Goal: Task Accomplishment & Management: Manage account settings

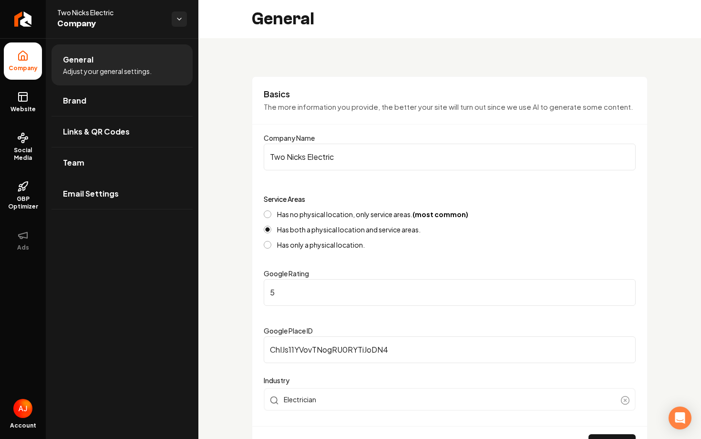
scroll to position [371, 0]
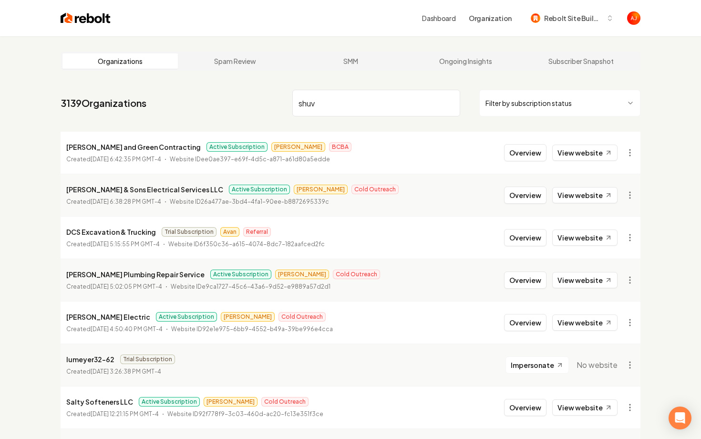
type input "shuv"
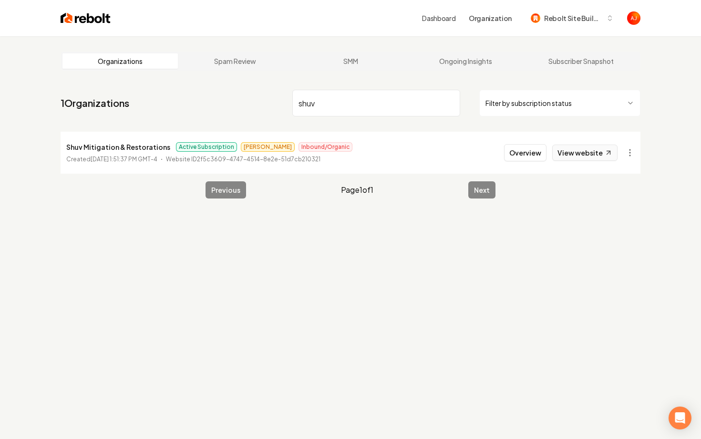
click at [572, 152] on link "View website" at bounding box center [584, 152] width 65 height 16
click at [0, 0] on div "Dashboard Organization Rebolt Site Builder Organizations Spam Review SMM Ongoin…" at bounding box center [350, 219] width 701 height 439
click at [528, 149] on button "Overview" at bounding box center [525, 152] width 42 height 17
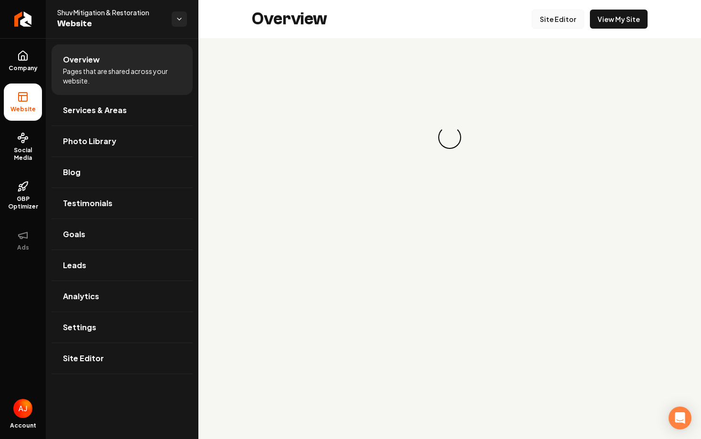
click at [547, 26] on link "Site Editor" at bounding box center [558, 19] width 52 height 19
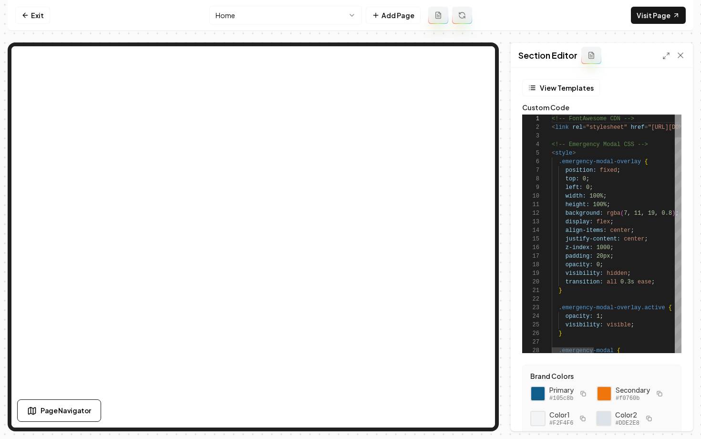
scroll to position [86, 0]
click at [34, 12] on link "Exit" at bounding box center [32, 15] width 35 height 17
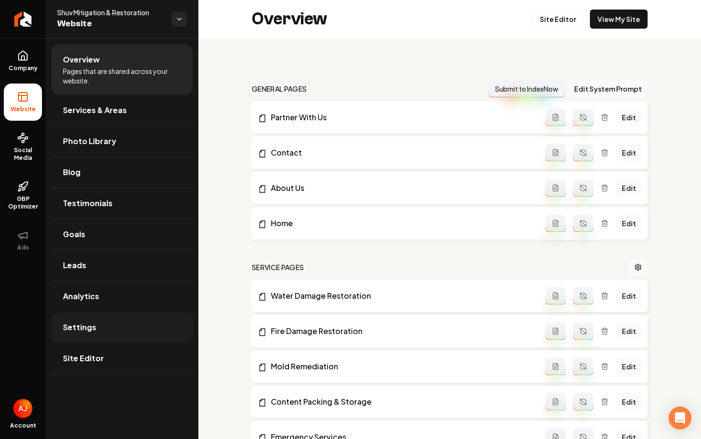
click at [101, 331] on link "Settings" at bounding box center [121, 327] width 141 height 31
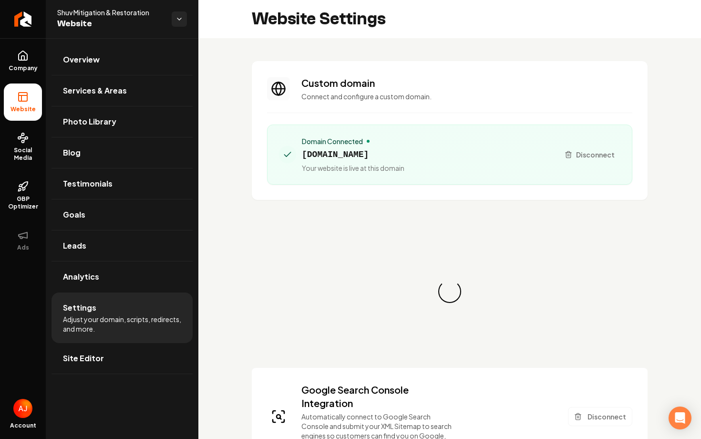
scroll to position [86, 0]
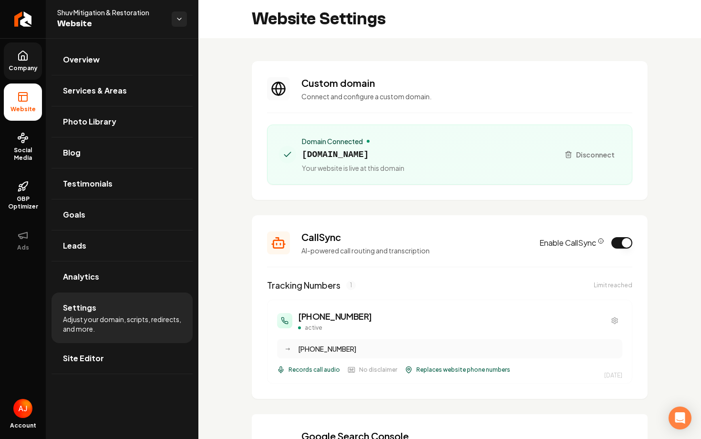
click at [28, 62] on link "Company" at bounding box center [23, 60] width 38 height 37
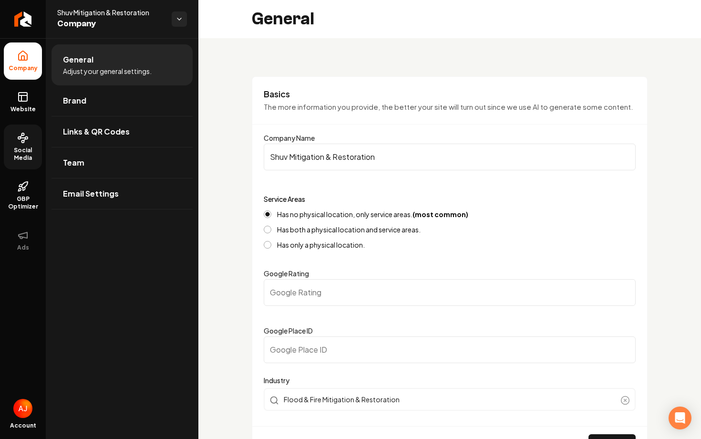
click at [18, 147] on span "Social Media" at bounding box center [23, 153] width 38 height 15
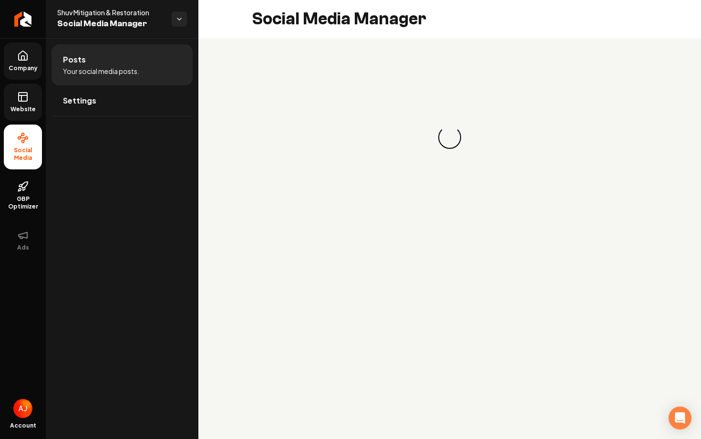
click at [22, 88] on link "Website" at bounding box center [23, 101] width 38 height 37
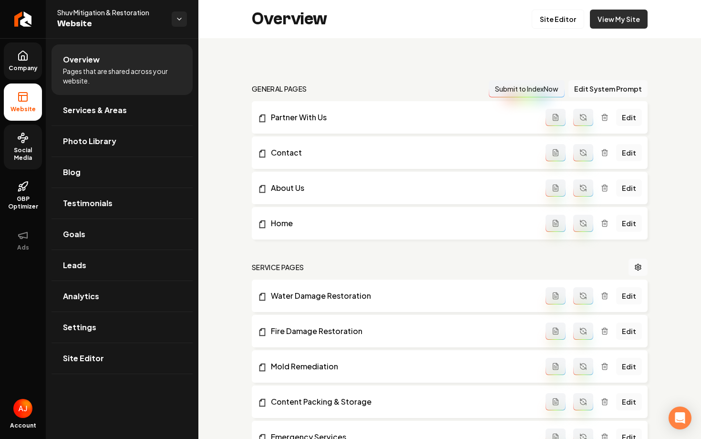
click at [624, 17] on link "View My Site" at bounding box center [619, 19] width 58 height 19
click at [85, 238] on link "Goals" at bounding box center [121, 234] width 141 height 31
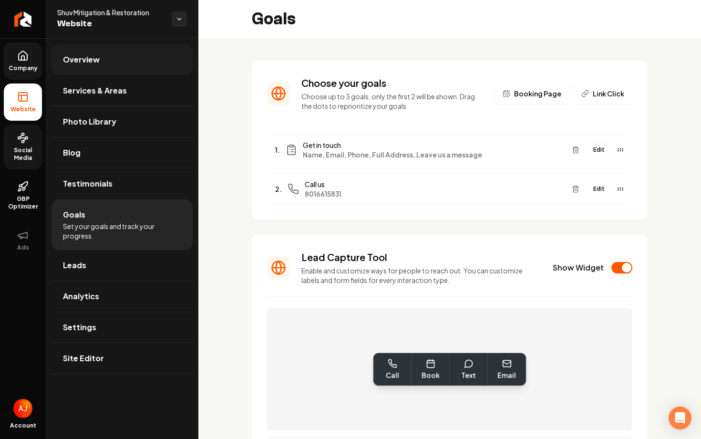
click at [70, 67] on link "Overview" at bounding box center [121, 59] width 141 height 31
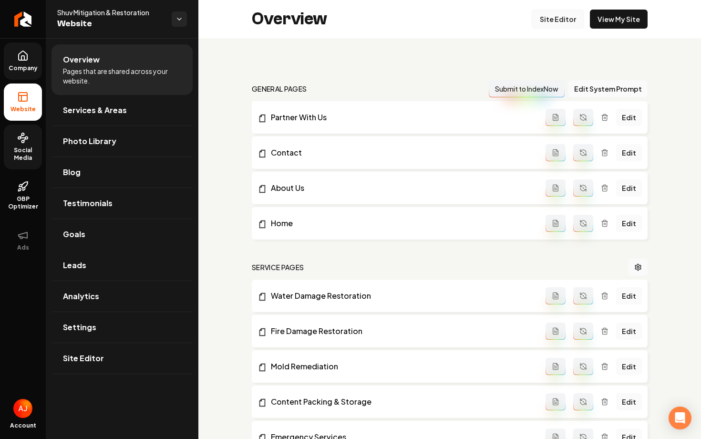
click at [566, 17] on link "Site Editor" at bounding box center [558, 19] width 52 height 19
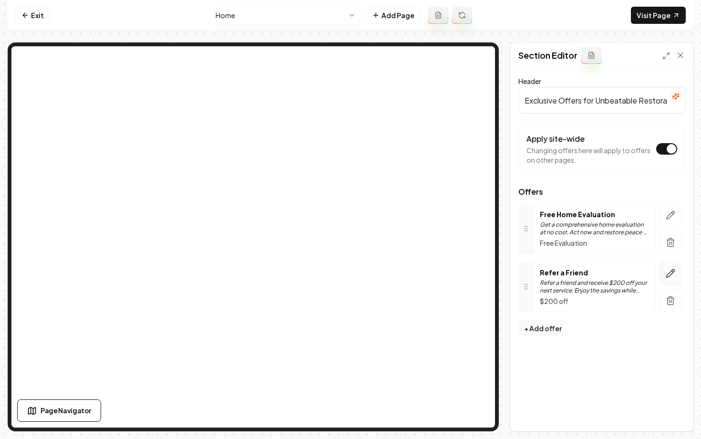
click at [671, 275] on icon "button" at bounding box center [670, 273] width 10 height 10
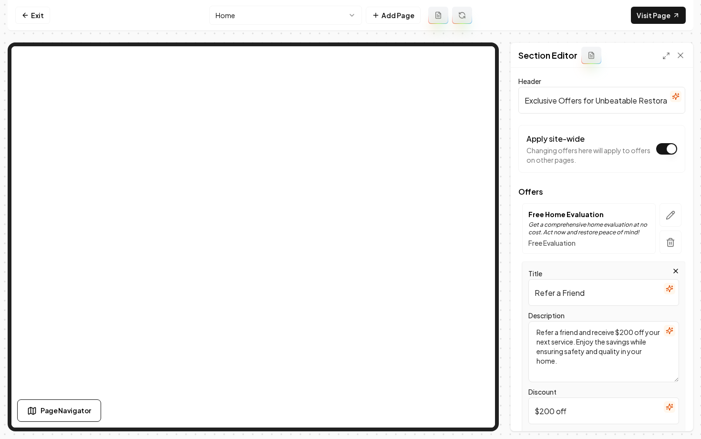
scroll to position [113, 0]
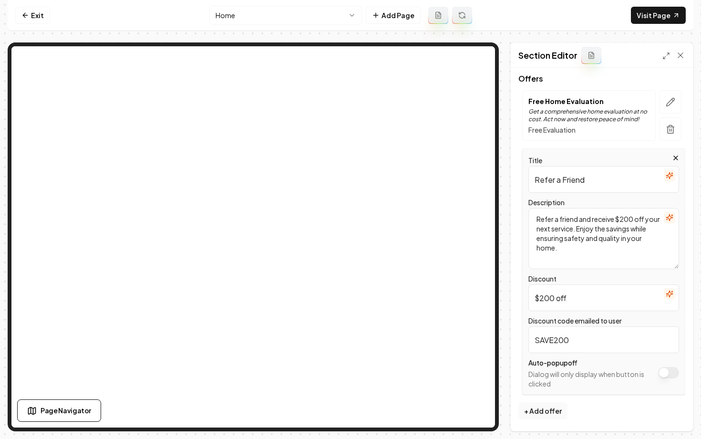
click at [667, 377] on button "Apply site-wide" at bounding box center [668, 372] width 21 height 11
click at [666, 370] on button "Apply site-wide" at bounding box center [668, 372] width 21 height 11
click at [667, 376] on button "Apply site-wide" at bounding box center [668, 372] width 21 height 11
click at [668, 417] on button "Save" at bounding box center [671, 414] width 28 height 17
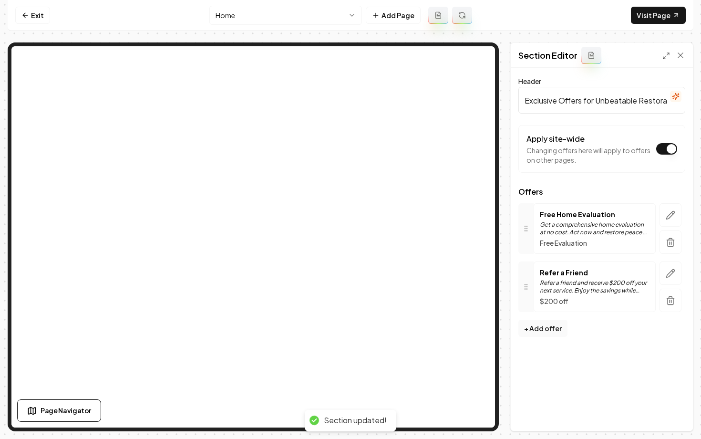
scroll to position [0, 0]
click at [670, 271] on icon "button" at bounding box center [670, 273] width 10 height 10
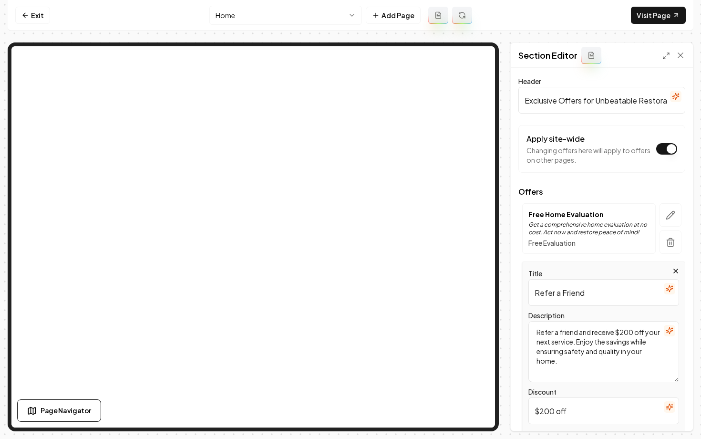
scroll to position [113, 0]
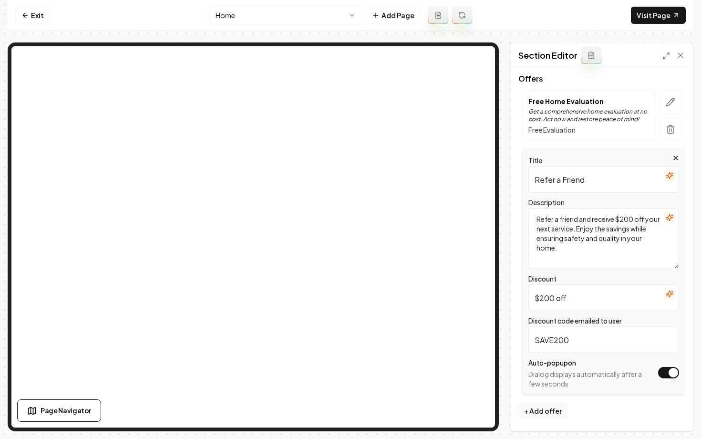
click at [665, 374] on button "Apply site-wide" at bounding box center [668, 372] width 21 height 11
click at [666, 419] on button "Save" at bounding box center [671, 414] width 28 height 17
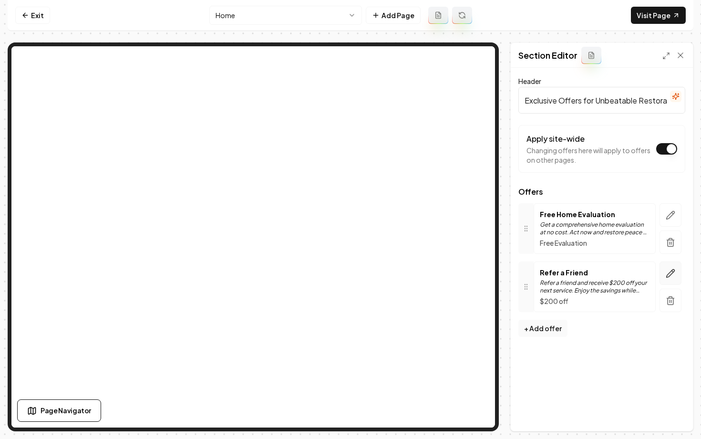
click at [665, 272] on icon "button" at bounding box center [670, 273] width 10 height 10
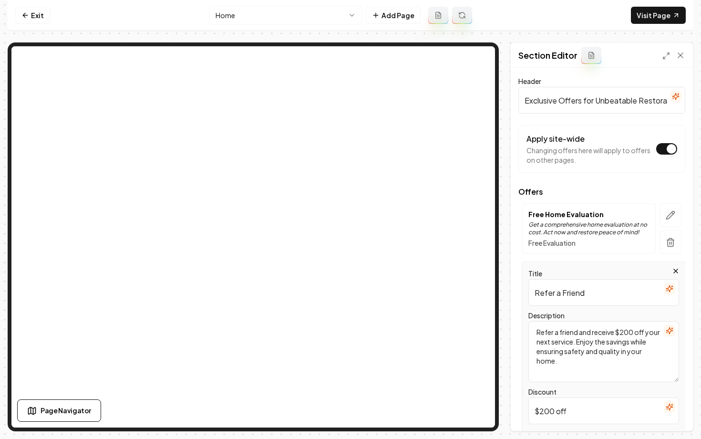
scroll to position [113, 0]
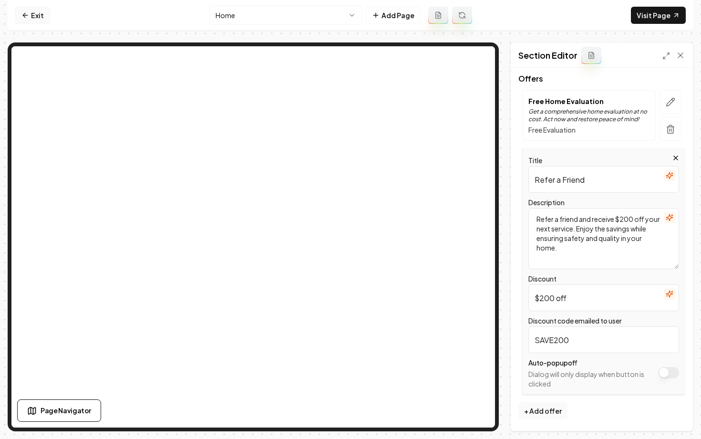
click at [29, 20] on link "Exit" at bounding box center [32, 15] width 35 height 17
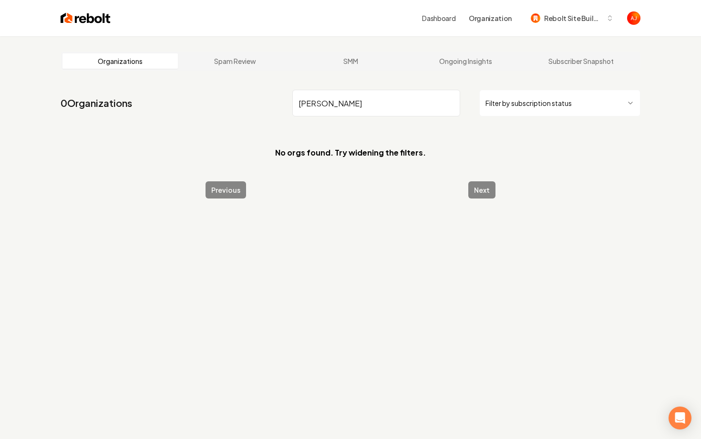
type input "[PERSON_NAME]"
click at [77, 25] on div "Dashboard Organization Rebolt Site Builder" at bounding box center [350, 18] width 610 height 36
click at [79, 18] on img at bounding box center [86, 17] width 50 height 13
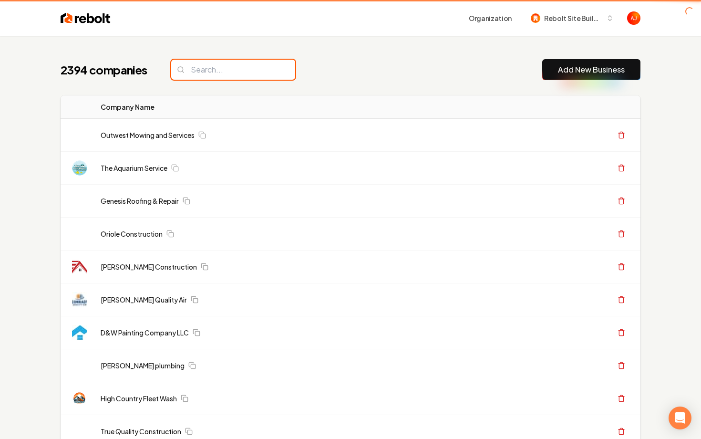
click at [208, 69] on input "search" at bounding box center [233, 70] width 124 height 20
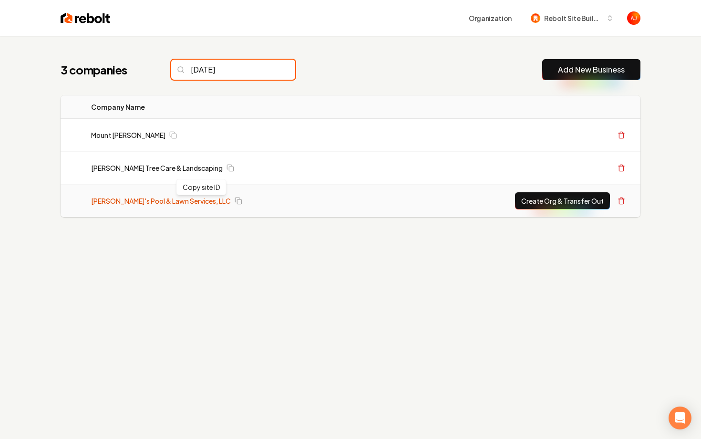
type input "[DATE]"
click at [188, 199] on link "[PERSON_NAME]'s Pool & Lawn Services, LLC" at bounding box center [161, 201] width 140 height 10
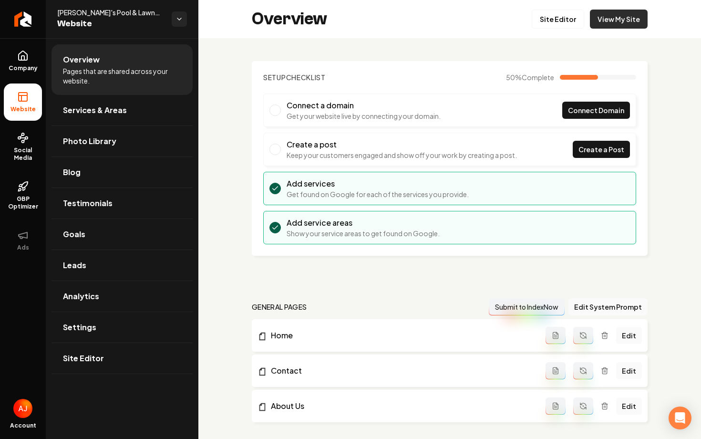
click at [620, 25] on link "View My Site" at bounding box center [619, 19] width 58 height 19
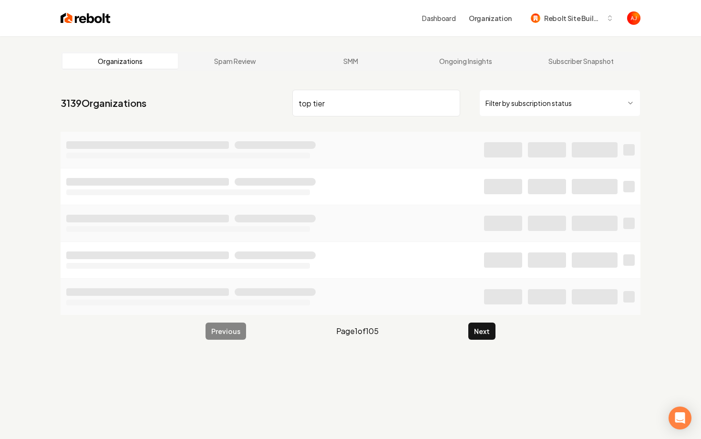
type input "top tier"
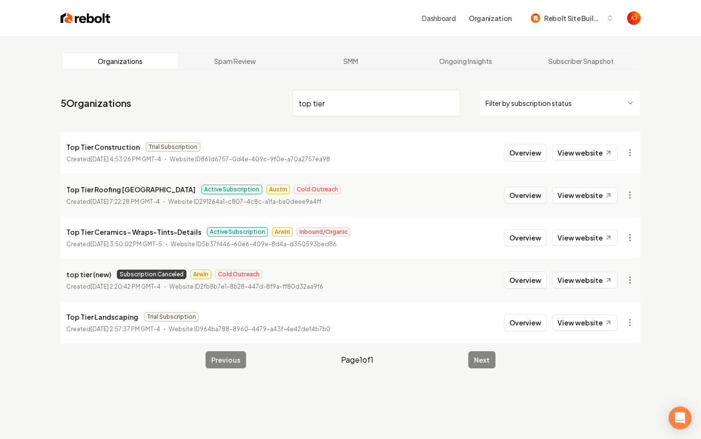
click at [522, 199] on button "Overview" at bounding box center [525, 194] width 42 height 17
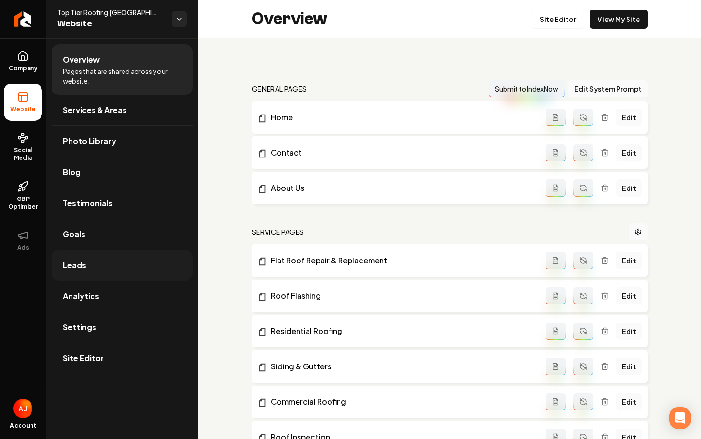
click at [126, 266] on link "Leads" at bounding box center [121, 265] width 141 height 31
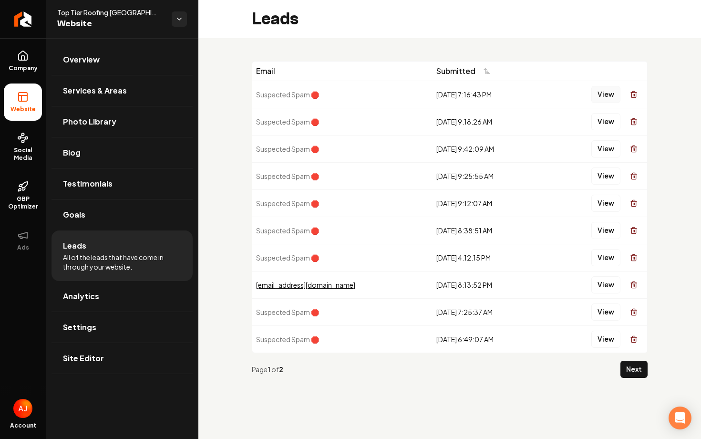
click at [599, 95] on button "View" at bounding box center [605, 94] width 29 height 17
click at [612, 119] on button "View" at bounding box center [605, 121] width 29 height 17
click at [608, 147] on button "View" at bounding box center [605, 148] width 29 height 17
click at [605, 198] on button "View" at bounding box center [605, 202] width 29 height 17
click at [609, 233] on button "View" at bounding box center [605, 230] width 29 height 17
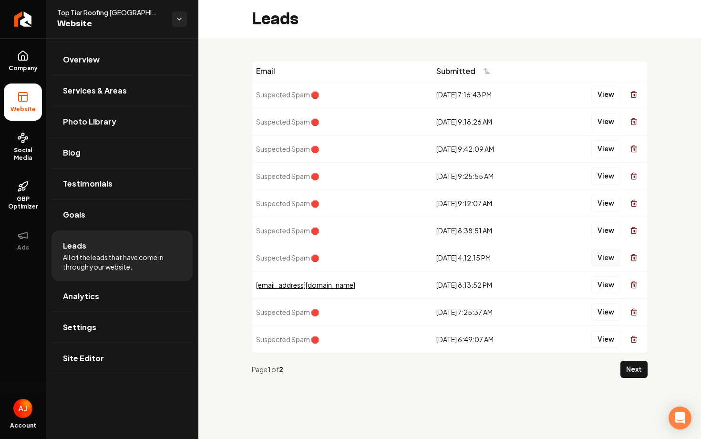
click at [608, 256] on button "View" at bounding box center [605, 257] width 29 height 17
click at [608, 284] on button "View" at bounding box center [605, 284] width 29 height 17
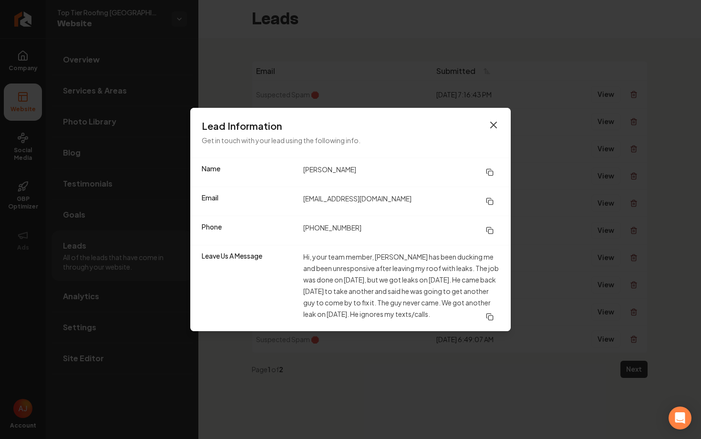
click at [494, 125] on icon "button" at bounding box center [493, 124] width 11 height 11
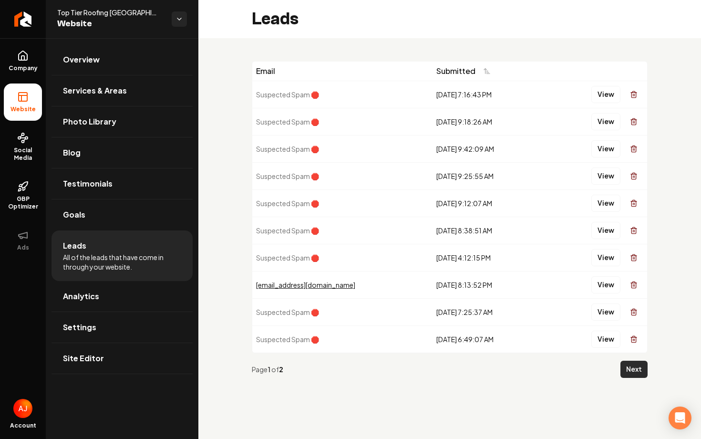
click at [625, 371] on button "Next" at bounding box center [633, 368] width 27 height 17
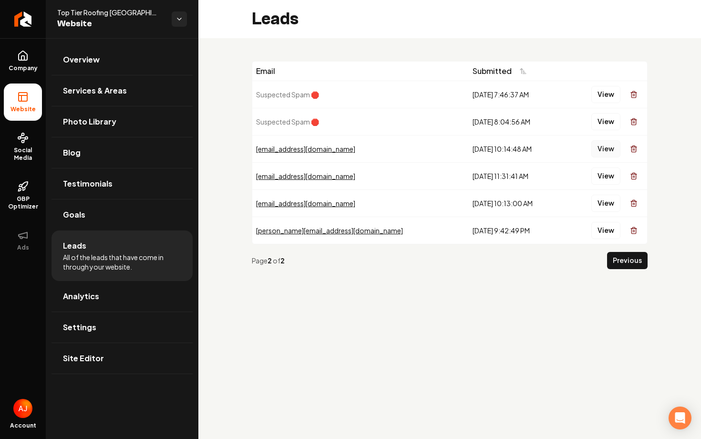
click at [605, 151] on button "View" at bounding box center [605, 148] width 29 height 17
click at [608, 177] on button "View" at bounding box center [605, 175] width 29 height 17
click at [607, 205] on button "View" at bounding box center [605, 202] width 29 height 17
click at [598, 229] on button "View" at bounding box center [605, 230] width 29 height 17
click at [32, 64] on span "Company" at bounding box center [23, 68] width 37 height 8
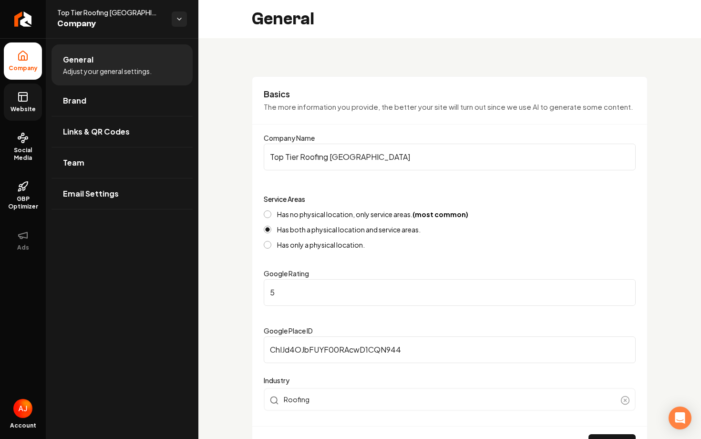
click at [13, 97] on link "Website" at bounding box center [23, 101] width 38 height 37
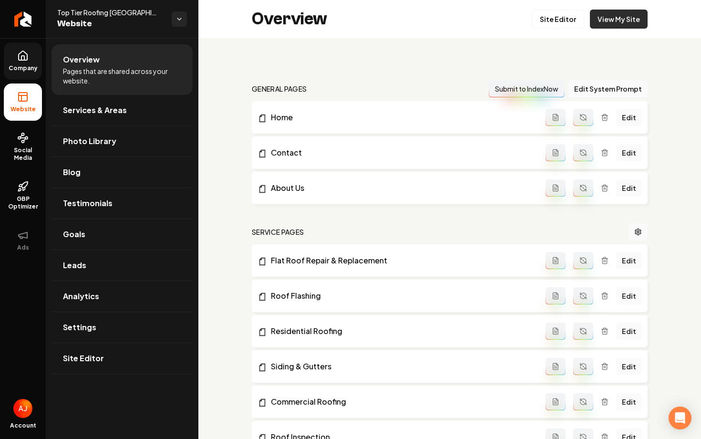
click at [601, 24] on link "View My Site" at bounding box center [619, 19] width 58 height 19
click at [24, 195] on span "GBP Optimizer" at bounding box center [23, 202] width 38 height 15
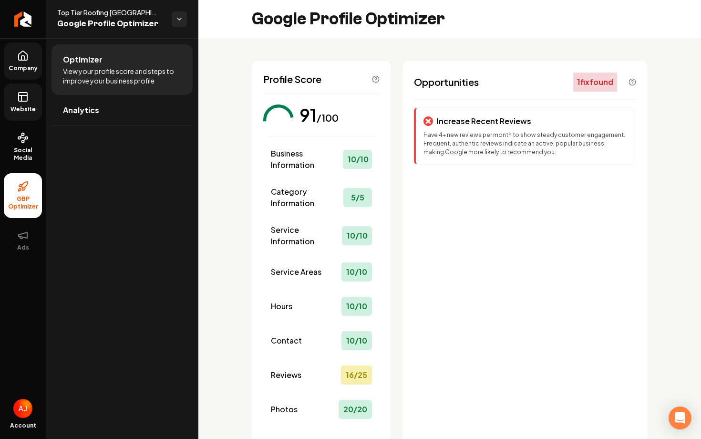
click at [20, 112] on span "Website" at bounding box center [23, 109] width 33 height 8
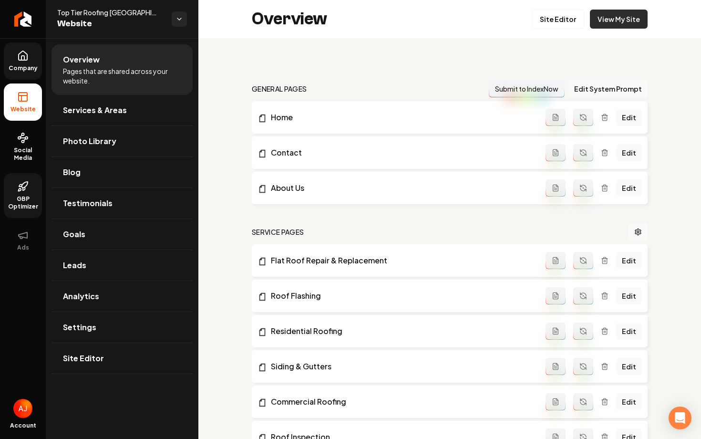
click at [601, 23] on link "View My Site" at bounding box center [619, 19] width 58 height 19
click at [88, 271] on link "Leads" at bounding box center [121, 265] width 141 height 31
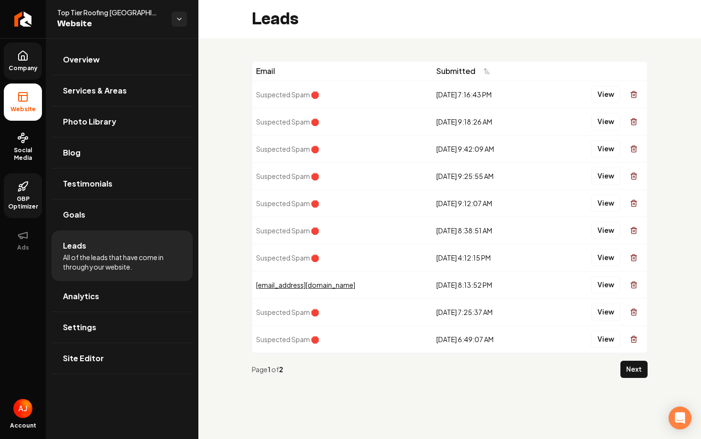
click at [15, 192] on link "GBP Optimizer" at bounding box center [23, 195] width 38 height 45
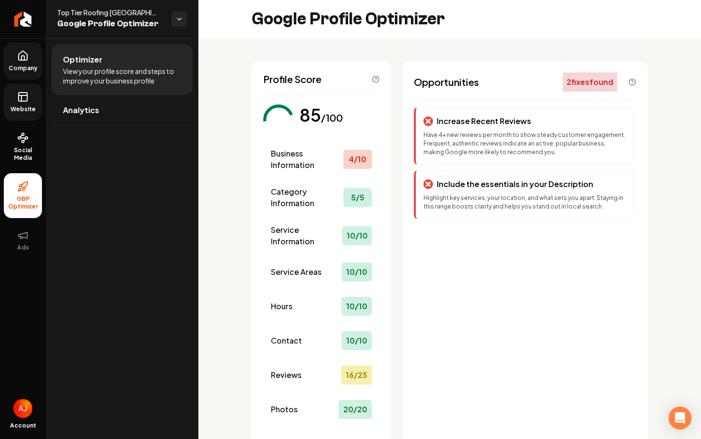
scroll to position [84, 0]
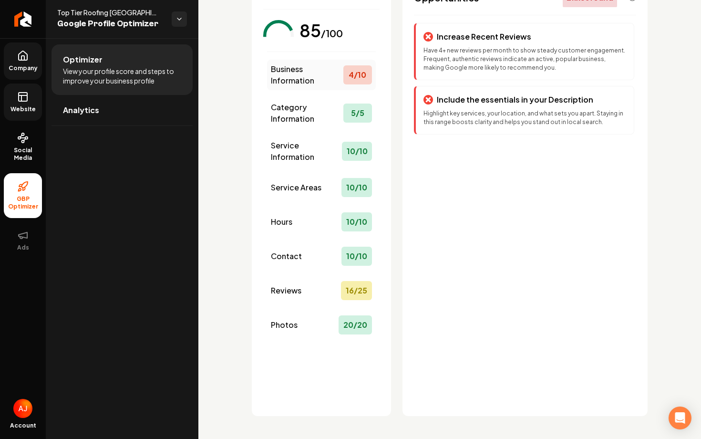
click at [291, 79] on span "Business Information" at bounding box center [307, 74] width 72 height 23
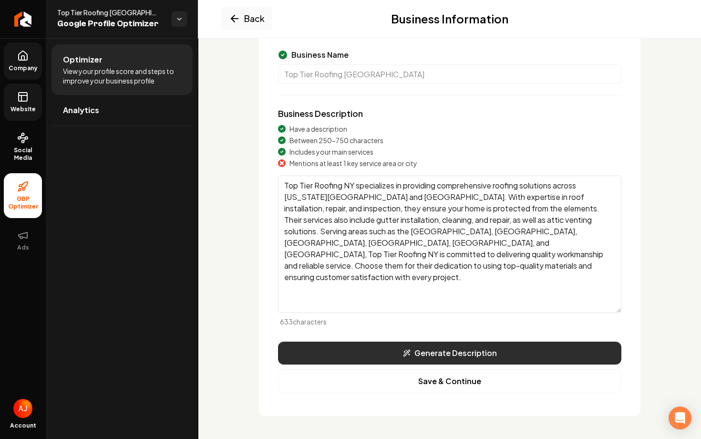
click at [443, 352] on button "Generate Description" at bounding box center [449, 352] width 343 height 23
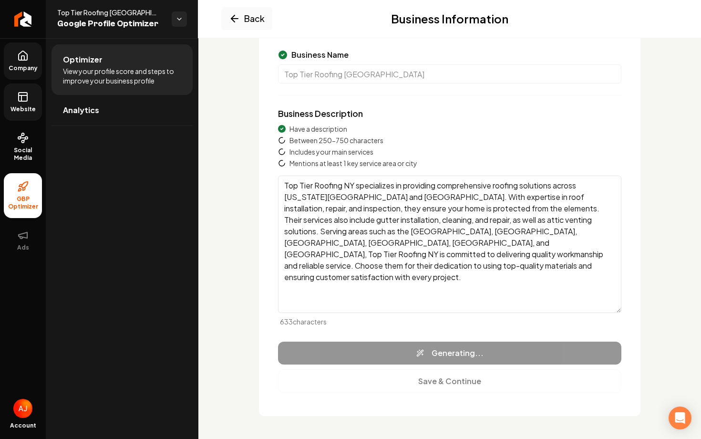
type textarea "Top Tier Roofing NY is your trusted partner for roofing services in [US_STATE][…"
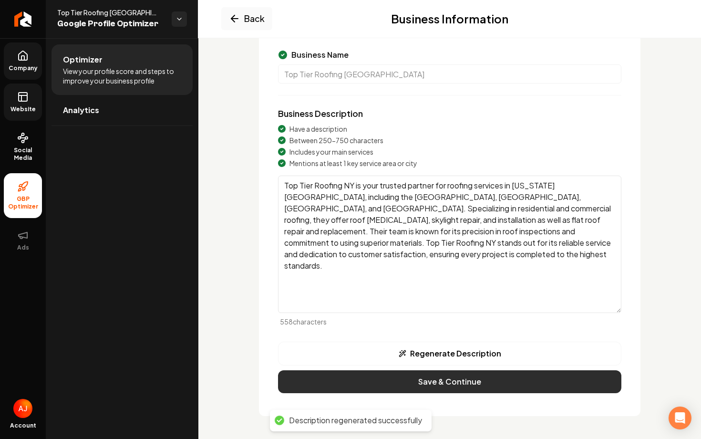
click at [476, 384] on button "Save & Continue" at bounding box center [449, 381] width 343 height 23
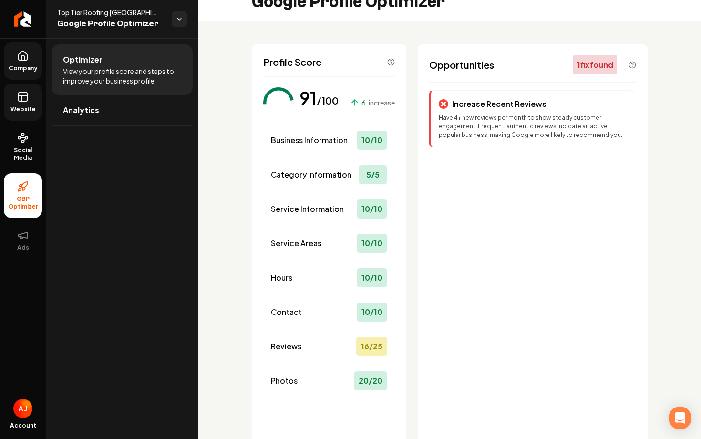
scroll to position [15, 0]
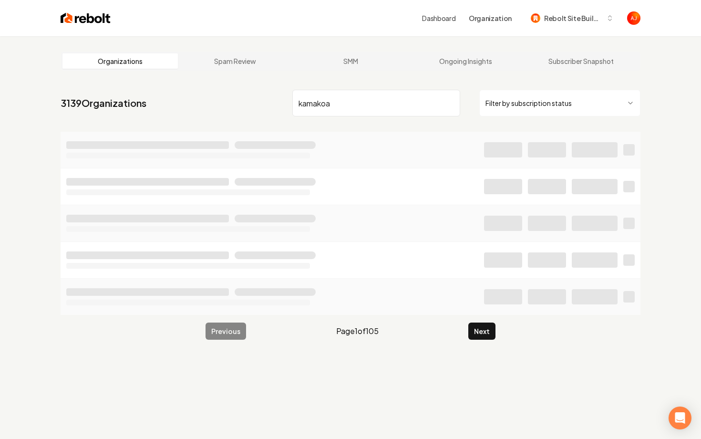
type input "kamakoa"
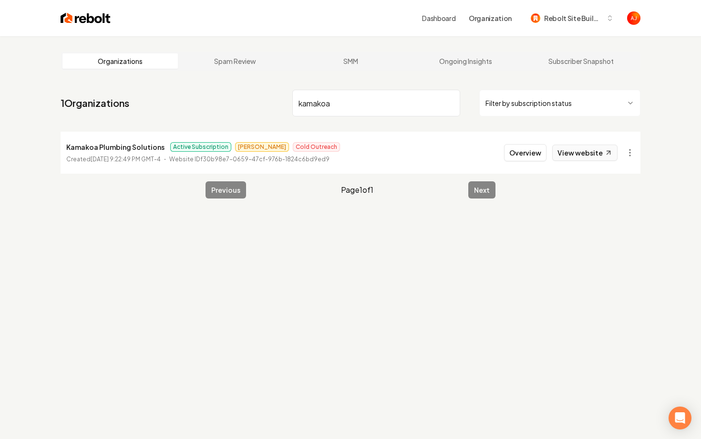
click at [571, 158] on link "View website" at bounding box center [584, 152] width 65 height 16
click at [518, 148] on button "Overview" at bounding box center [525, 152] width 42 height 17
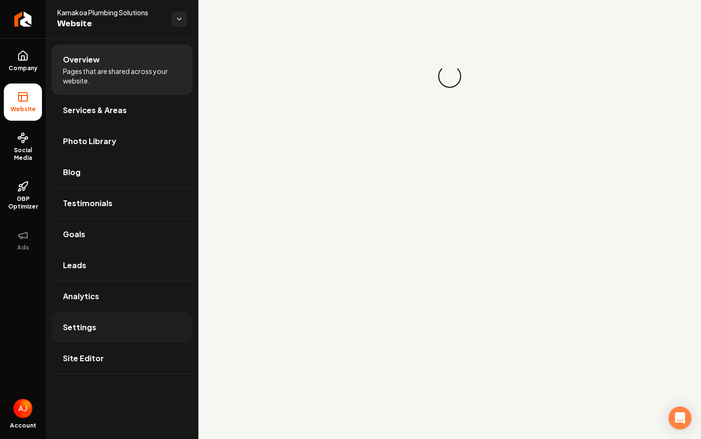
click at [115, 333] on link "Settings" at bounding box center [121, 327] width 141 height 31
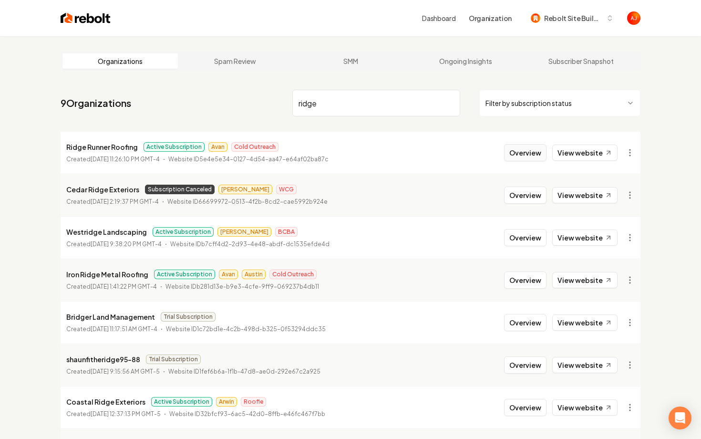
type input "ridge"
click at [524, 153] on button "Overview" at bounding box center [525, 152] width 42 height 17
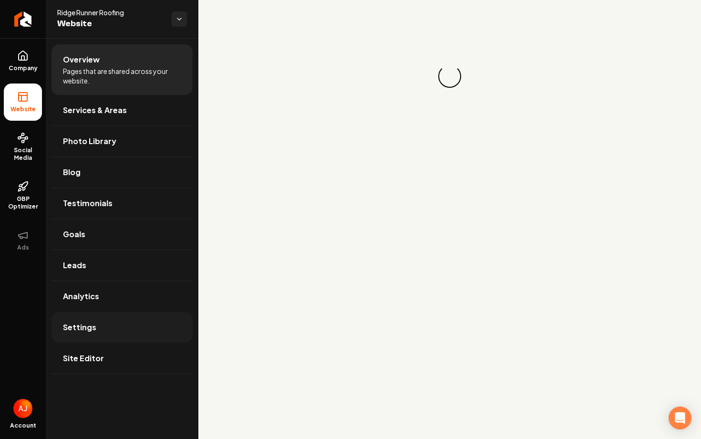
click at [117, 330] on link "Settings" at bounding box center [121, 327] width 141 height 31
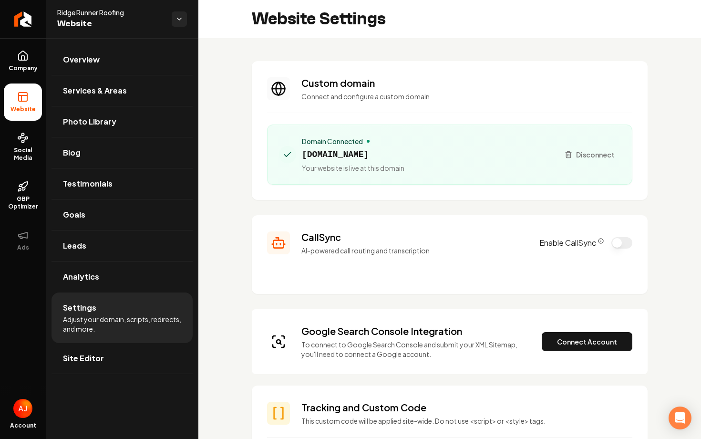
drag, startPoint x: 435, startPoint y: 155, endPoint x: 306, endPoint y: 155, distance: 129.2
click at [306, 155] on div "Domain Connected [DOMAIN_NAME] Your website is live at this domain" at bounding box center [415, 154] width 272 height 36
click at [568, 332] on button "Connect Account" at bounding box center [587, 341] width 91 height 19
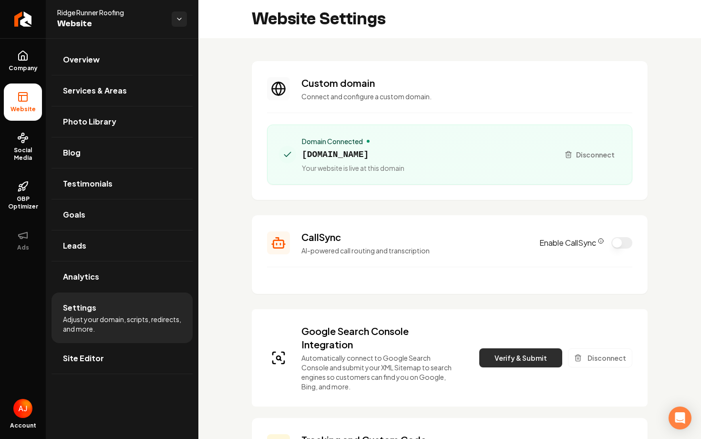
click at [527, 363] on button "Verify & Submit" at bounding box center [520, 357] width 83 height 19
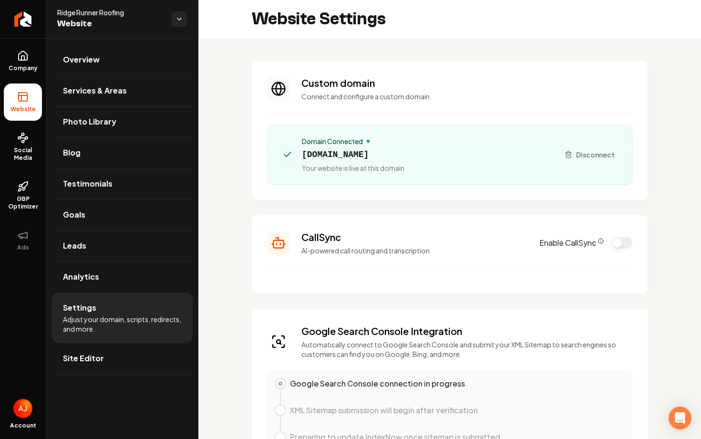
drag, startPoint x: 435, startPoint y: 155, endPoint x: 300, endPoint y: 159, distance: 135.0
click at [300, 159] on div "Domain Connected [DOMAIN_NAME] Your website is live at this domain" at bounding box center [415, 154] width 272 height 36
copy span "[DOMAIN_NAME]"
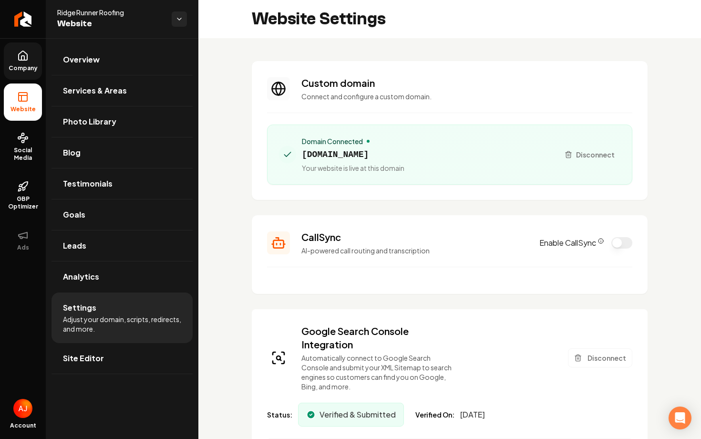
click at [28, 72] on span "Company" at bounding box center [23, 68] width 37 height 8
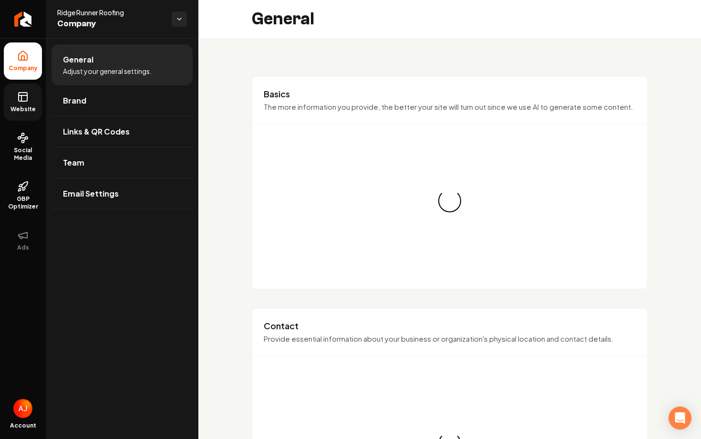
click at [26, 111] on span "Website" at bounding box center [23, 109] width 33 height 8
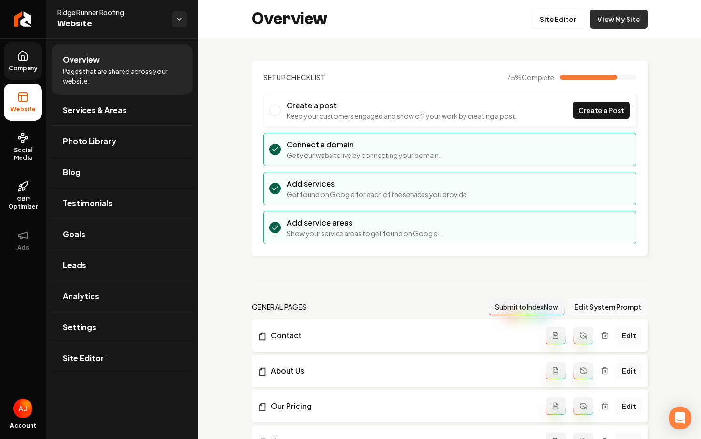
click at [614, 17] on link "View My Site" at bounding box center [619, 19] width 58 height 19
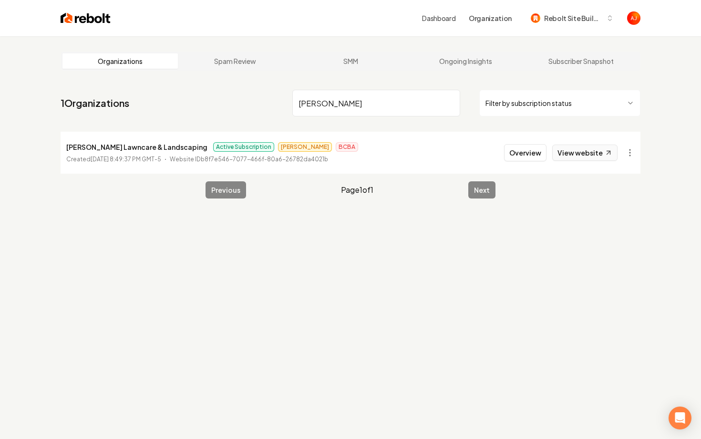
type input "[PERSON_NAME]"
click at [580, 157] on link "View website" at bounding box center [584, 152] width 65 height 16
click at [536, 161] on li "[PERSON_NAME] Lawncare & Landscaping Active Subscription [PERSON_NAME] BCBA Cre…" at bounding box center [351, 153] width 580 height 42
click at [532, 153] on button "Overview" at bounding box center [525, 152] width 42 height 17
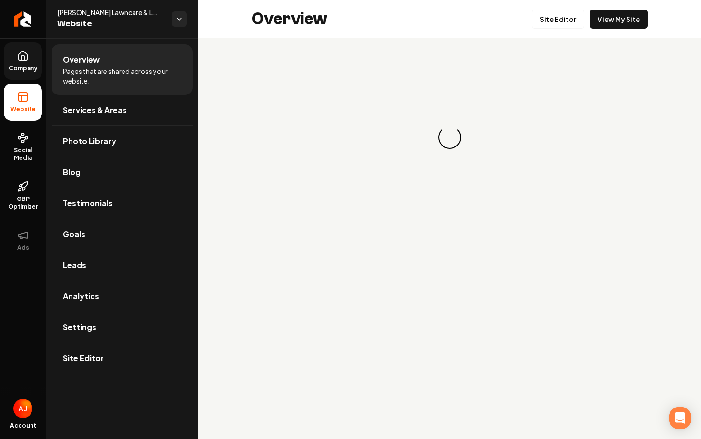
click at [25, 77] on link "Company" at bounding box center [23, 60] width 38 height 37
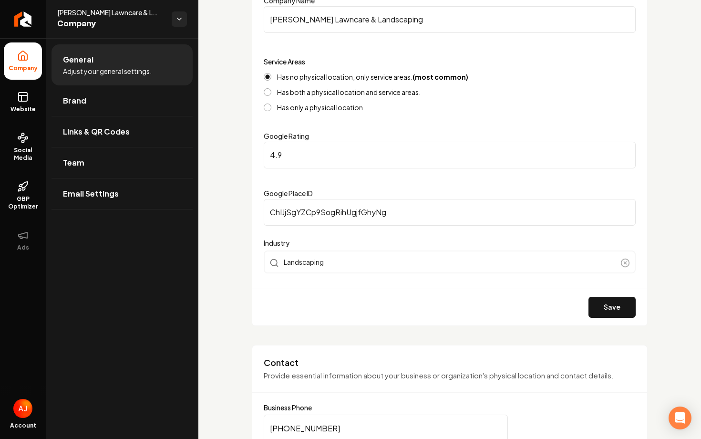
scroll to position [248, 0]
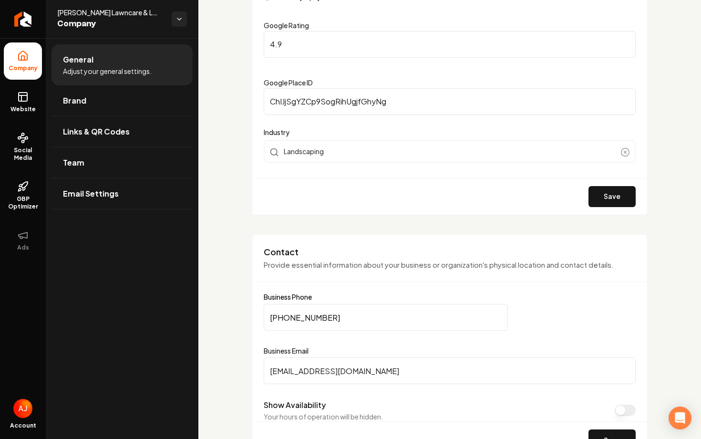
drag, startPoint x: 298, startPoint y: 44, endPoint x: 229, endPoint y: 44, distance: 69.1
click at [611, 192] on button "Save" at bounding box center [611, 196] width 47 height 21
click at [298, 42] on input "5" at bounding box center [450, 44] width 372 height 27
type input "5.0"
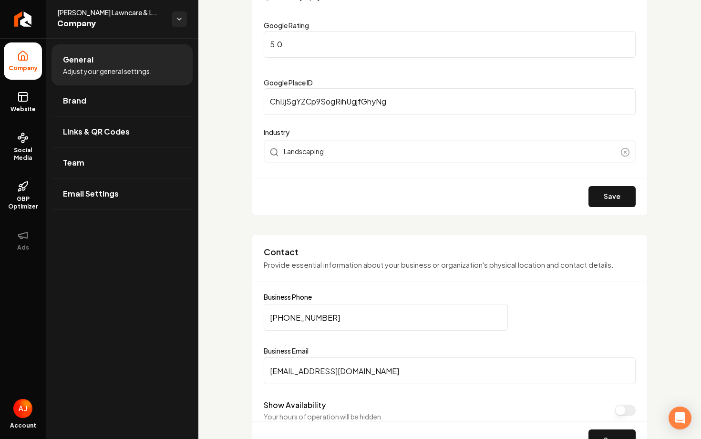
click button "Main content area" at bounding box center [625, 152] width 10 height 10
click at [599, 198] on button "Save" at bounding box center [611, 196] width 47 height 21
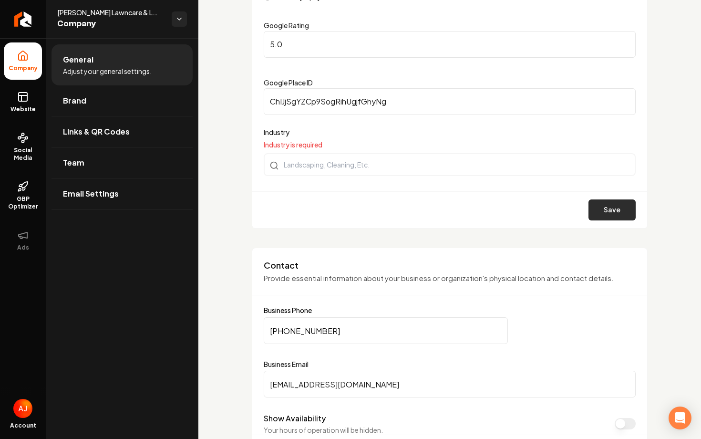
click at [599, 198] on div "Save" at bounding box center [449, 209] width 395 height 37
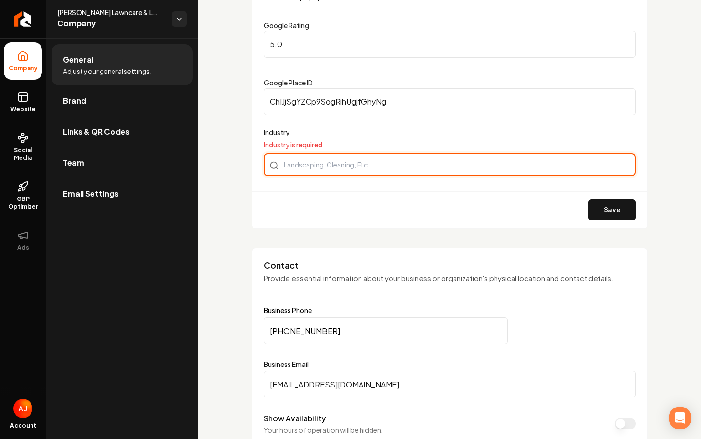
click at [416, 168] on div "Main content area" at bounding box center [450, 164] width 372 height 23
type input "Landscaping"
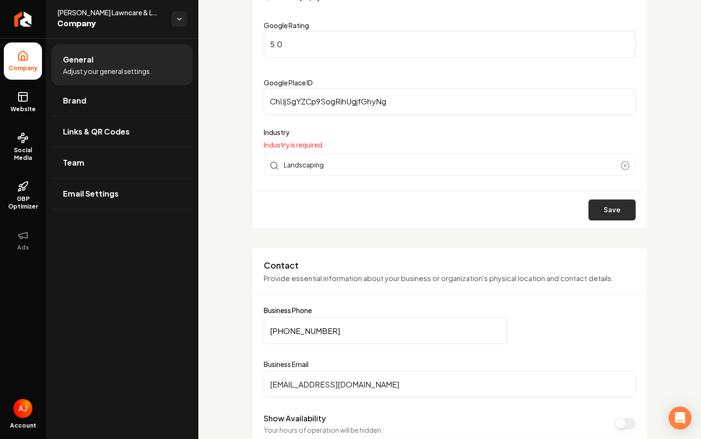
click at [608, 210] on button "Save" at bounding box center [611, 209] width 47 height 21
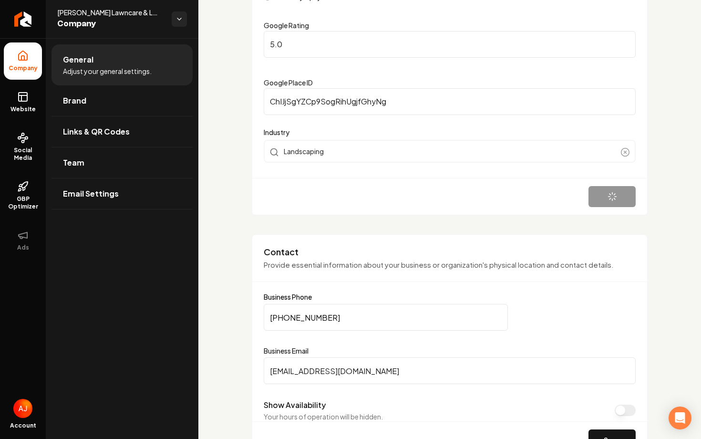
type input "5"
click at [21, 123] on ul "Company Website Social Media GBP Optimizer Ads" at bounding box center [23, 150] width 46 height 225
click at [22, 111] on span "Website" at bounding box center [23, 109] width 33 height 8
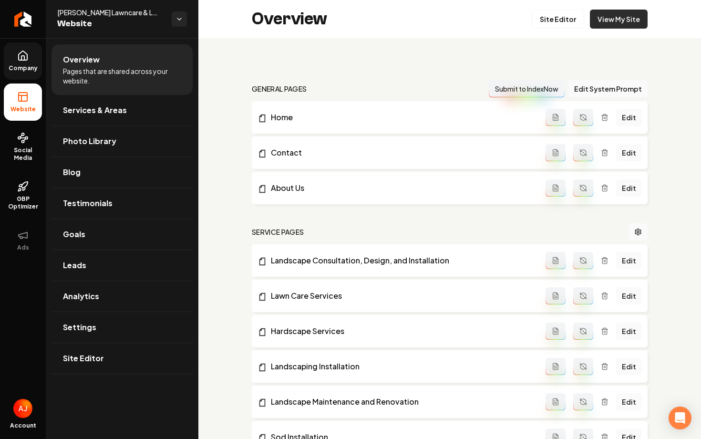
click at [635, 21] on link "View My Site" at bounding box center [619, 19] width 58 height 19
click at [556, 18] on link "Site Editor" at bounding box center [558, 19] width 52 height 19
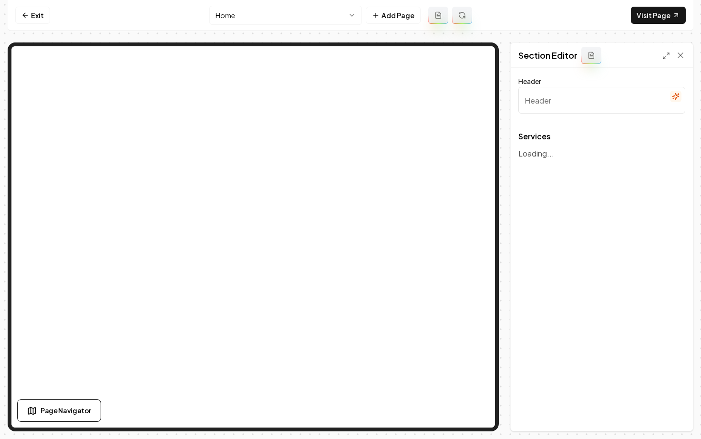
type input "Comprehensive Landscaping & Lawn Care Services"
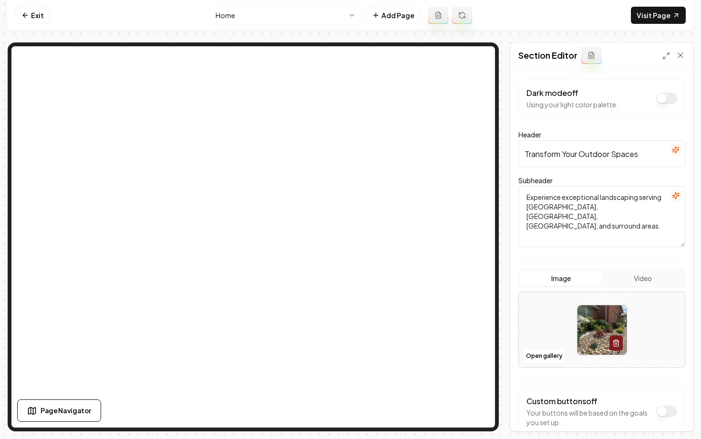
drag, startPoint x: 641, startPoint y: 156, endPoint x: 497, endPoint y: 148, distance: 144.2
click at [497, 148] on div "Page Settings Section Editor Dark mode off Using your light color palette. Head…" at bounding box center [350, 236] width 685 height 389
paste input "Signature Landscapes, Designed & Built Exclusively for You"
type input "Signature Landscapes, Designed & Built Exclusively for You"
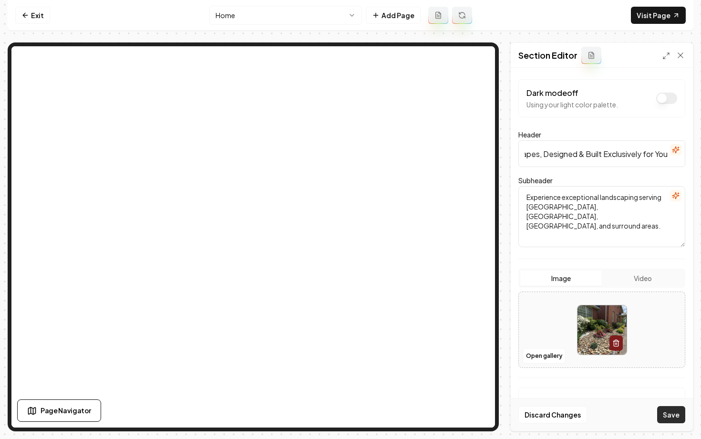
click at [665, 418] on button "Save" at bounding box center [671, 414] width 28 height 17
click at [26, 8] on link "Exit" at bounding box center [32, 15] width 35 height 17
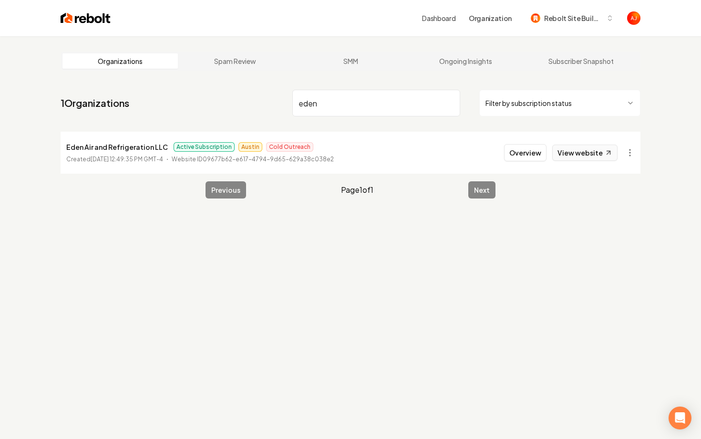
click at [574, 152] on link "View website" at bounding box center [584, 152] width 65 height 16
drag, startPoint x: 303, startPoint y: 104, endPoint x: 245, endPoint y: 96, distance: 59.2
click at [245, 96] on nav "1 Organizations eden Filter by subscription status" at bounding box center [351, 107] width 580 height 42
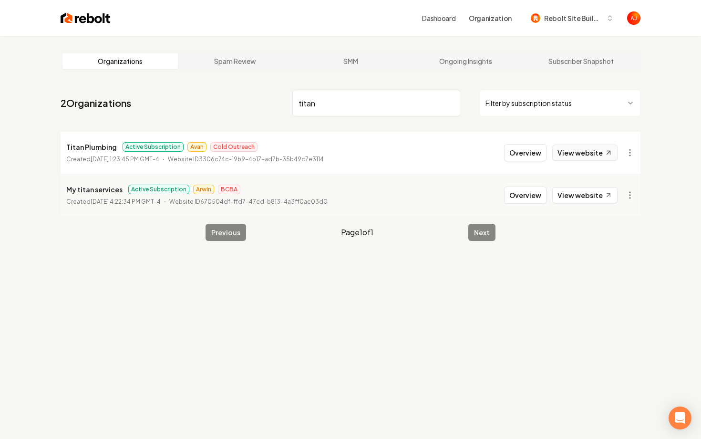
click at [582, 160] on link "View website" at bounding box center [584, 152] width 65 height 16
drag, startPoint x: 341, startPoint y: 108, endPoint x: 250, endPoint y: 103, distance: 90.7
click at [250, 103] on nav "2 Organizations titan Filter by subscription status" at bounding box center [351, 107] width 580 height 42
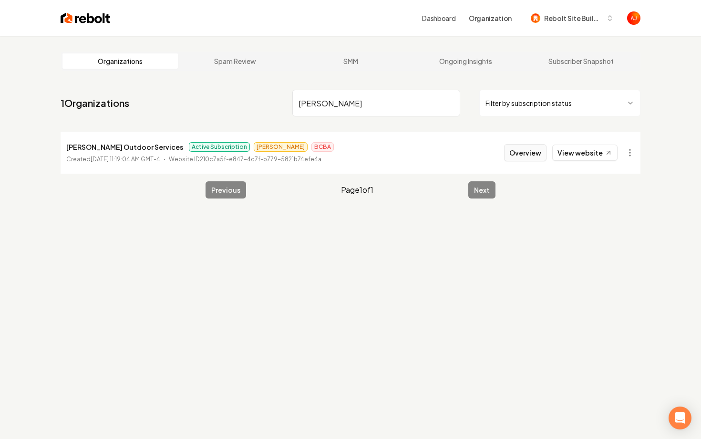
type input "[PERSON_NAME]"
click at [530, 148] on button "Overview" at bounding box center [525, 152] width 42 height 17
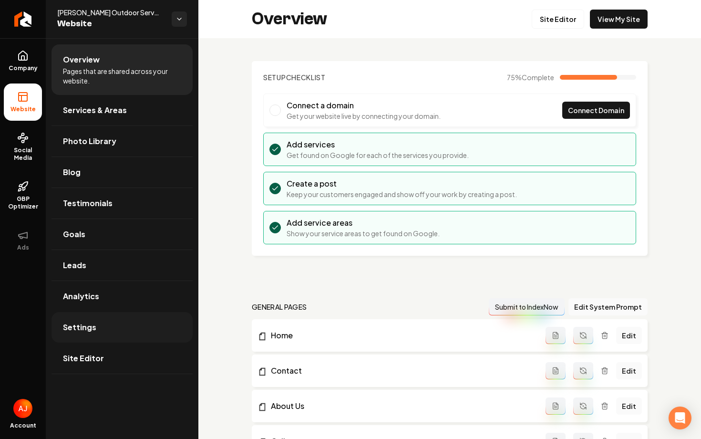
click at [122, 319] on link "Settings" at bounding box center [121, 327] width 141 height 31
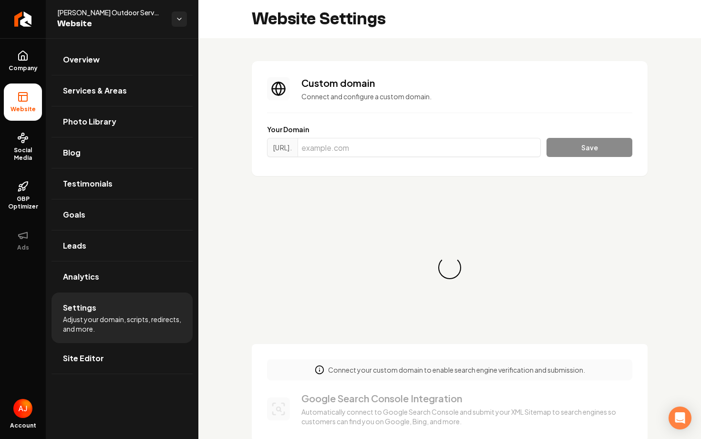
scroll to position [86, 0]
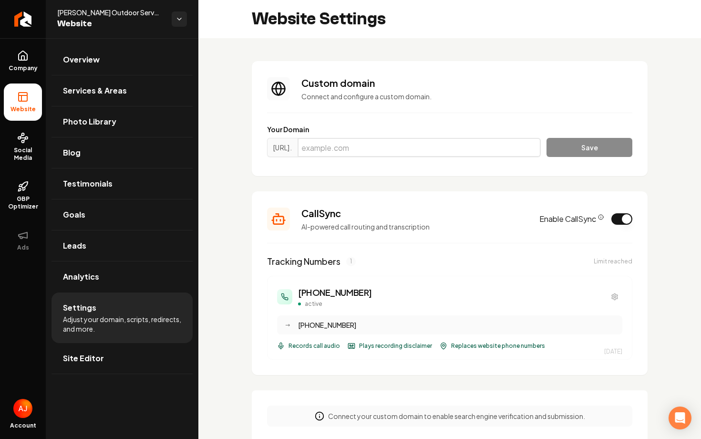
click at [346, 144] on input "Main content area" at bounding box center [418, 147] width 243 height 19
paste input "[DOMAIN_NAME]"
type input "[DOMAIN_NAME]"
click at [566, 145] on button "Save" at bounding box center [589, 147] width 86 height 19
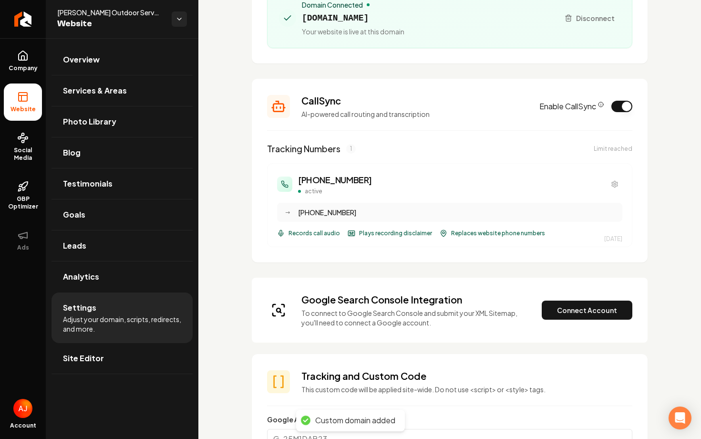
scroll to position [162, 0]
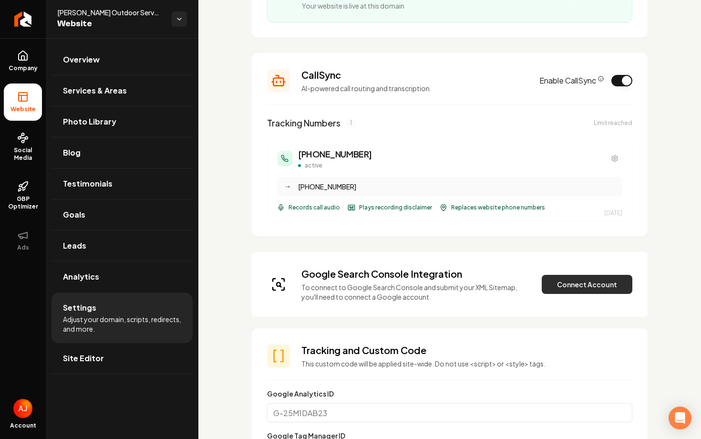
click at [564, 290] on button "Connect Account" at bounding box center [587, 284] width 91 height 19
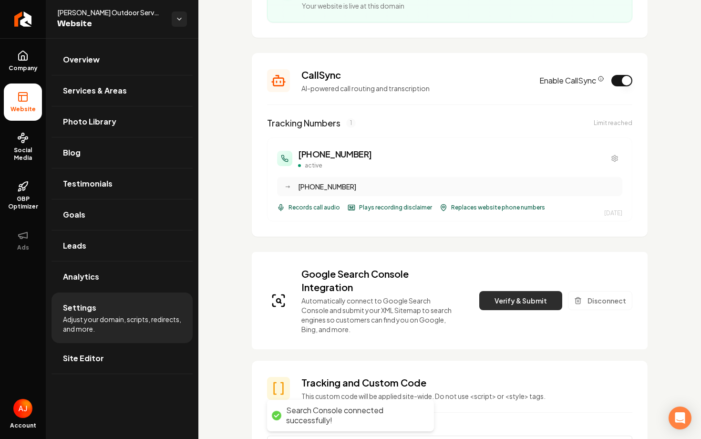
click at [513, 298] on button "Verify & Submit" at bounding box center [520, 300] width 83 height 19
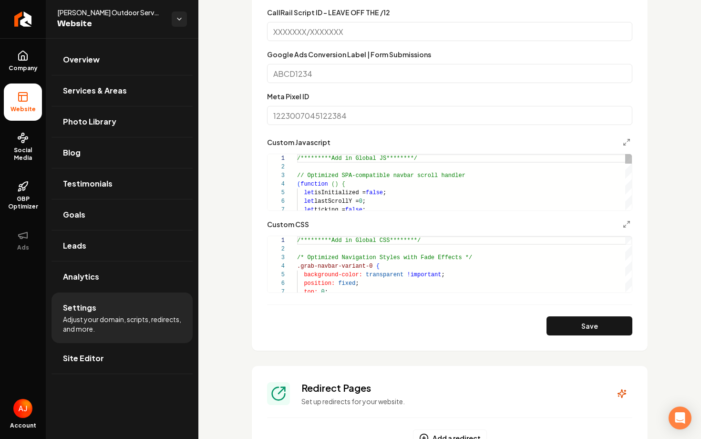
scroll to position [813, 0]
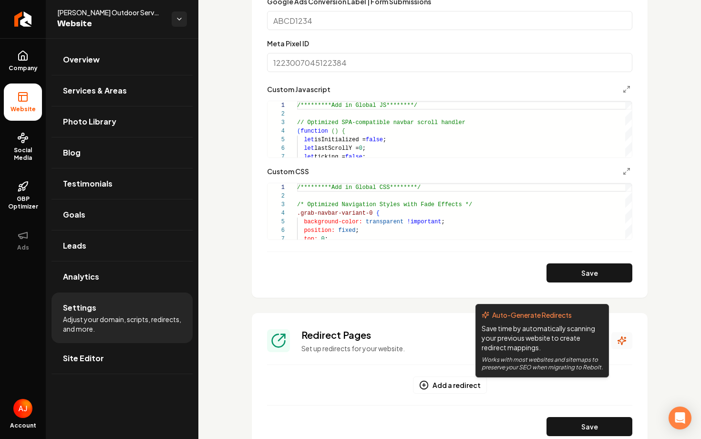
click at [620, 337] on icon "Main content area" at bounding box center [622, 341] width 10 height 10
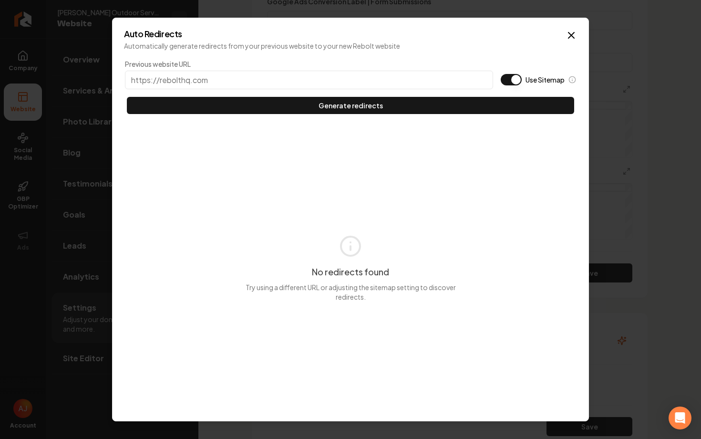
type input "t"
type input "[URL][DOMAIN_NAME]"
click at [507, 80] on button "Use Sitemap" at bounding box center [511, 79] width 21 height 11
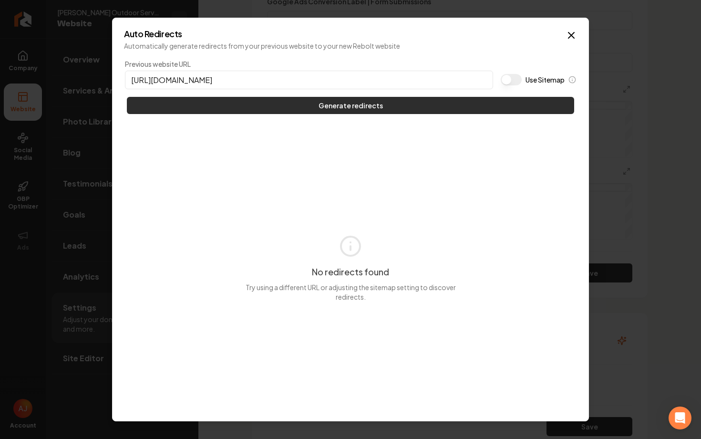
click at [501, 105] on button "Generate redirects" at bounding box center [350, 105] width 447 height 17
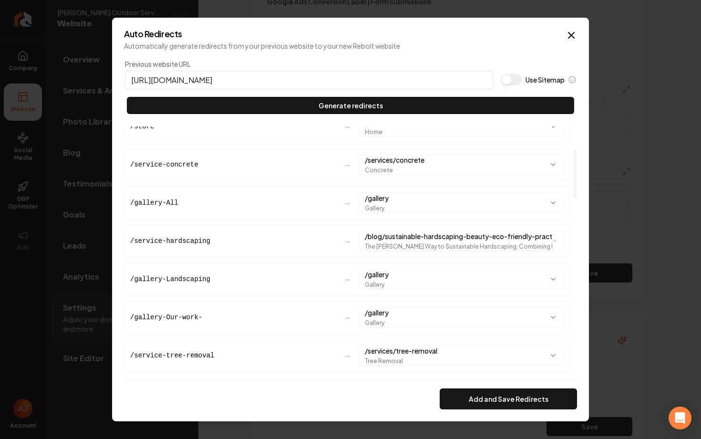
scroll to position [0, 0]
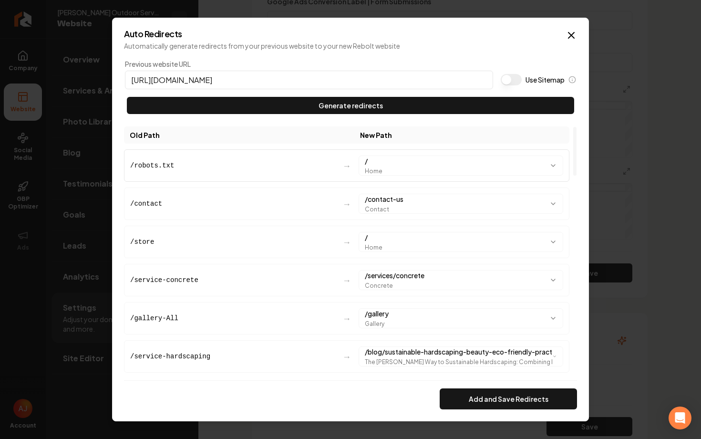
click at [468, 160] on body "Company Website Social Media GBP Optimizer Ads Account [PERSON_NAME] Outdoor Se…" at bounding box center [350, 219] width 701 height 439
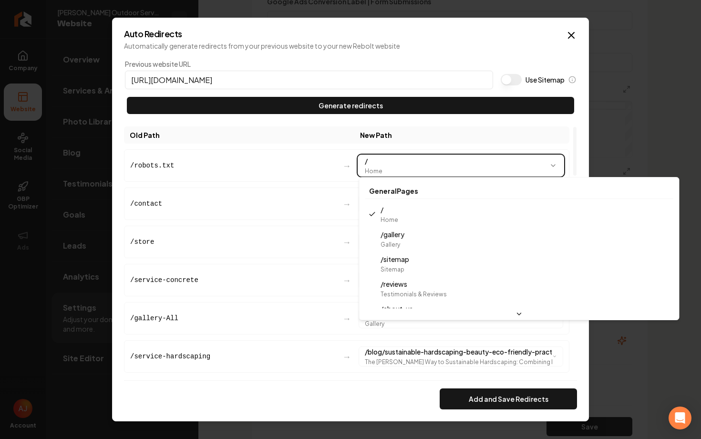
click at [317, 168] on body "Company Website Social Media GBP Optimizer Ads Account [PERSON_NAME] Outdoor Se…" at bounding box center [350, 219] width 701 height 439
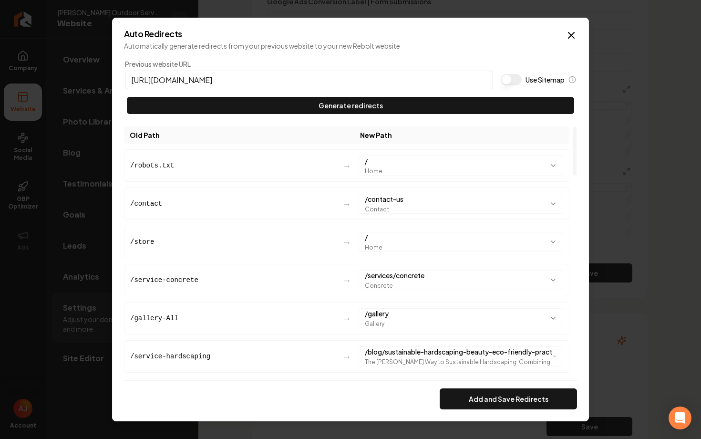
click at [317, 168] on div "/robots.txt" at bounding box center [232, 166] width 205 height 10
click at [316, 168] on div "/robots.txt" at bounding box center [232, 166] width 205 height 10
click at [427, 163] on body "Company Website Social Media GBP Optimizer Ads Account [PERSON_NAME] Outdoor Se…" at bounding box center [350, 219] width 701 height 439
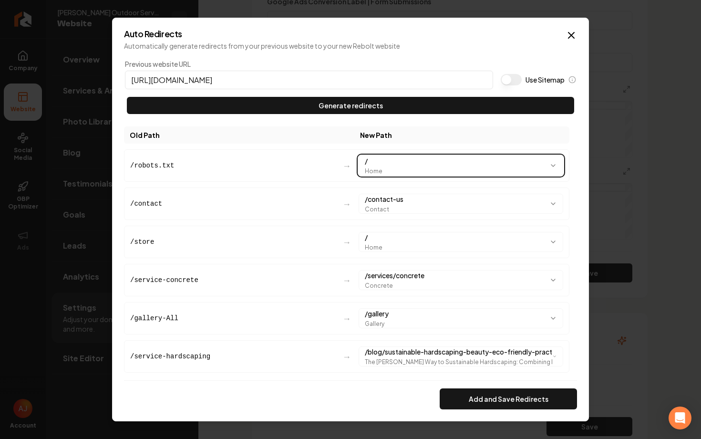
click at [337, 174] on body "Company Website Social Media GBP Optimizer Ads Account [PERSON_NAME] Outdoor Se…" at bounding box center [350, 219] width 701 height 439
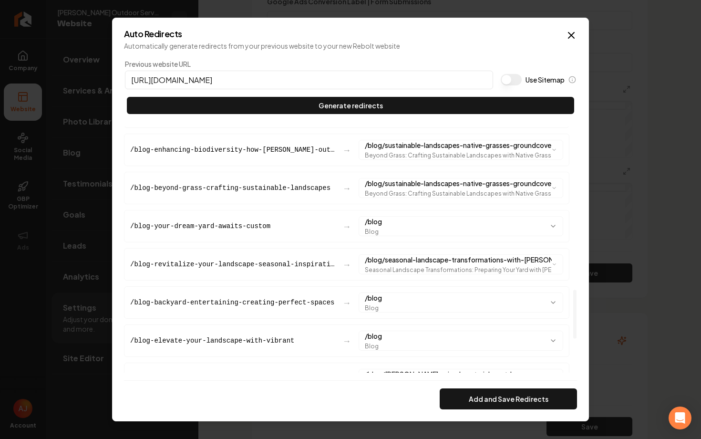
scroll to position [927, 0]
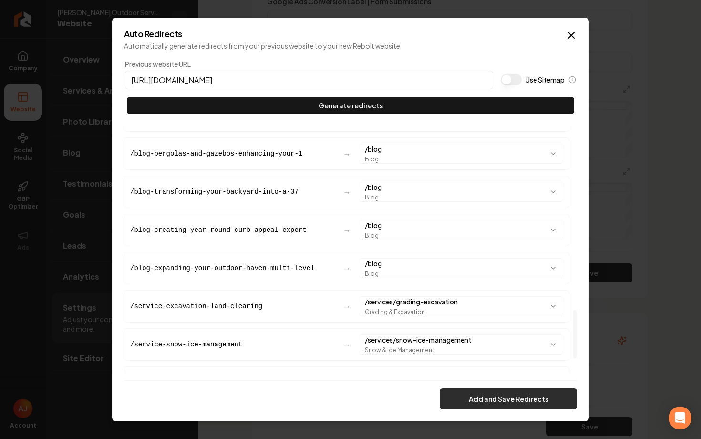
click at [475, 396] on button "Add and Save Redirects" at bounding box center [508, 398] width 137 height 21
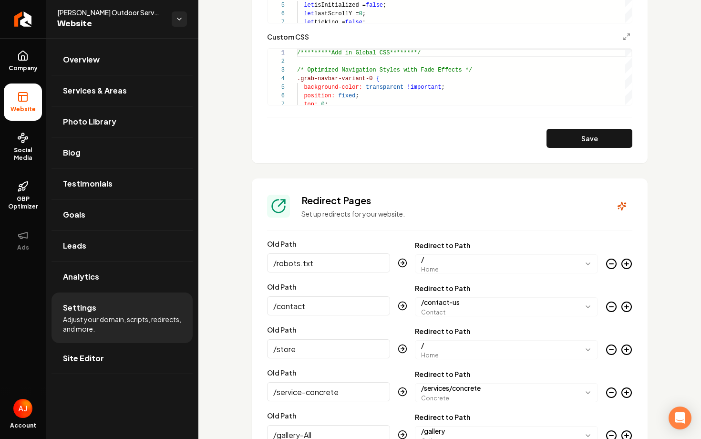
scroll to position [958, 0]
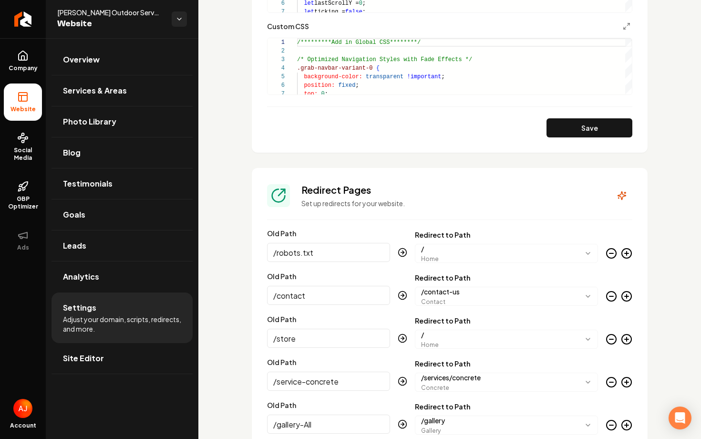
click at [609, 255] on icon "Main content area" at bounding box center [610, 252] width 11 height 11
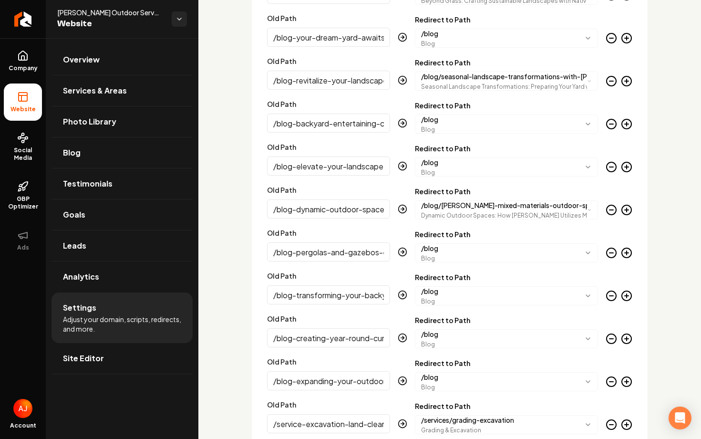
scroll to position [2332, 0]
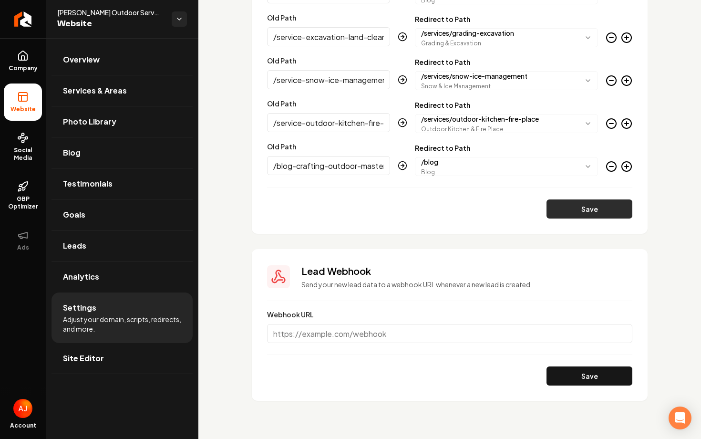
click at [600, 211] on button "Save" at bounding box center [589, 208] width 86 height 19
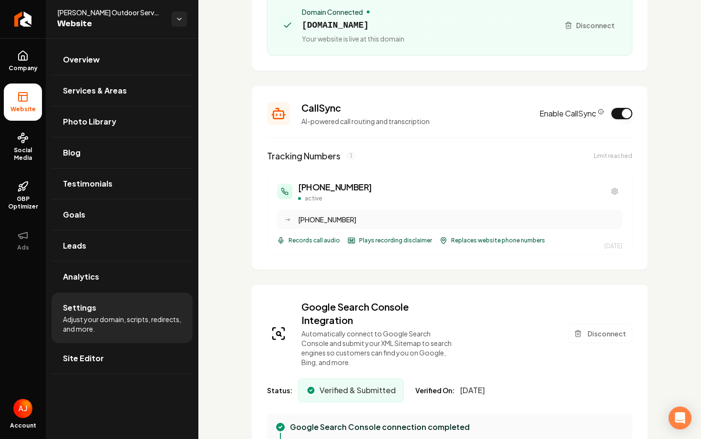
scroll to position [0, 0]
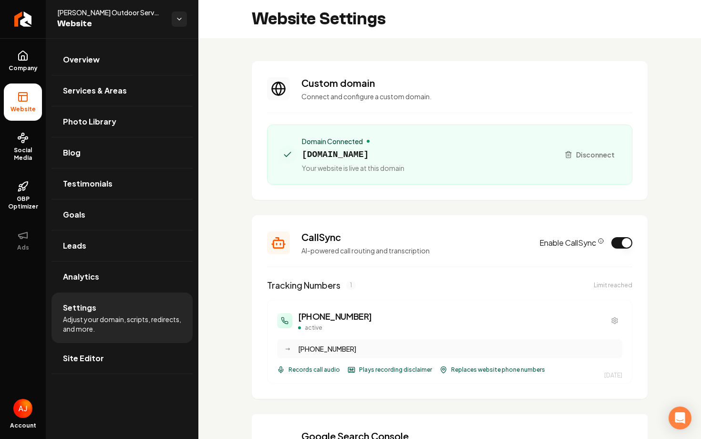
drag, startPoint x: 439, startPoint y: 161, endPoint x: 302, endPoint y: 153, distance: 137.5
click at [302, 153] on div "Domain Connected [DOMAIN_NAME] Your website is live at this domain" at bounding box center [415, 154] width 272 height 36
copy span "[DOMAIN_NAME]"
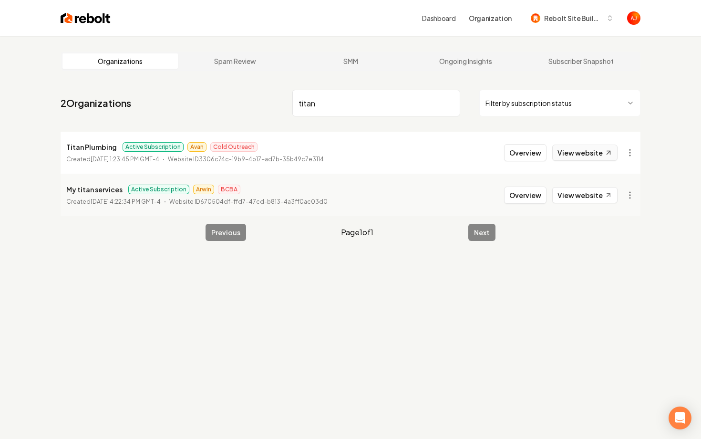
type input "titan"
click at [561, 158] on link "View website" at bounding box center [584, 152] width 65 height 16
drag, startPoint x: 336, startPoint y: 99, endPoint x: 235, endPoint y: 81, distance: 102.3
click at [240, 84] on main "Organizations Spam Review SMM Ongoing Insights Subscriber Snapshot 2 Organizati…" at bounding box center [350, 146] width 610 height 220
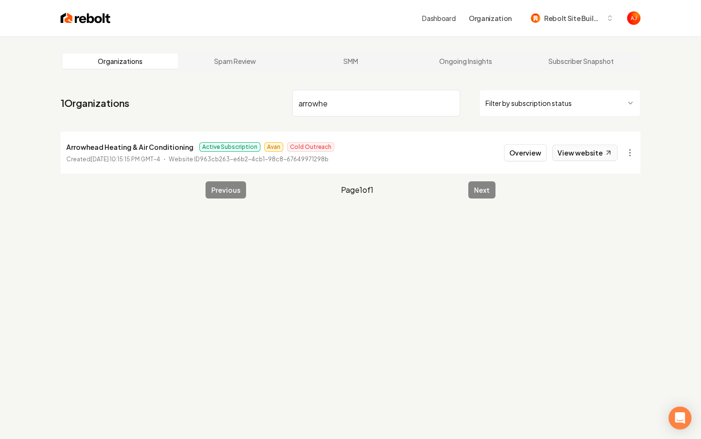
click at [590, 158] on link "View website" at bounding box center [584, 152] width 65 height 16
drag, startPoint x: 339, startPoint y: 102, endPoint x: 215, endPoint y: 102, distance: 124.4
click at [215, 102] on nav "1 Organizations arrowhe Filter by subscription status" at bounding box center [351, 107] width 580 height 42
type input "jkp"
click at [543, 151] on button "Overview" at bounding box center [525, 152] width 42 height 17
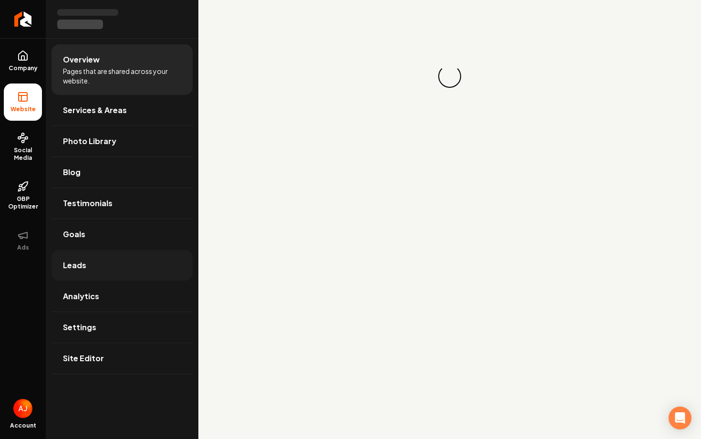
click at [87, 260] on link "Leads" at bounding box center [121, 265] width 141 height 31
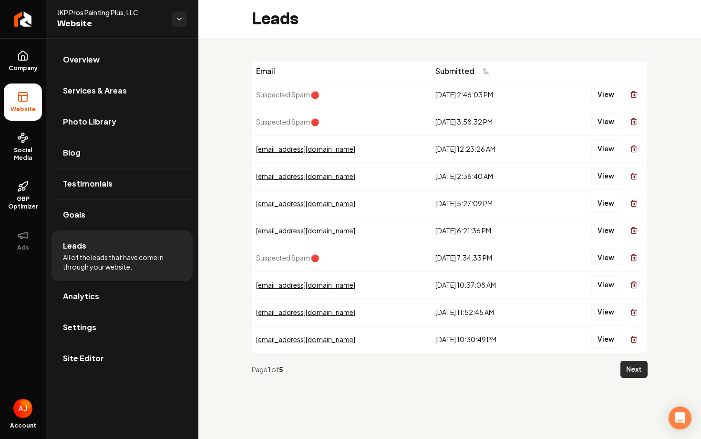
click at [621, 369] on button "Next" at bounding box center [633, 368] width 27 height 17
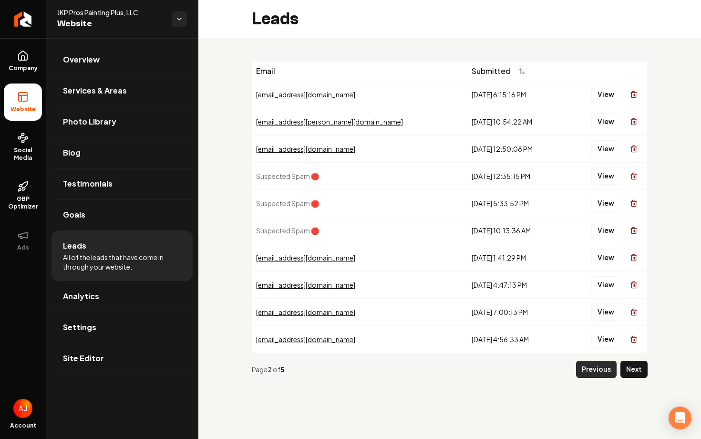
click at [584, 368] on button "Previous" at bounding box center [596, 368] width 41 height 17
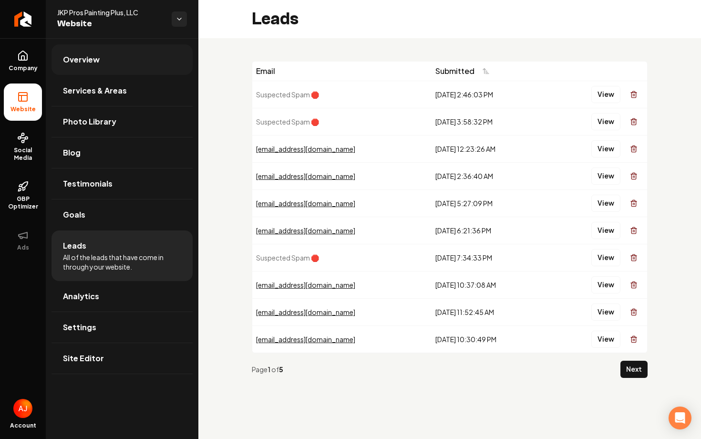
click at [65, 67] on link "Overview" at bounding box center [121, 59] width 141 height 31
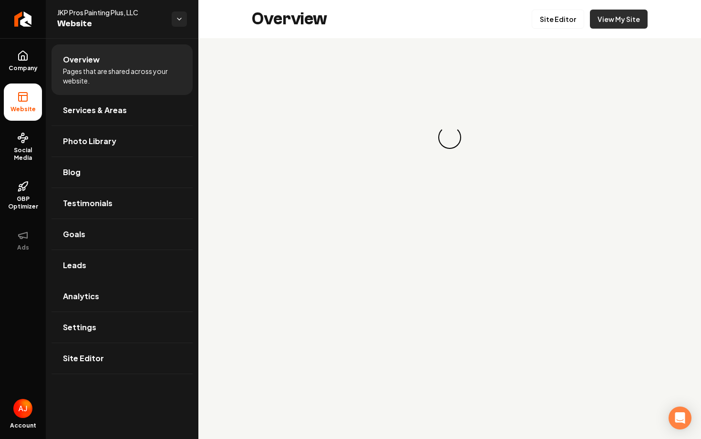
click at [602, 26] on link "View My Site" at bounding box center [619, 19] width 58 height 19
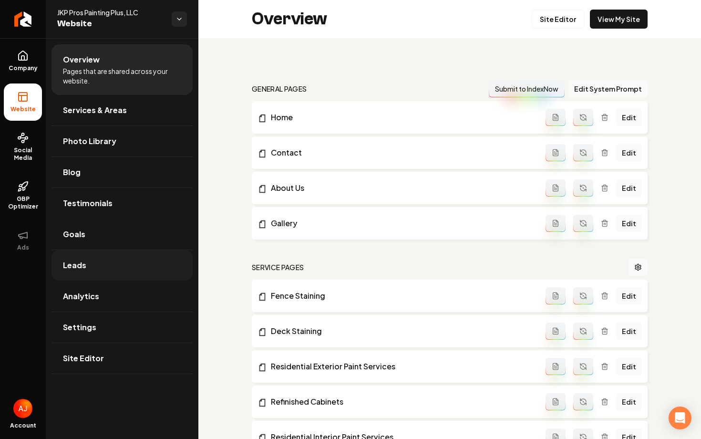
click at [82, 264] on span "Leads" at bounding box center [74, 264] width 23 height 11
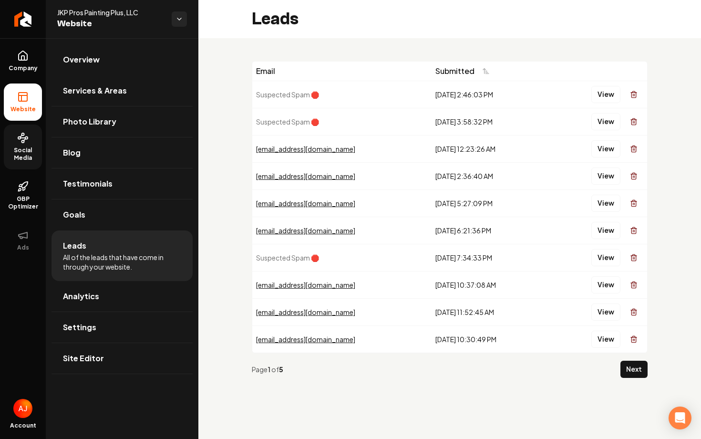
click at [11, 149] on span "Social Media" at bounding box center [23, 153] width 38 height 15
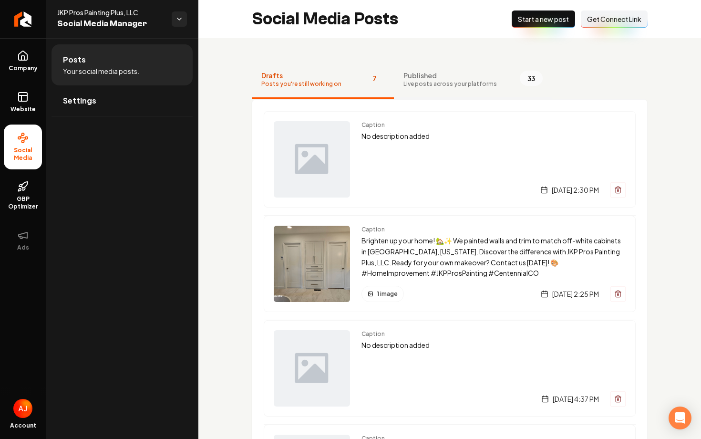
click at [450, 93] on button "Published Live posts across your platforms 33" at bounding box center [473, 80] width 158 height 38
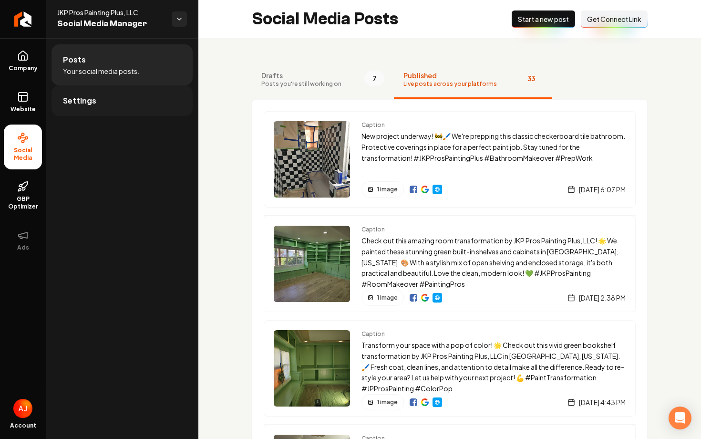
click at [126, 97] on link "Settings" at bounding box center [121, 100] width 141 height 31
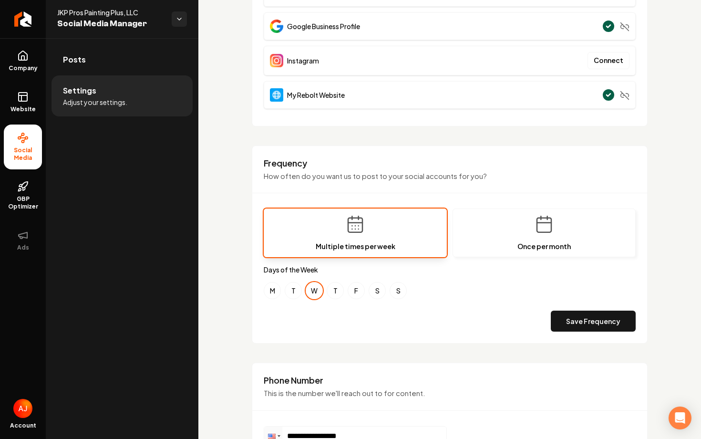
scroll to position [165, 0]
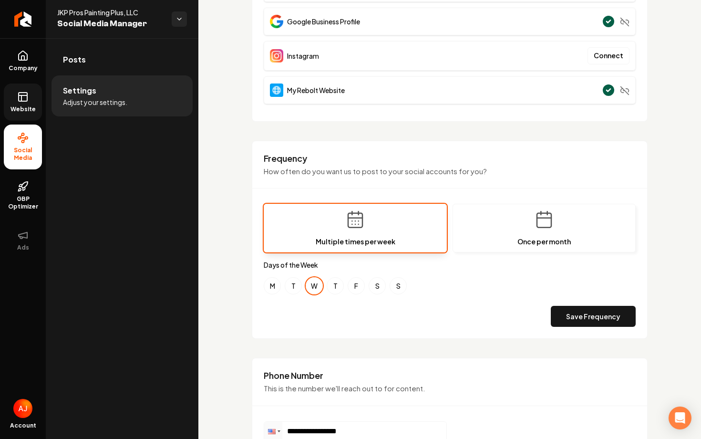
click at [24, 94] on icon at bounding box center [22, 96] width 11 height 11
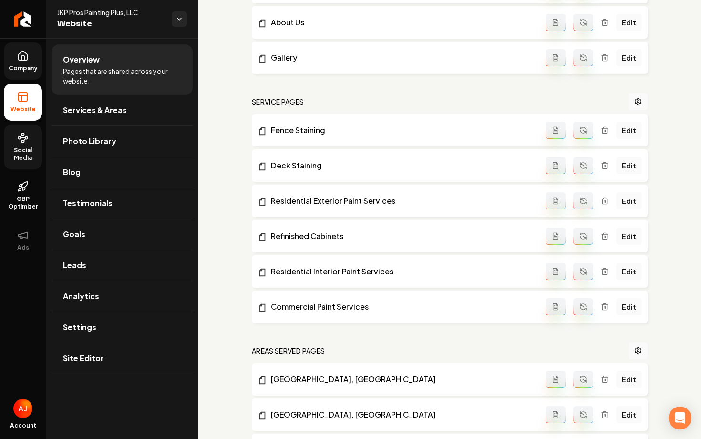
click at [24, 69] on span "Company" at bounding box center [23, 68] width 37 height 8
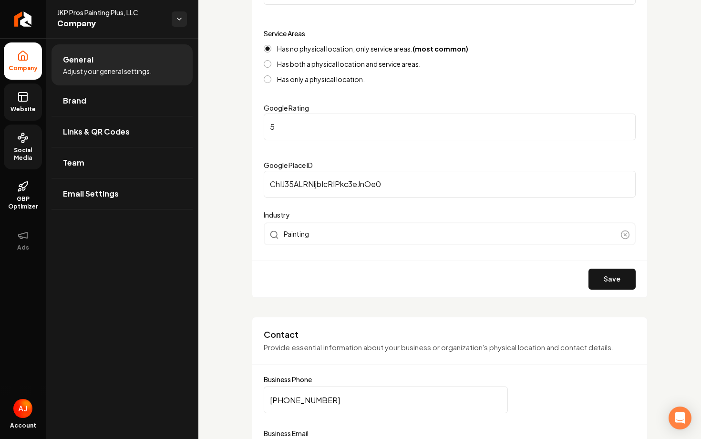
click at [13, 102] on link "Website" at bounding box center [23, 101] width 38 height 37
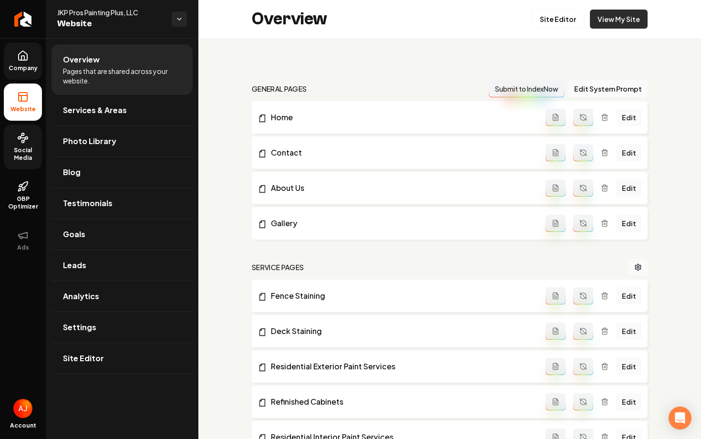
click at [614, 26] on link "View My Site" at bounding box center [619, 19] width 58 height 19
click at [82, 288] on link "Analytics" at bounding box center [121, 296] width 141 height 31
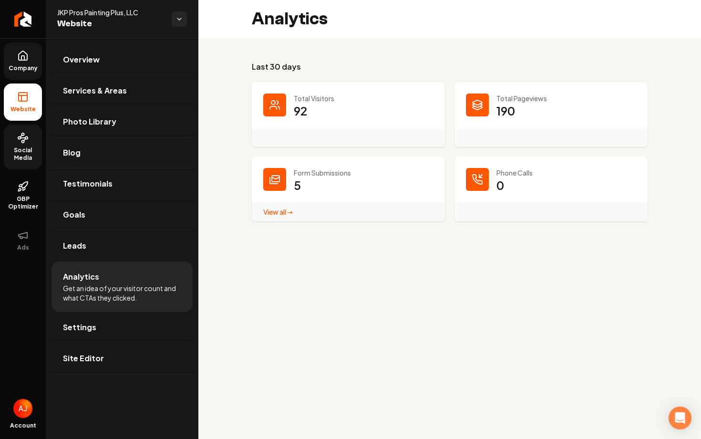
click at [277, 213] on link "View all → Form Submissions stats" at bounding box center [278, 211] width 30 height 9
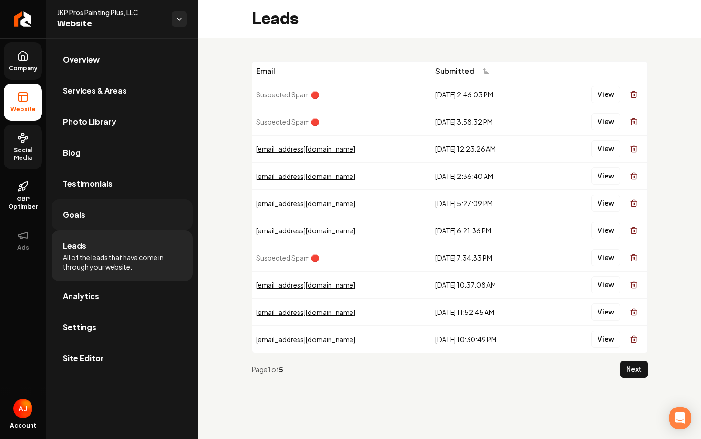
click at [97, 221] on link "Goals" at bounding box center [121, 214] width 141 height 31
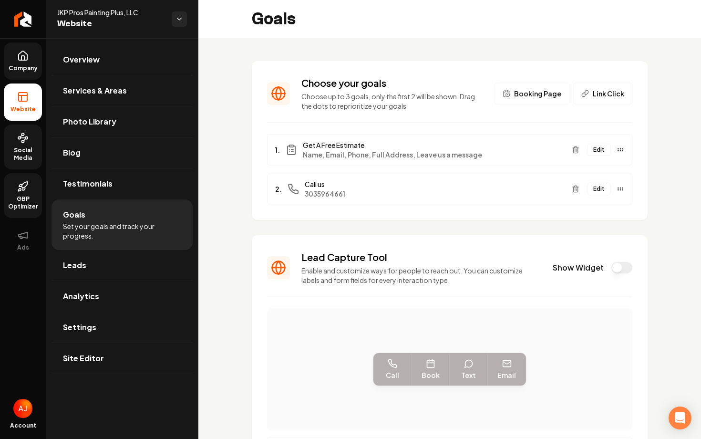
click at [29, 185] on link "GBP Optimizer" at bounding box center [23, 195] width 38 height 45
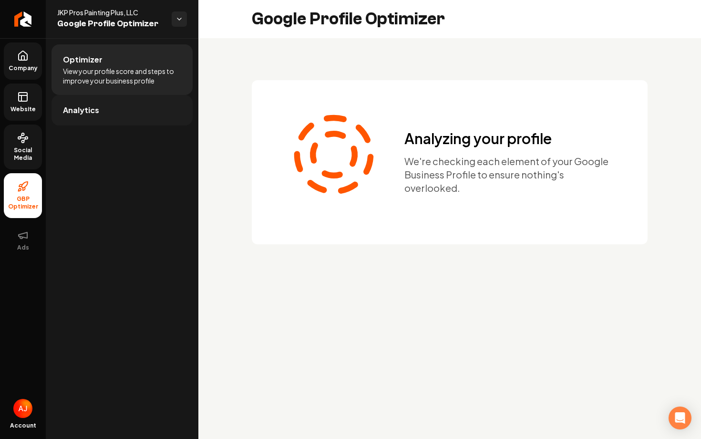
click at [119, 104] on link "Analytics" at bounding box center [121, 110] width 141 height 31
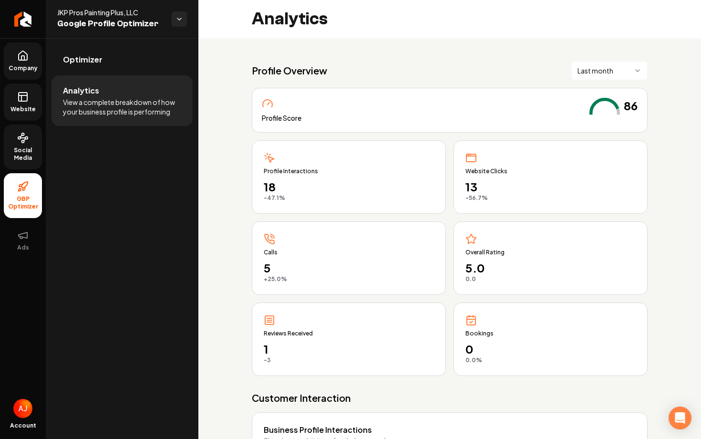
click at [24, 92] on rect at bounding box center [23, 96] width 9 height 9
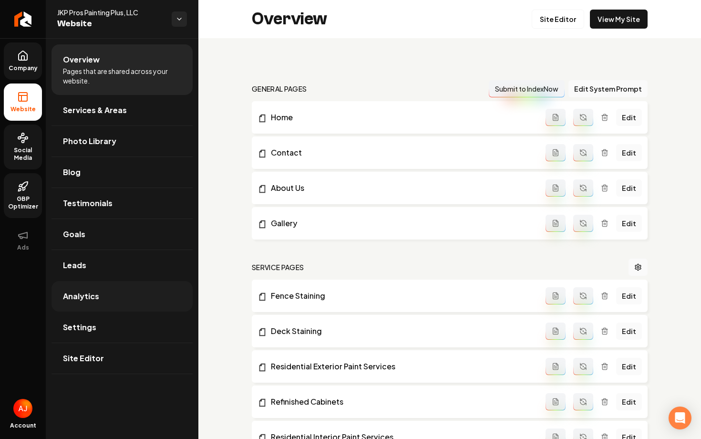
click at [115, 282] on link "Analytics" at bounding box center [121, 296] width 141 height 31
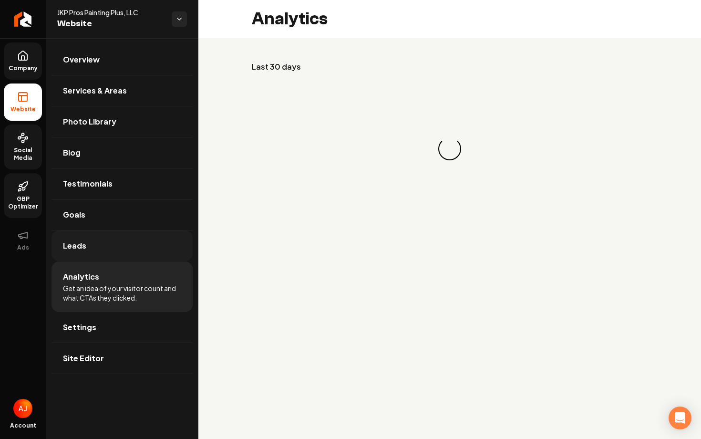
click at [117, 258] on link "Leads" at bounding box center [121, 245] width 141 height 31
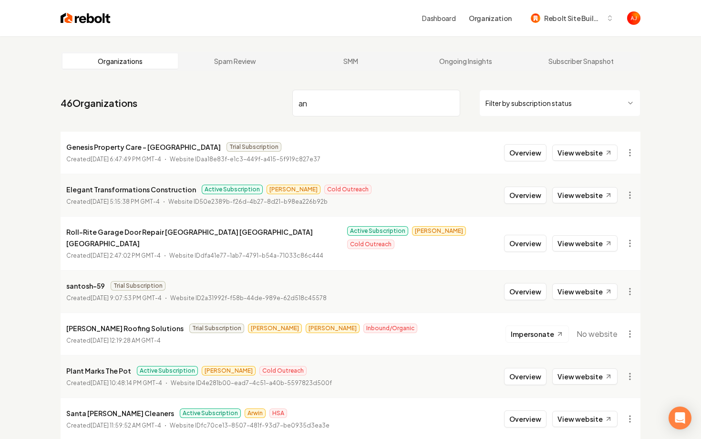
type input "a"
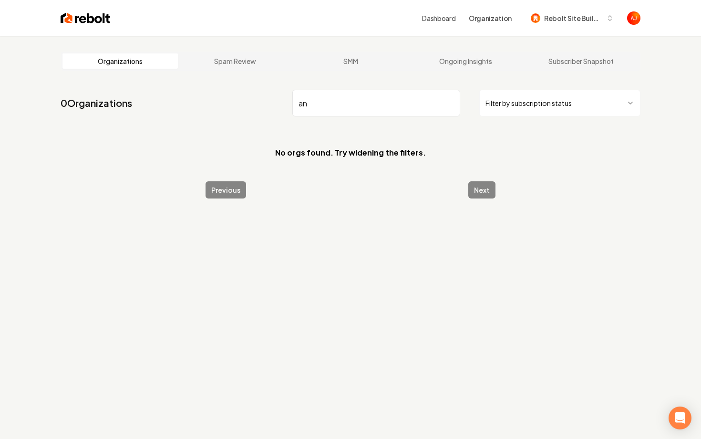
type input "a"
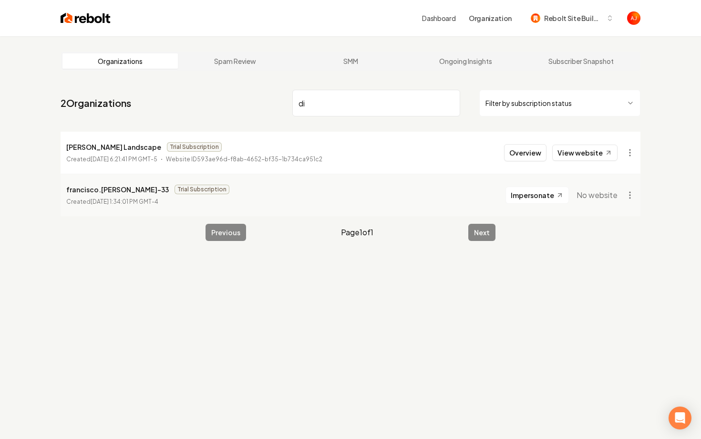
type input "d"
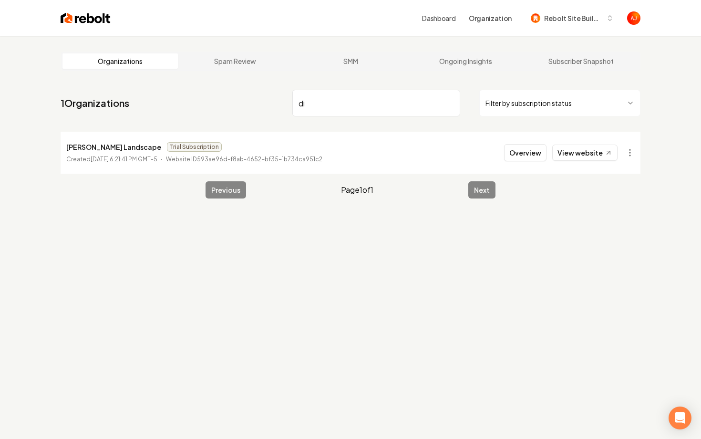
type input "d"
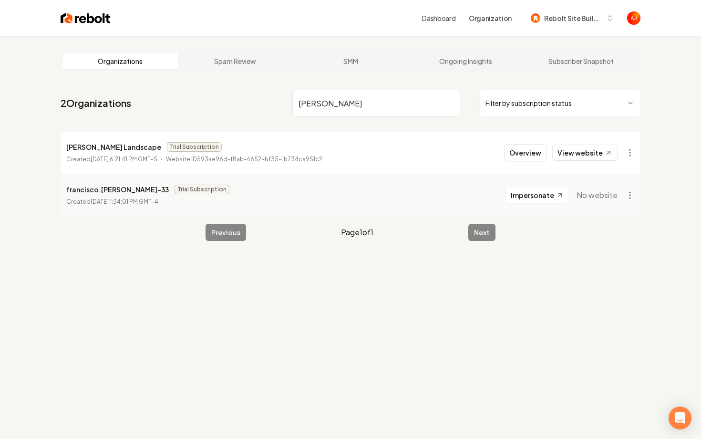
type input "diaz"
drag, startPoint x: 330, startPoint y: 103, endPoint x: 284, endPoint y: 102, distance: 45.8
click at [290, 102] on nav "2 Organizations diaz Filter by subscription status" at bounding box center [351, 107] width 580 height 42
type input "d"
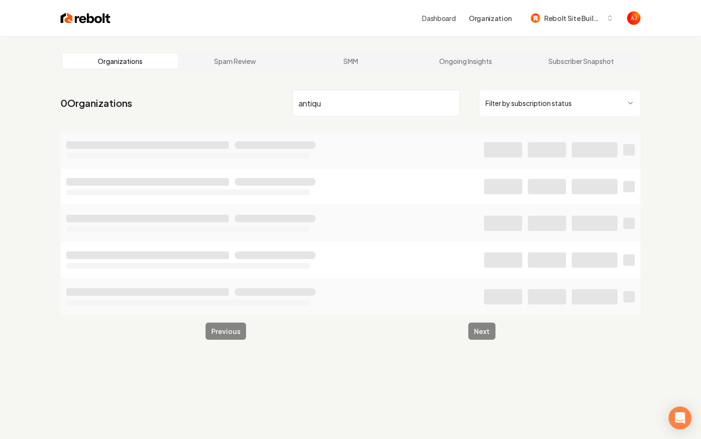
type input "antique"
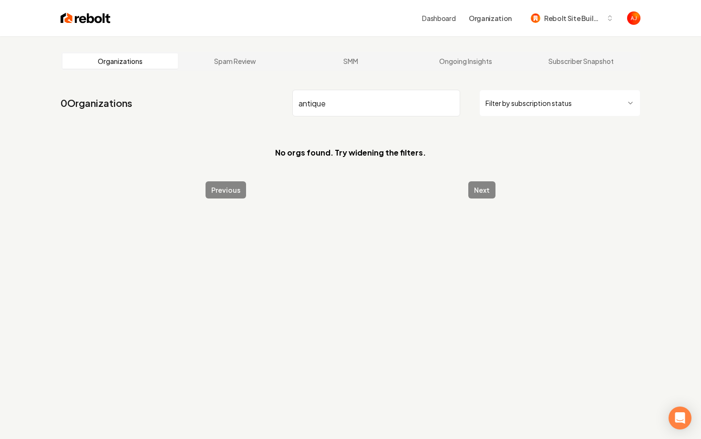
click at [450, 107] on input "antique" at bounding box center [376, 103] width 168 height 27
click at [450, 105] on input "antique" at bounding box center [376, 103] width 168 height 27
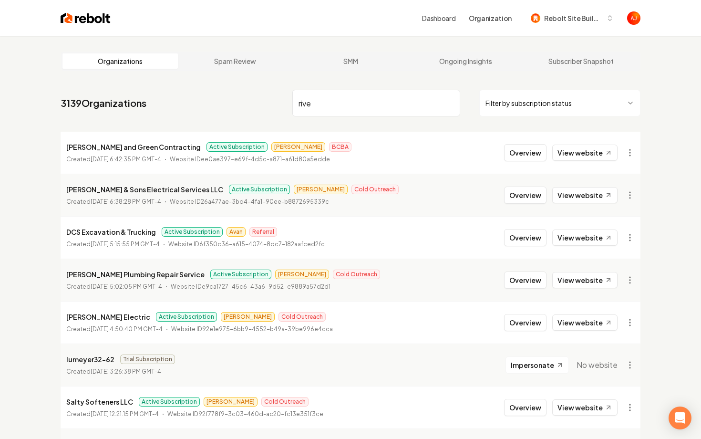
type input "river"
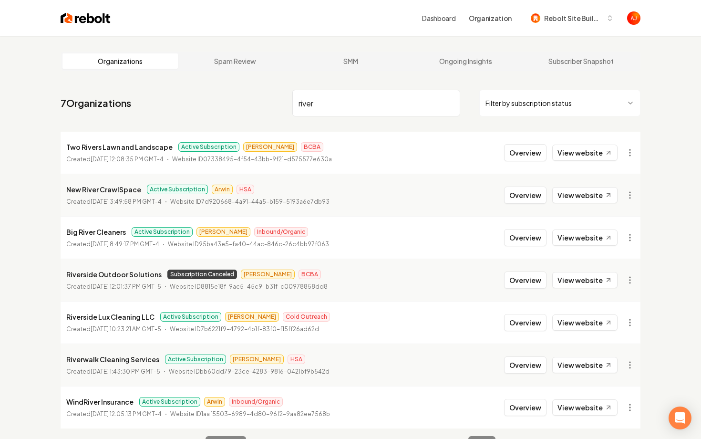
click at [451, 104] on input "river" at bounding box center [376, 103] width 168 height 27
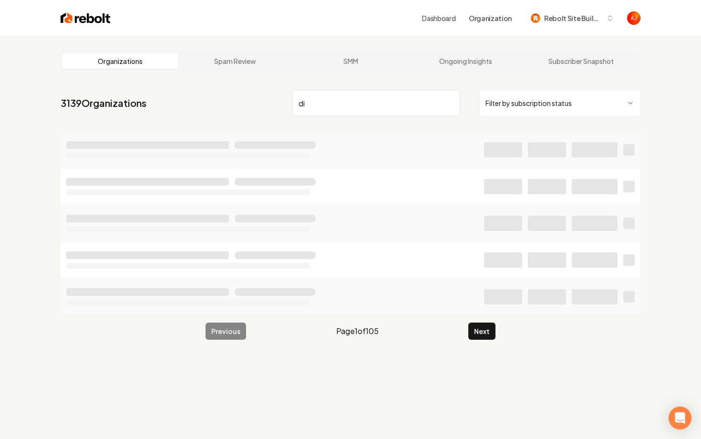
type input "d"
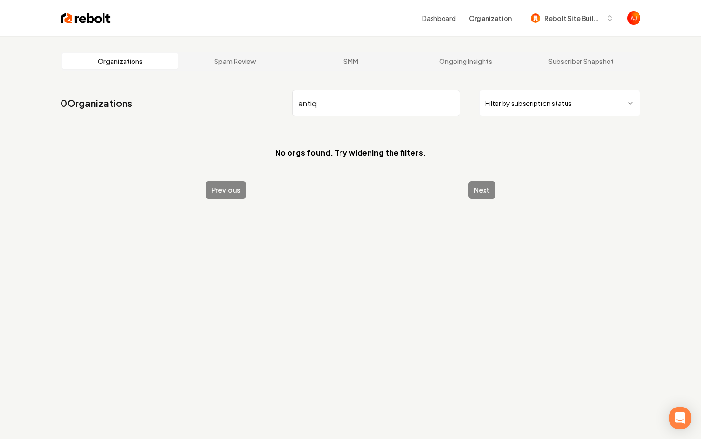
drag, startPoint x: 310, startPoint y: 101, endPoint x: 198, endPoint y: 97, distance: 112.1
click at [198, 97] on nav "0 Organizations antiq Filter by subscription status" at bounding box center [351, 107] width 580 height 42
type input "diaz"
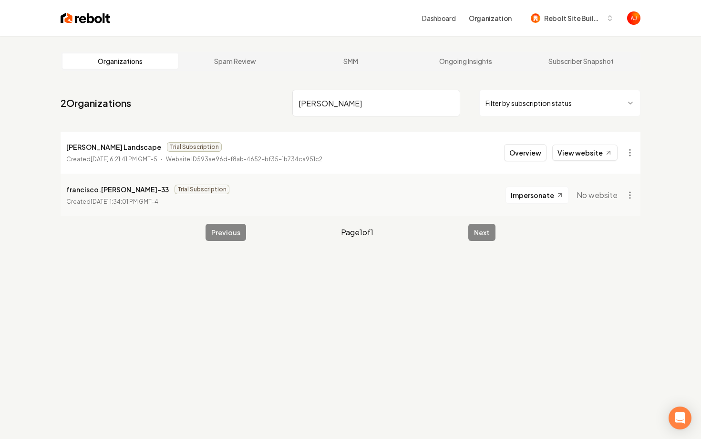
drag, startPoint x: 356, startPoint y: 111, endPoint x: 280, endPoint y: 98, distance: 77.4
click at [280, 98] on nav "2 Organizations diaz Filter by subscription status" at bounding box center [351, 107] width 580 height 42
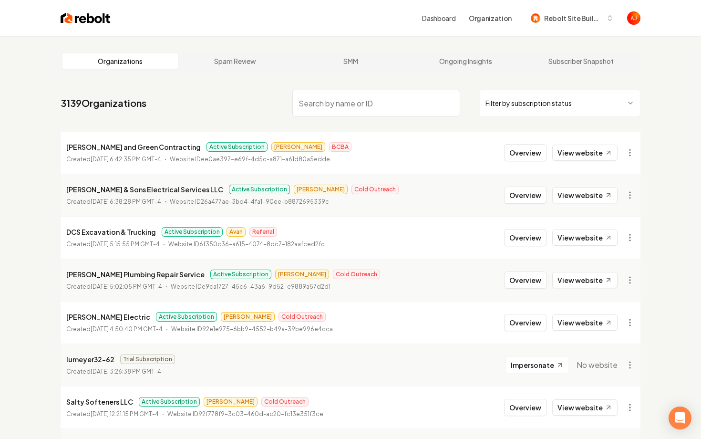
click at [301, 105] on input "search" at bounding box center [376, 103] width 168 height 27
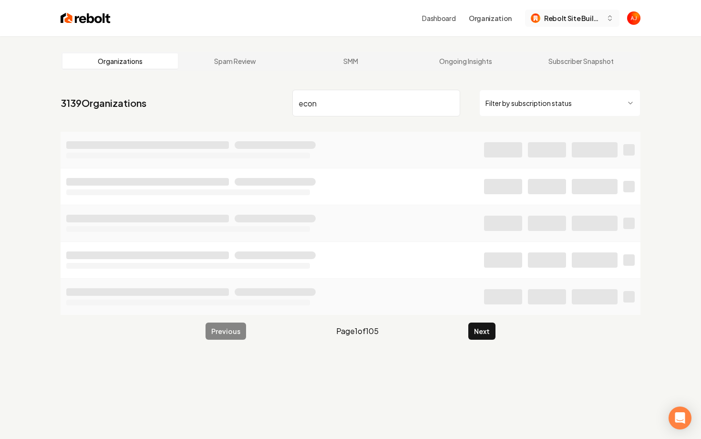
type input "econ"
click at [553, 22] on span "Rebolt Site Builder" at bounding box center [573, 18] width 58 height 10
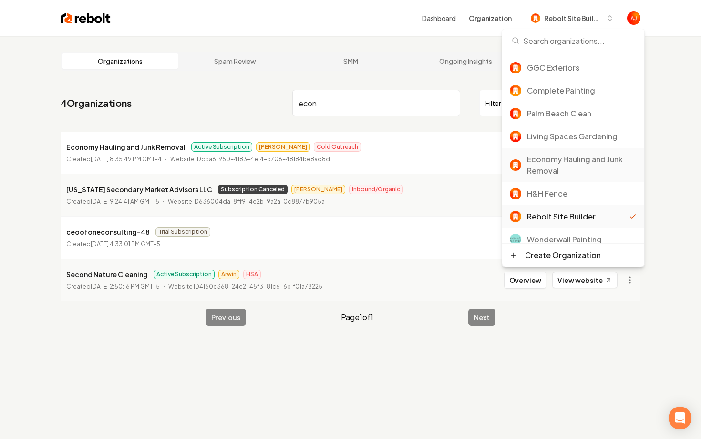
click at [560, 167] on div "Economy Hauling and Junk Removal" at bounding box center [582, 164] width 110 height 23
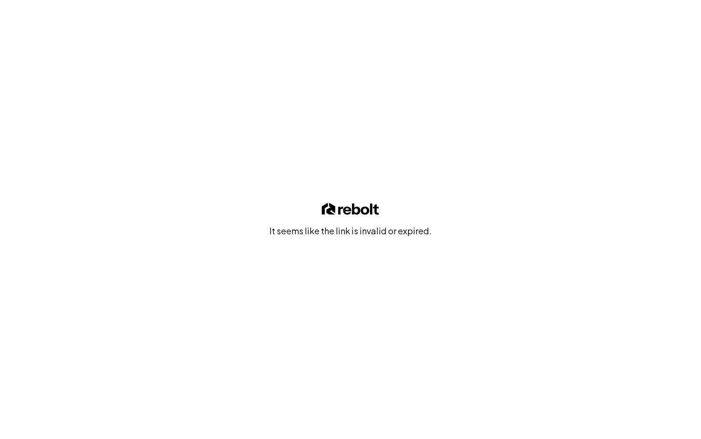
click at [126, 9] on div "It seems like the link is invalid or expired." at bounding box center [350, 219] width 701 height 439
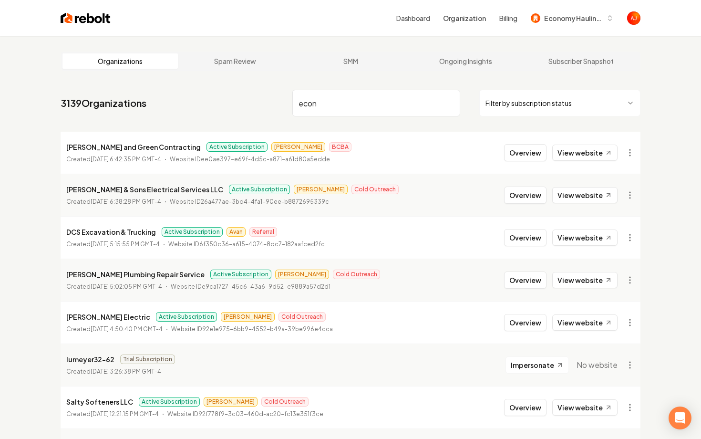
click at [348, 101] on input "econ" at bounding box center [376, 103] width 168 height 27
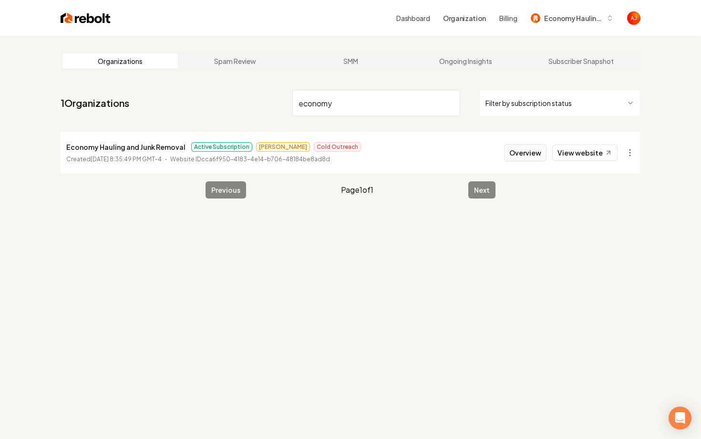
type input "economy"
click at [530, 150] on button "Overview" at bounding box center [525, 152] width 42 height 17
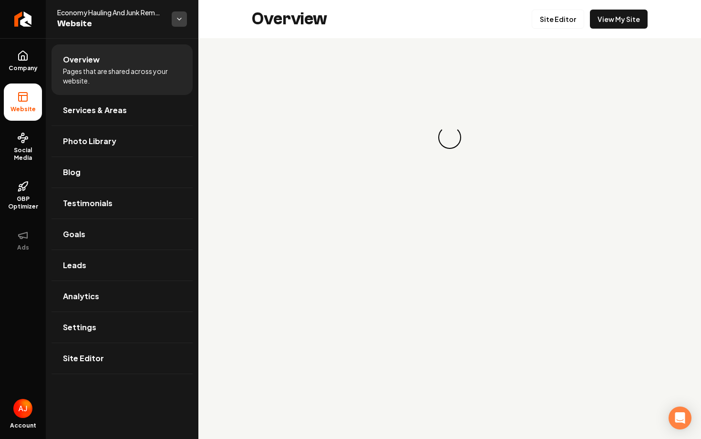
click at [182, 23] on html "Company Website Social Media GBP Optimizer Ads Account Economy Hauling And Junk…" at bounding box center [350, 219] width 701 height 439
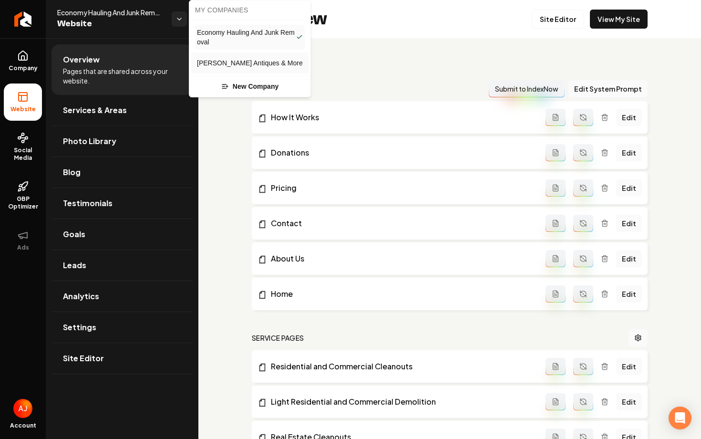
click at [211, 65] on span "[PERSON_NAME] Antiques & More" at bounding box center [250, 63] width 106 height 10
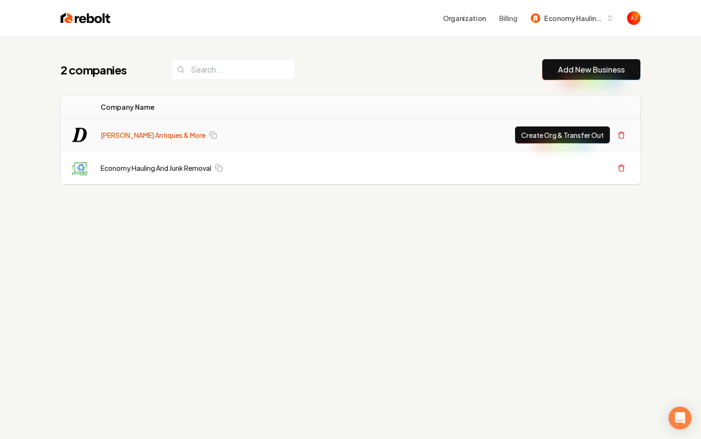
click at [145, 138] on link "Diaz Antiques & More" at bounding box center [153, 135] width 105 height 10
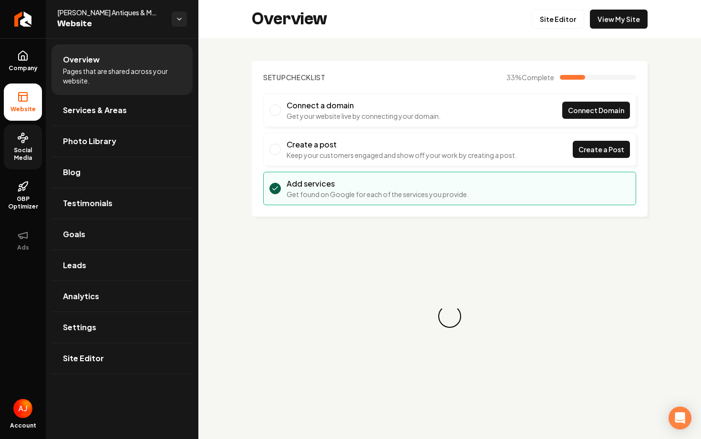
click at [14, 151] on span "Social Media" at bounding box center [23, 153] width 38 height 15
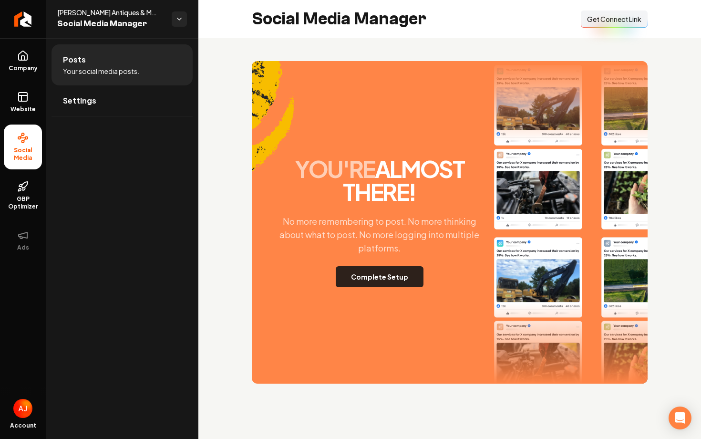
click at [373, 280] on button "Complete Setup" at bounding box center [380, 276] width 88 height 21
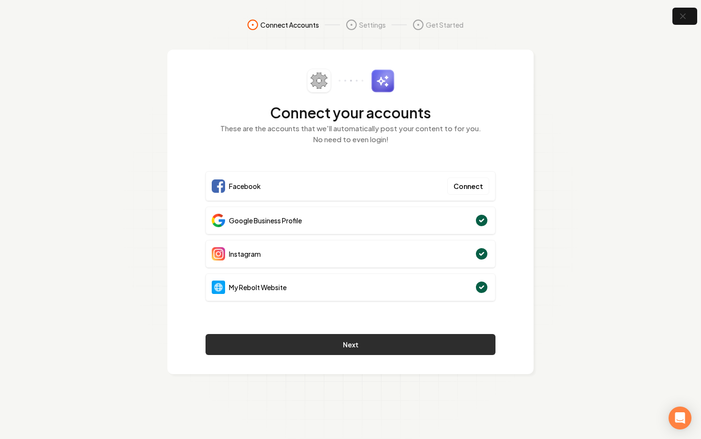
click at [384, 340] on button "Next" at bounding box center [350, 344] width 290 height 21
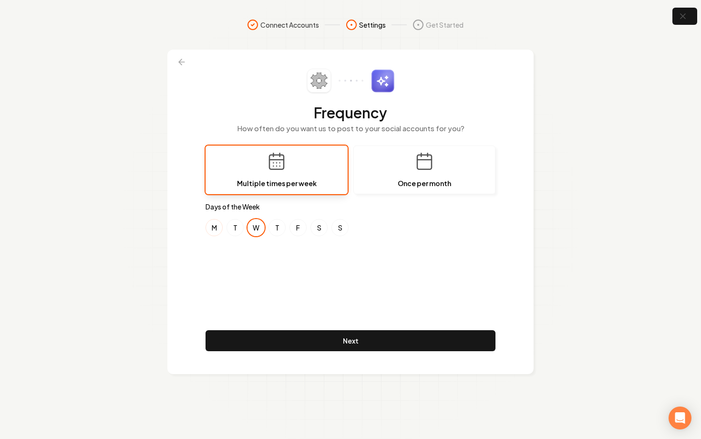
click at [221, 230] on button "M" at bounding box center [213, 227] width 17 height 17
click at [231, 230] on button "T" at bounding box center [234, 227] width 17 height 17
click at [281, 229] on button "T" at bounding box center [276, 227] width 17 height 17
click at [299, 229] on button "F" at bounding box center [297, 227] width 17 height 17
click at [326, 227] on button "S" at bounding box center [318, 227] width 17 height 17
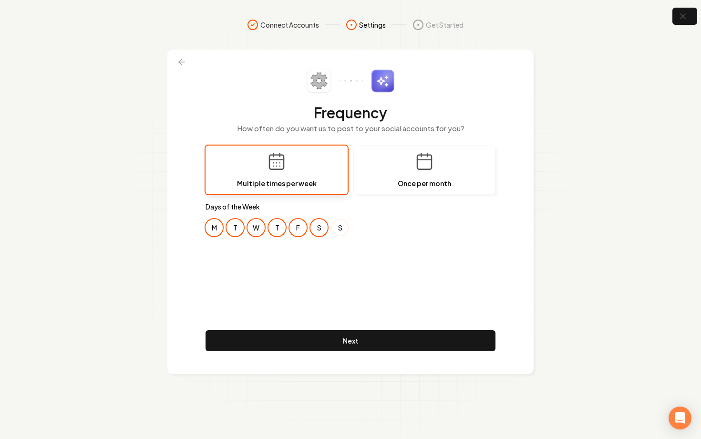
click at [339, 227] on button "S" at bounding box center [339, 227] width 17 height 17
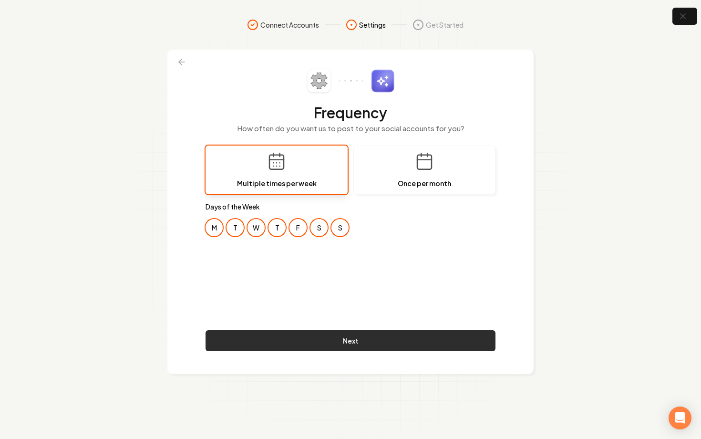
click at [388, 341] on button "Next" at bounding box center [350, 340] width 290 height 21
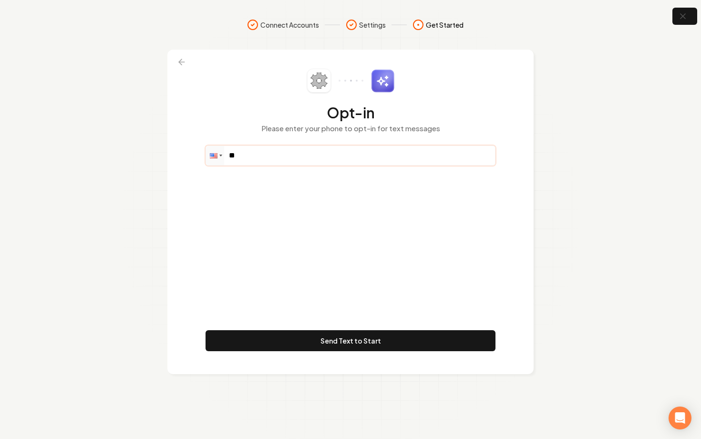
click at [259, 159] on input "**" at bounding box center [350, 155] width 289 height 19
paste input "**********"
type input "**********"
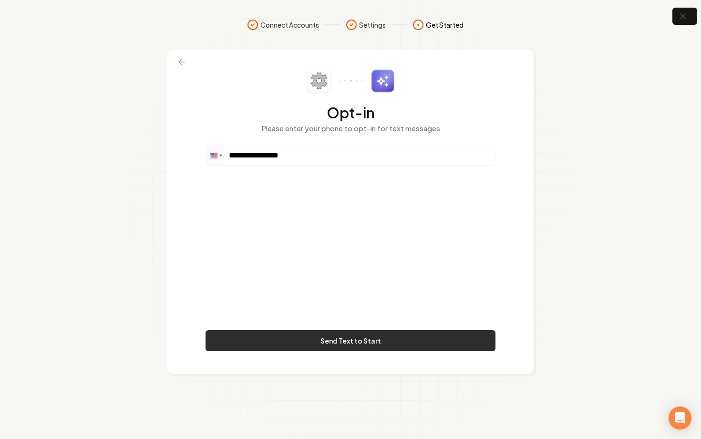
click at [378, 337] on button "Send Text to Start" at bounding box center [350, 340] width 290 height 21
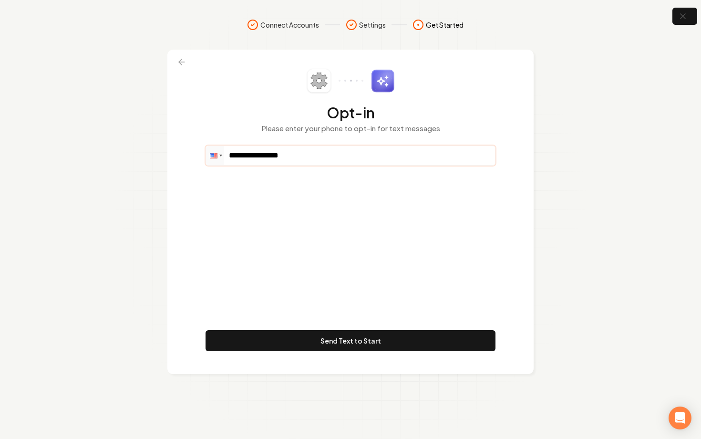
click at [328, 150] on input "**********" at bounding box center [350, 155] width 289 height 19
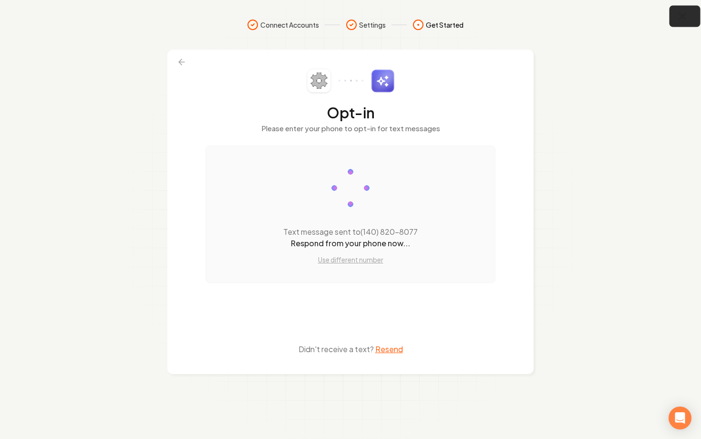
click at [682, 22] on button "button" at bounding box center [684, 16] width 31 height 21
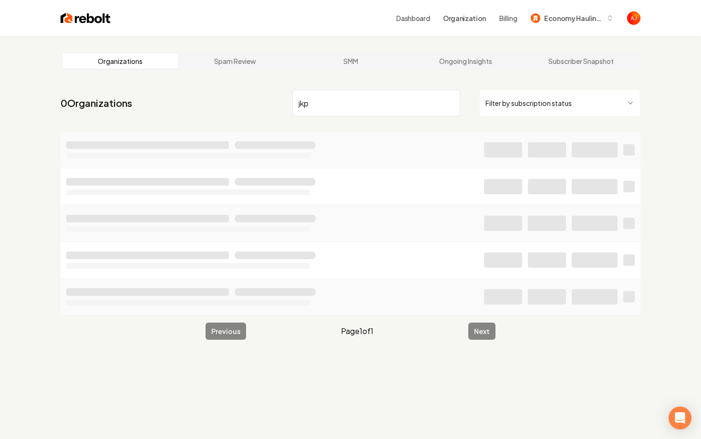
type input "jkp"
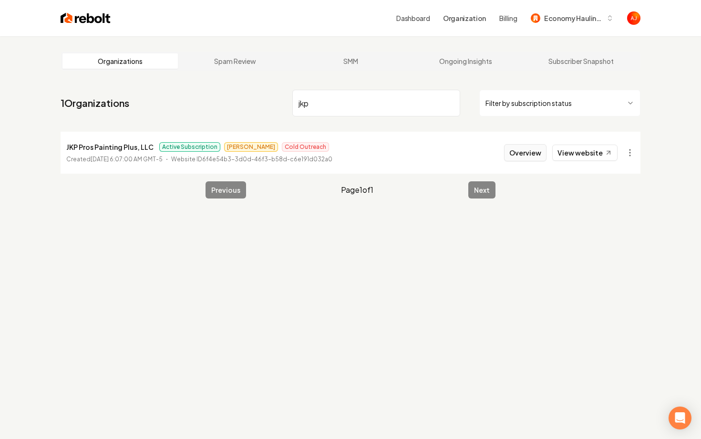
click at [519, 156] on button "Overview" at bounding box center [525, 152] width 42 height 17
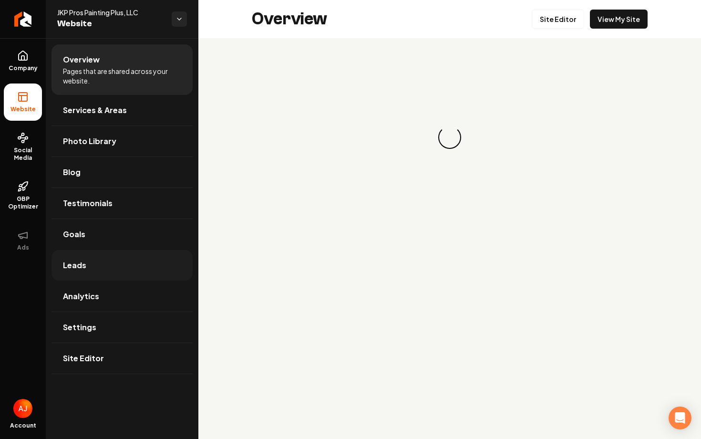
click at [101, 260] on link "Leads" at bounding box center [121, 265] width 141 height 31
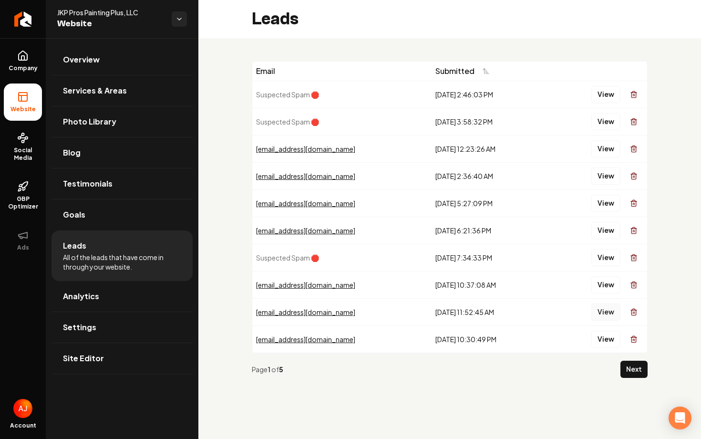
click at [603, 312] on button "View" at bounding box center [605, 311] width 29 height 17
click at [604, 287] on button "View" at bounding box center [605, 284] width 29 height 17
click at [604, 227] on button "View" at bounding box center [605, 230] width 29 height 17
click at [628, 370] on button "Next" at bounding box center [633, 368] width 27 height 17
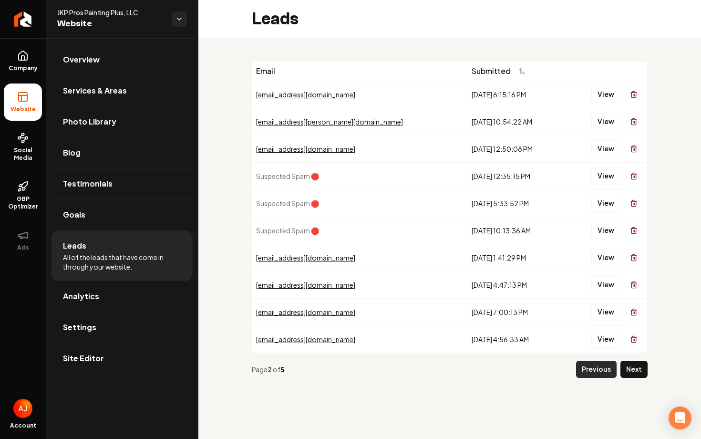
click at [583, 373] on button "Previous" at bounding box center [596, 368] width 41 height 17
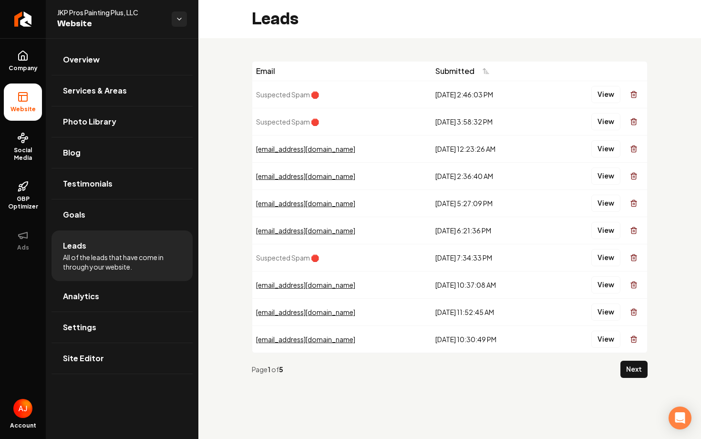
click at [340, 115] on td "Suspected Spam 🛑" at bounding box center [341, 121] width 179 height 27
click at [23, 68] on span "Company" at bounding box center [23, 68] width 37 height 8
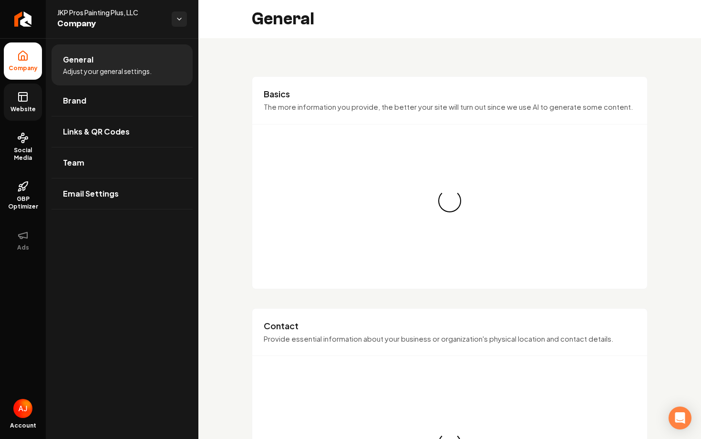
click at [22, 102] on icon at bounding box center [22, 96] width 11 height 11
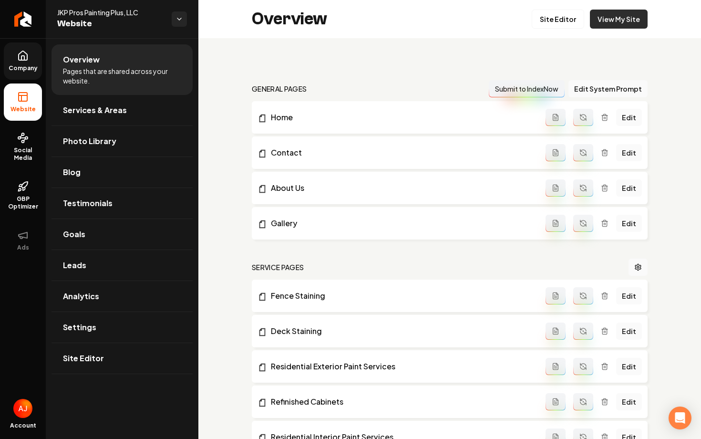
click at [615, 17] on link "View My Site" at bounding box center [619, 19] width 58 height 19
click at [86, 258] on link "Leads" at bounding box center [121, 265] width 141 height 31
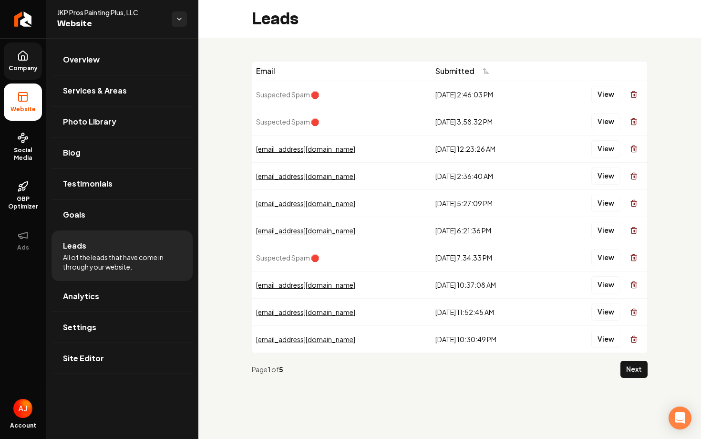
click at [28, 65] on span "Company" at bounding box center [23, 68] width 37 height 8
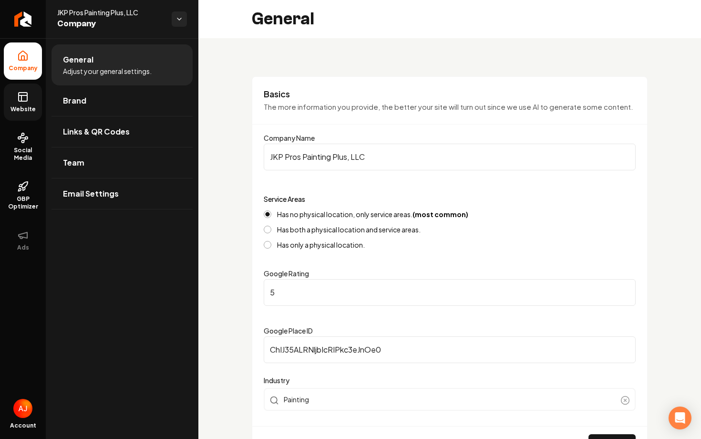
click at [21, 102] on icon at bounding box center [22, 96] width 11 height 11
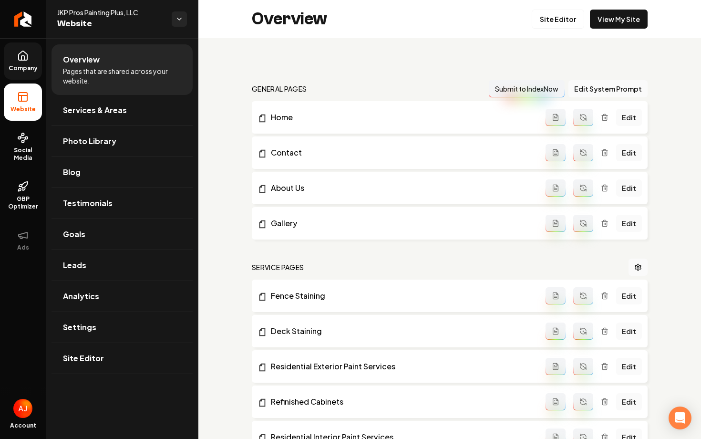
click at [19, 66] on span "Company" at bounding box center [23, 68] width 37 height 8
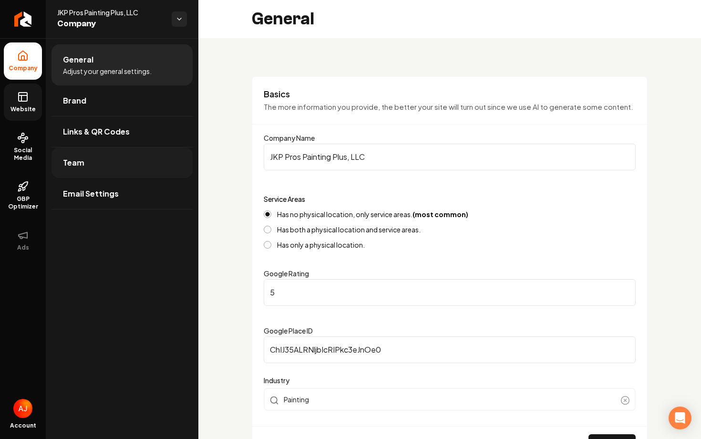
click at [101, 165] on link "Team" at bounding box center [121, 162] width 141 height 31
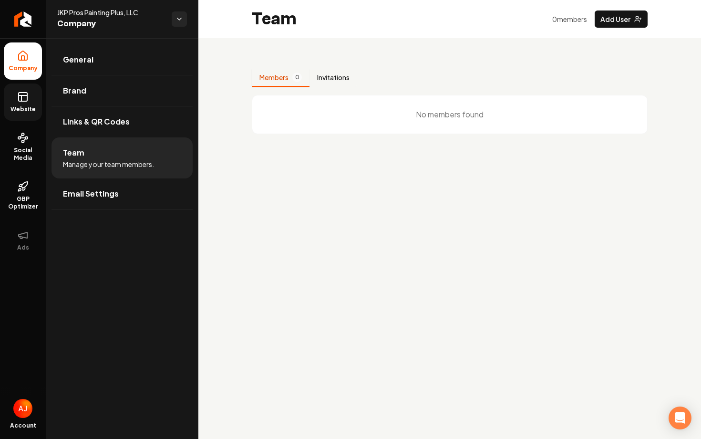
click at [330, 81] on button "Invitations" at bounding box center [333, 78] width 48 height 18
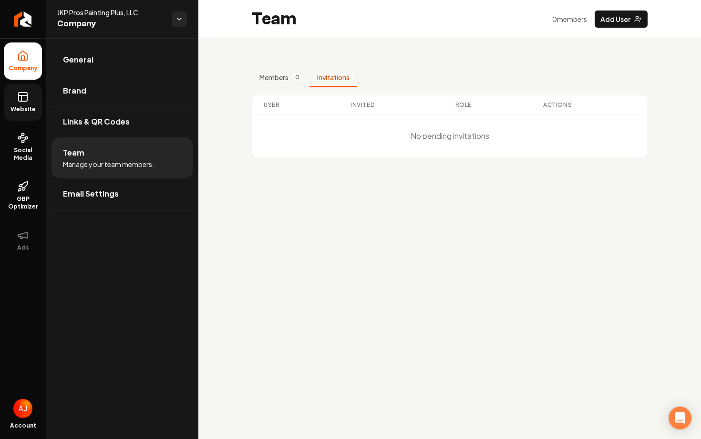
click at [621, 28] on div "Team 0 member s Add User" at bounding box center [449, 19] width 502 height 38
click at [614, 20] on button "Add User" at bounding box center [620, 18] width 53 height 17
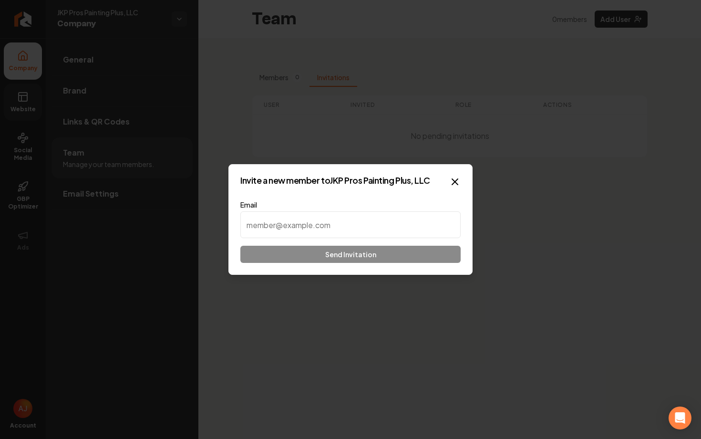
click at [329, 228] on input at bounding box center [350, 224] width 220 height 27
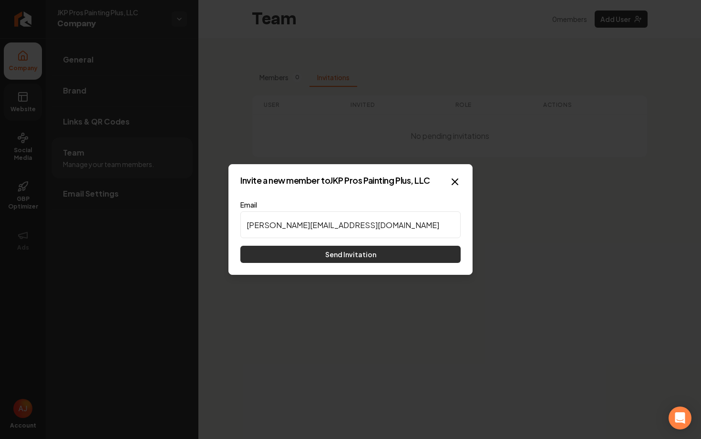
type input "jose@jkpprospaintingplus.com"
click at [319, 253] on button "Send Invitation" at bounding box center [350, 253] width 220 height 17
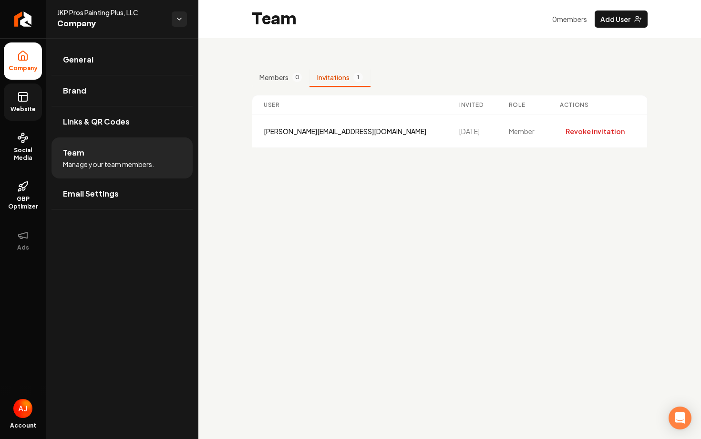
click at [28, 103] on link "Website" at bounding box center [23, 101] width 38 height 37
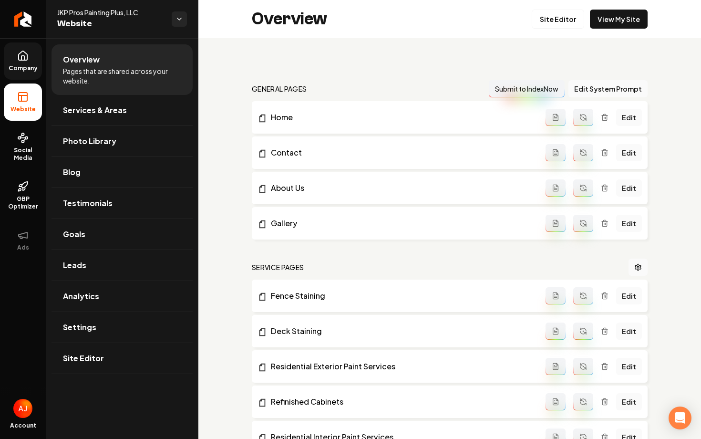
click at [17, 62] on link "Company" at bounding box center [23, 60] width 38 height 37
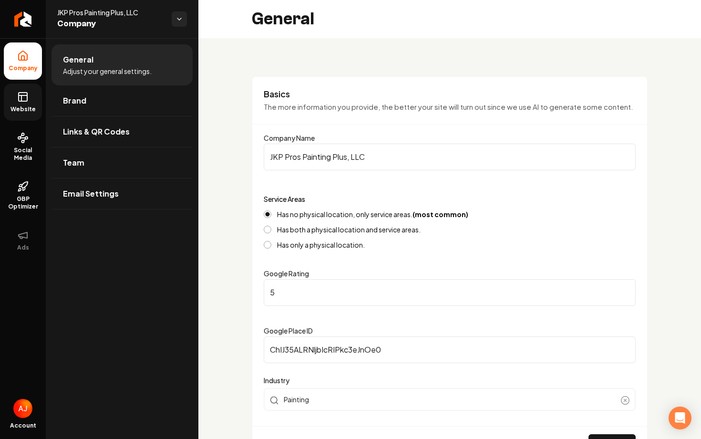
click at [23, 101] on rect at bounding box center [23, 96] width 9 height 9
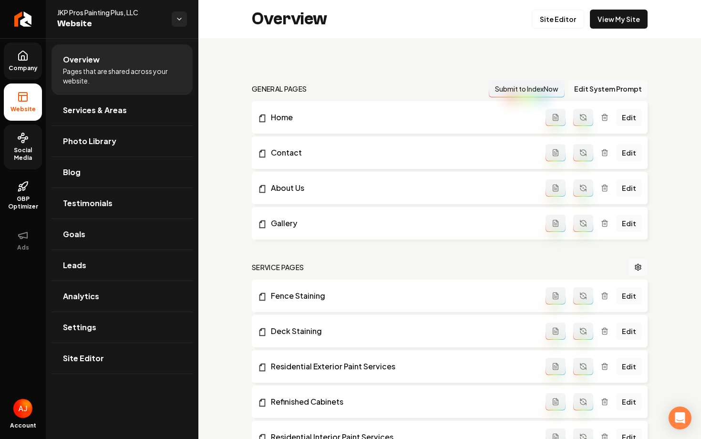
click at [29, 146] on link "Social Media" at bounding box center [23, 146] width 38 height 45
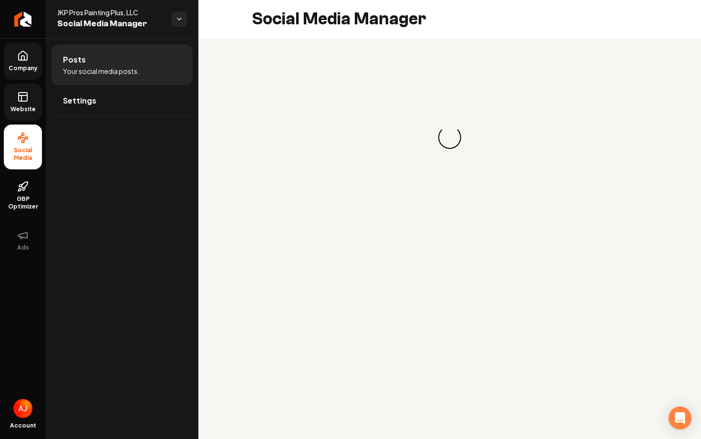
click at [28, 101] on icon at bounding box center [22, 96] width 11 height 11
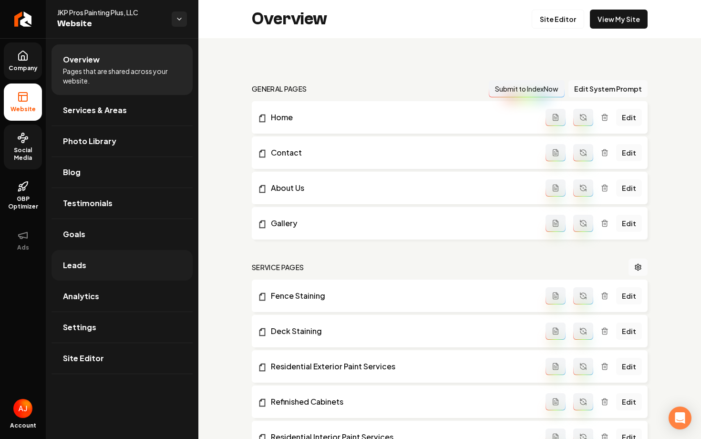
click at [119, 270] on link "Leads" at bounding box center [121, 265] width 141 height 31
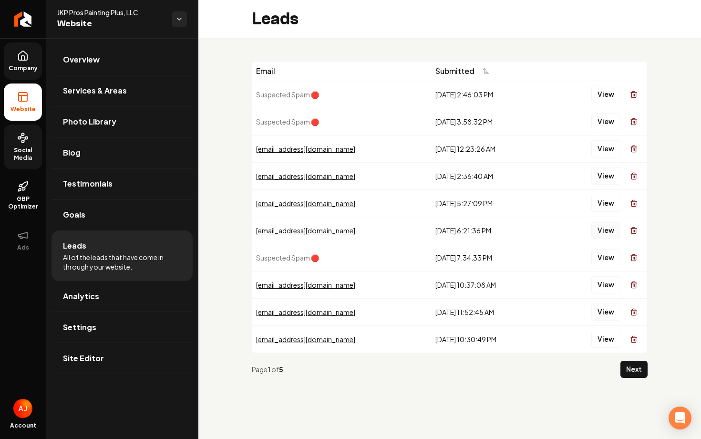
click at [605, 236] on button "View" at bounding box center [605, 230] width 29 height 17
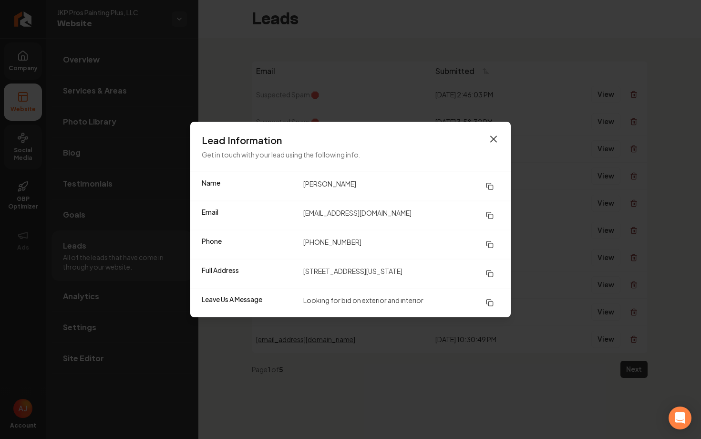
click at [492, 138] on icon "button" at bounding box center [493, 138] width 11 height 11
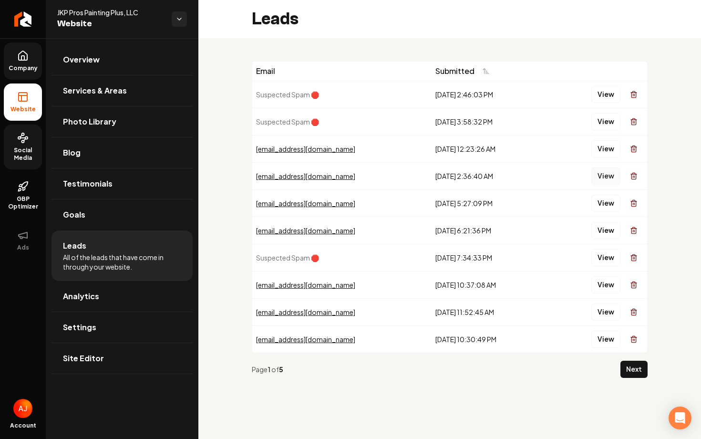
click at [609, 172] on button "View" at bounding box center [605, 175] width 29 height 17
click at [20, 145] on link "Social Media" at bounding box center [23, 146] width 38 height 45
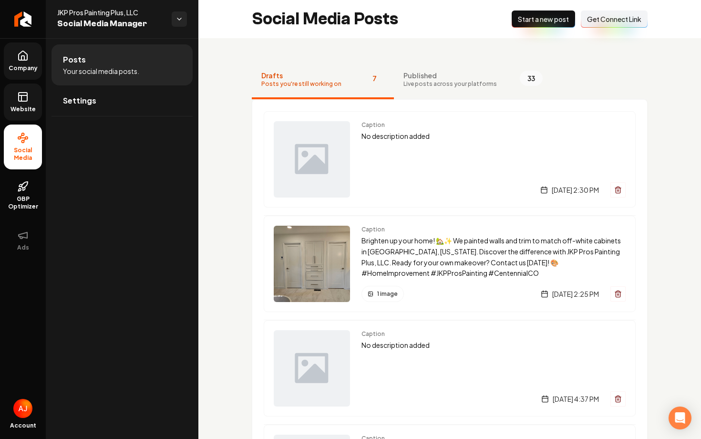
click at [27, 71] on span "Company" at bounding box center [23, 68] width 37 height 8
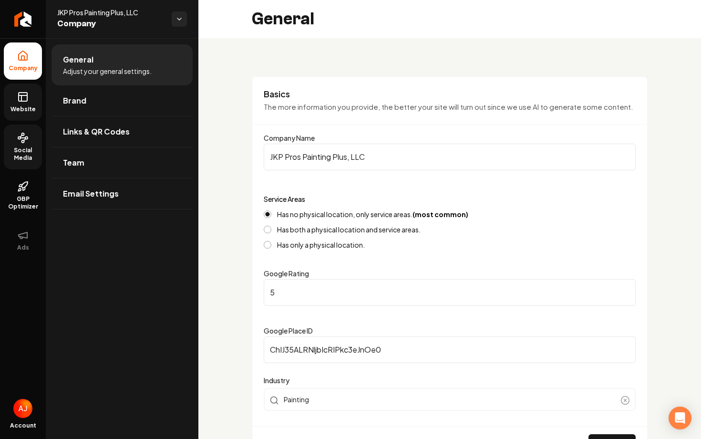
click at [19, 154] on span "Social Media" at bounding box center [23, 153] width 38 height 15
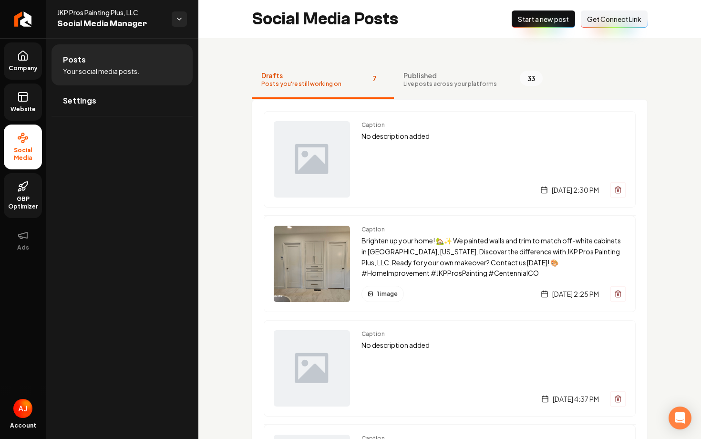
click at [23, 183] on icon at bounding box center [24, 185] width 6 height 6
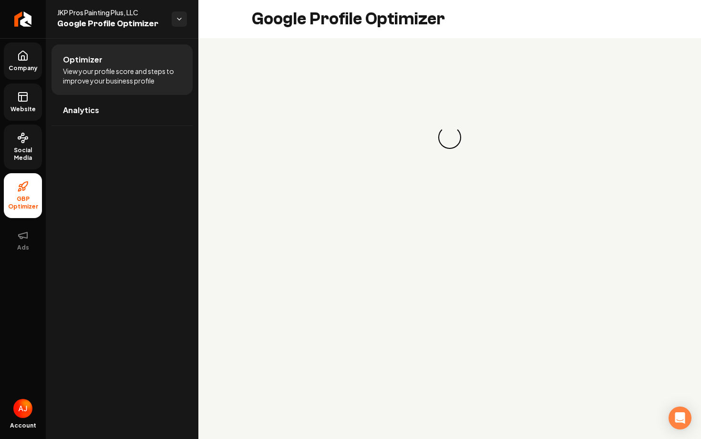
click at [20, 144] on link "Social Media" at bounding box center [23, 146] width 38 height 45
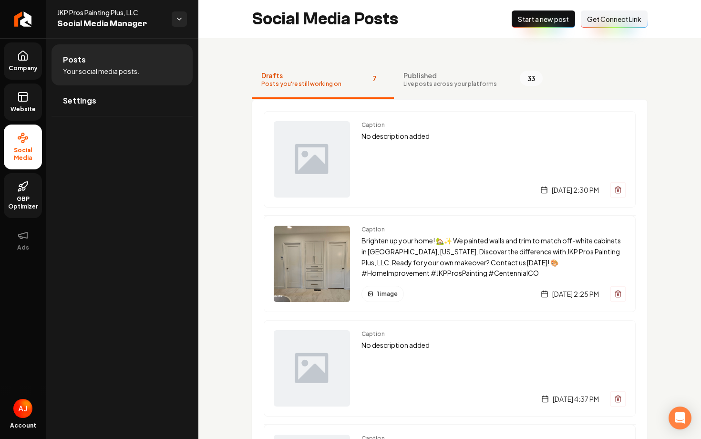
click at [28, 70] on span "Company" at bounding box center [23, 68] width 37 height 8
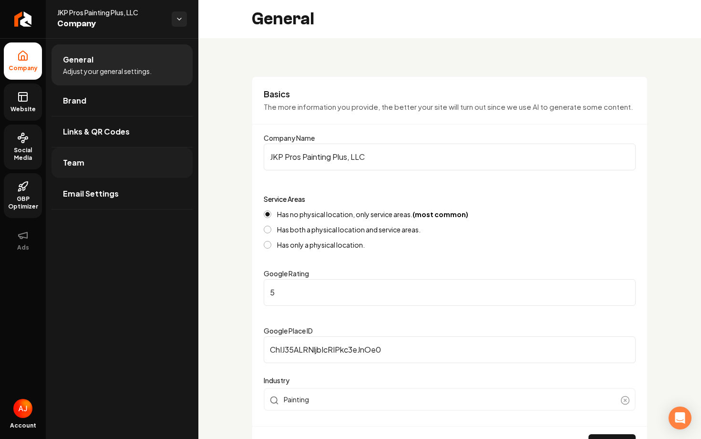
click at [83, 154] on link "Team" at bounding box center [121, 162] width 141 height 31
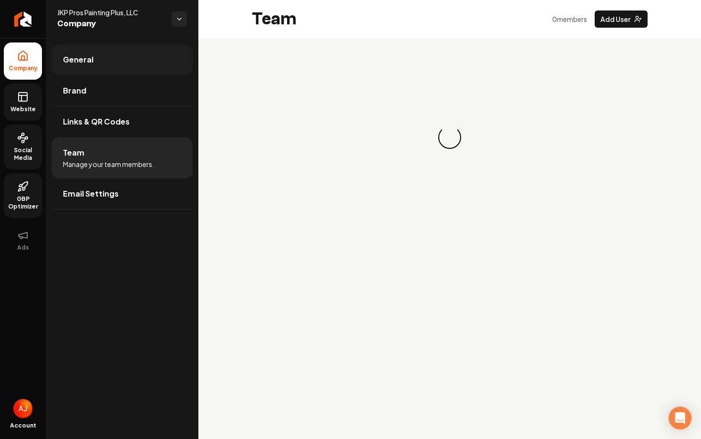
click at [103, 52] on link "General" at bounding box center [121, 59] width 141 height 31
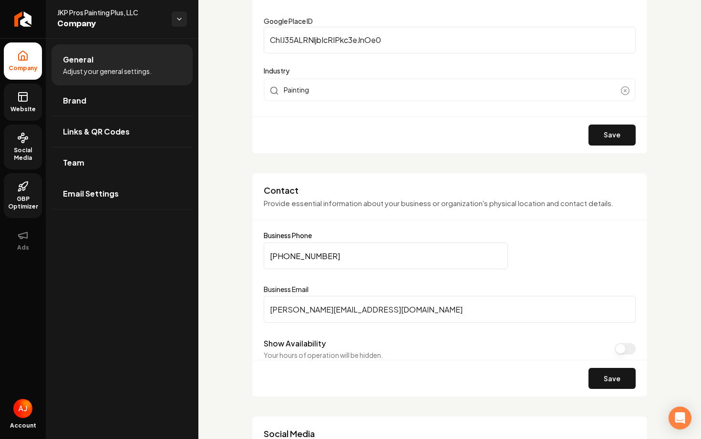
scroll to position [310, 0]
drag, startPoint x: 390, startPoint y: 315, endPoint x: 263, endPoint y: 310, distance: 127.3
click at [264, 310] on input "jose@jkpprospaintingplus.com" at bounding box center [450, 308] width 372 height 27
click at [92, 166] on link "Team" at bounding box center [121, 162] width 141 height 31
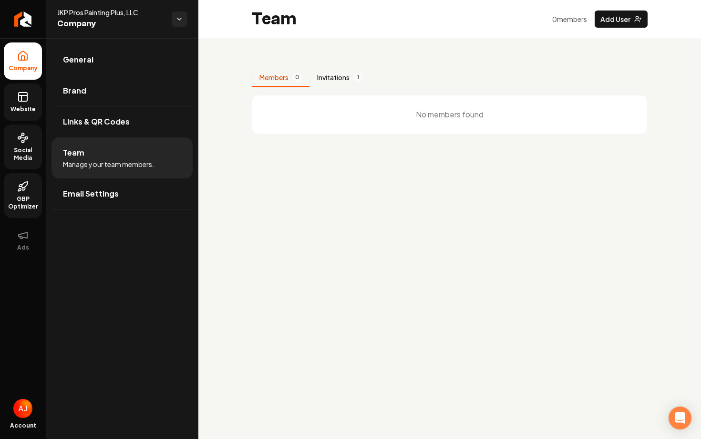
click at [330, 82] on button "Invitations 1" at bounding box center [339, 78] width 61 height 18
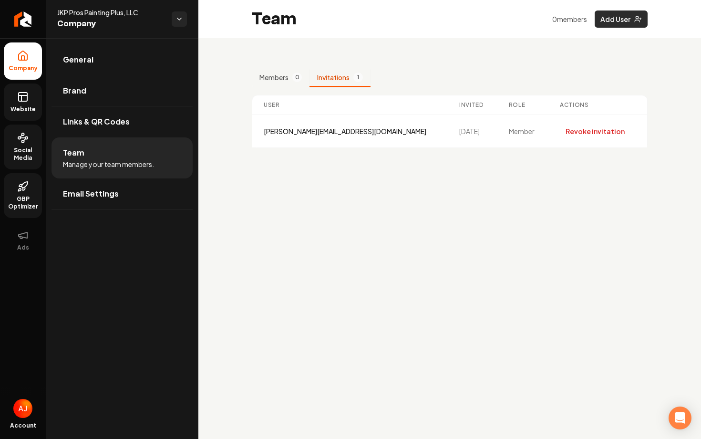
click at [616, 15] on button "Add User" at bounding box center [620, 18] width 53 height 17
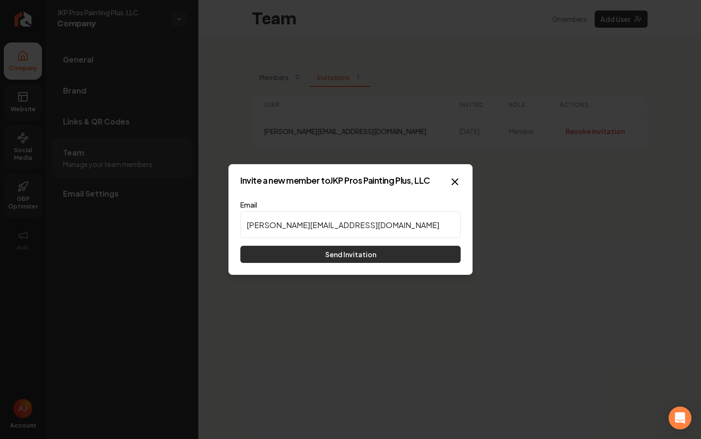
type input "jose@jkpprospaintingplus.com"
click at [365, 253] on button "Send Invitation" at bounding box center [350, 253] width 220 height 17
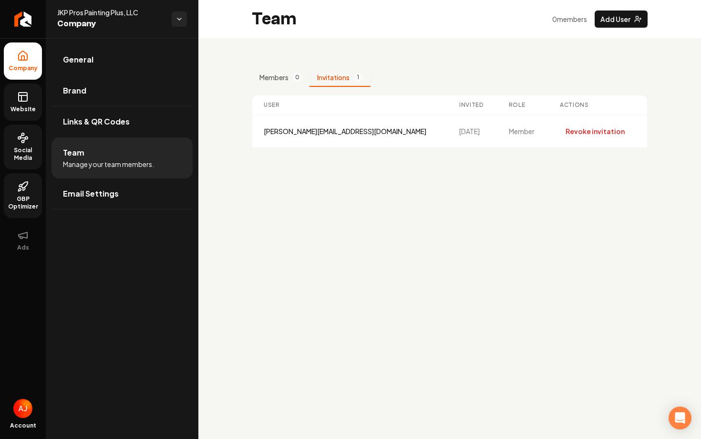
click at [20, 101] on rect at bounding box center [23, 96] width 9 height 9
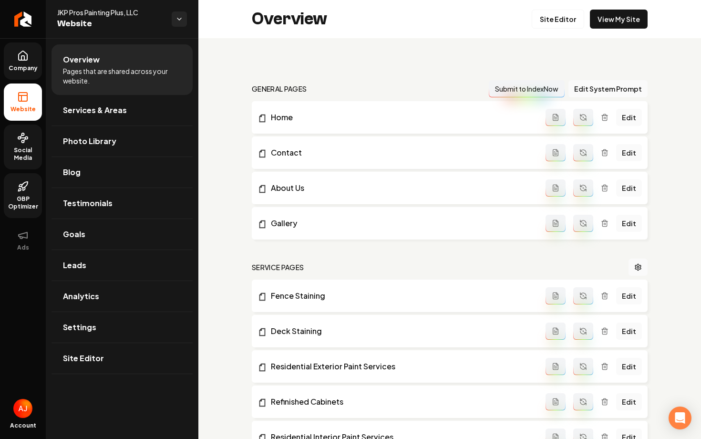
click at [23, 133] on circle at bounding box center [23, 134] width 2 height 2
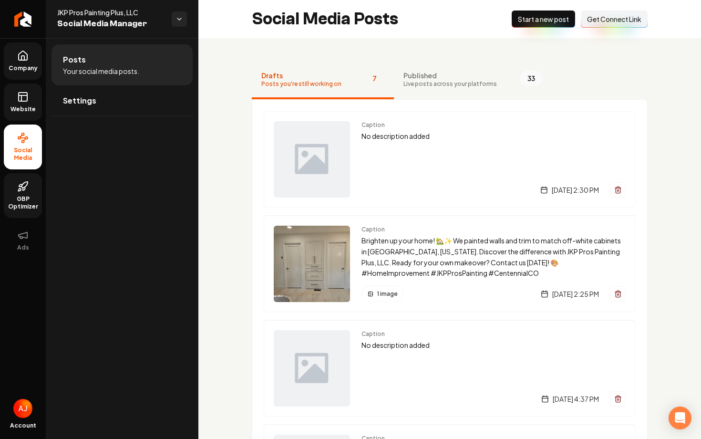
click at [14, 100] on link "Website" at bounding box center [23, 101] width 38 height 37
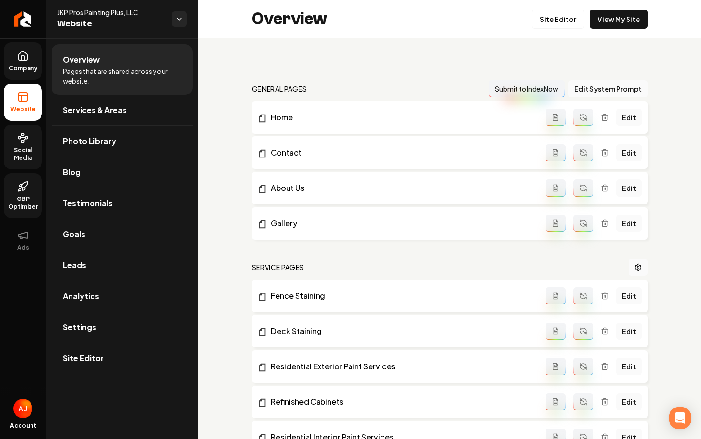
click at [25, 133] on icon at bounding box center [22, 137] width 11 height 11
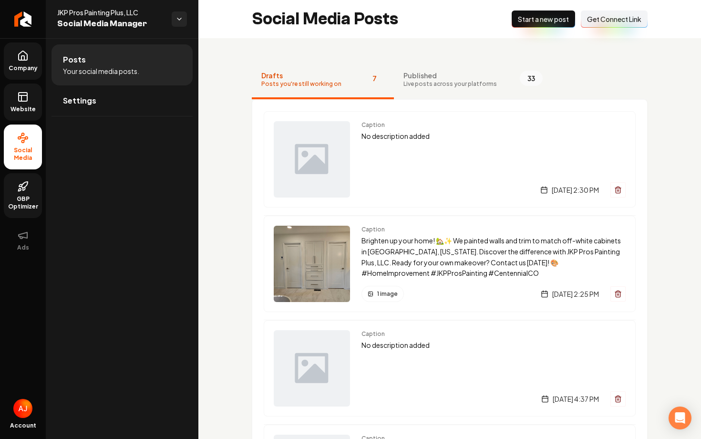
click at [32, 116] on link "Website" at bounding box center [23, 101] width 38 height 37
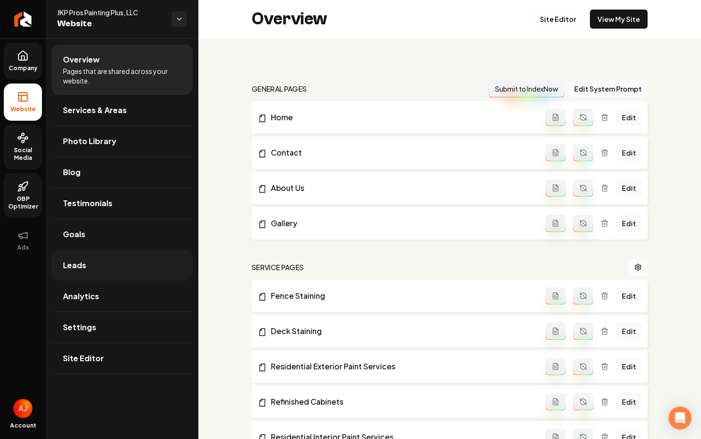
click at [94, 261] on link "Leads" at bounding box center [121, 265] width 141 height 31
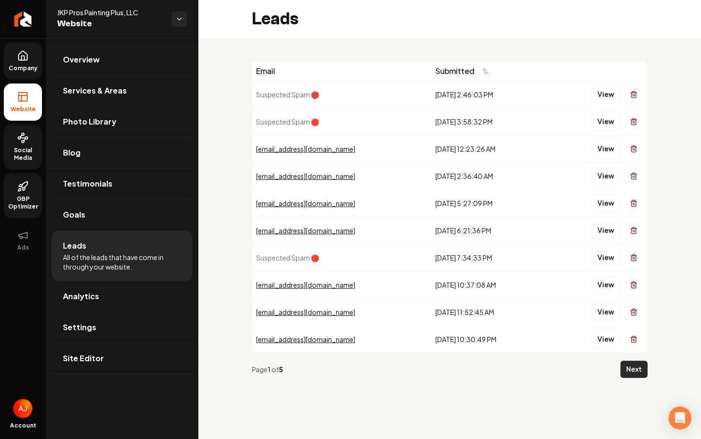
click at [636, 374] on button "Next" at bounding box center [633, 368] width 27 height 17
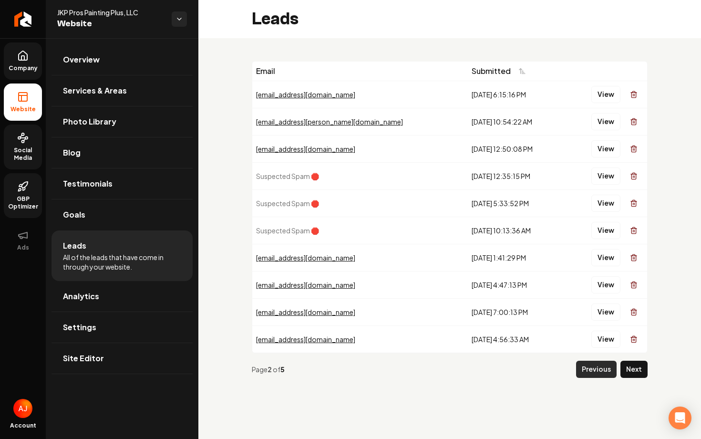
click at [587, 373] on button "Previous" at bounding box center [596, 368] width 41 height 17
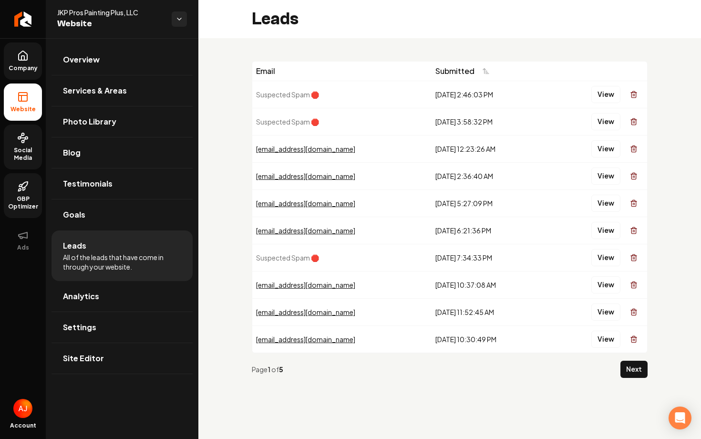
click at [14, 146] on span "Social Media" at bounding box center [23, 153] width 38 height 15
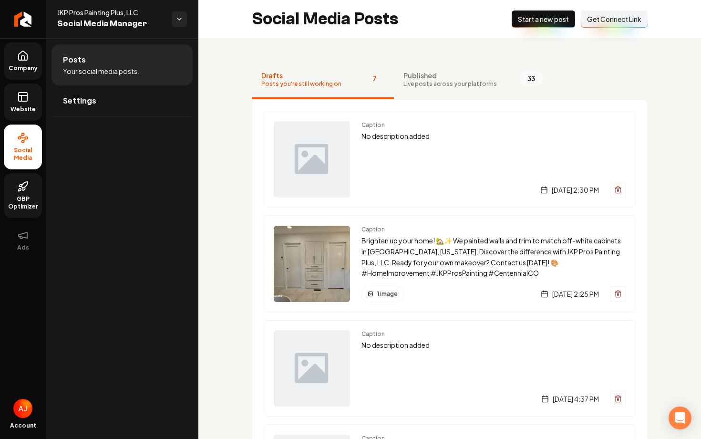
click at [12, 109] on span "Website" at bounding box center [23, 109] width 33 height 8
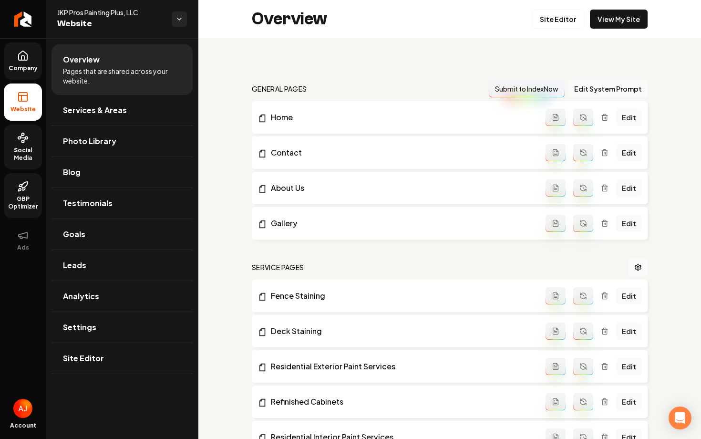
click at [34, 144] on link "Social Media" at bounding box center [23, 146] width 38 height 45
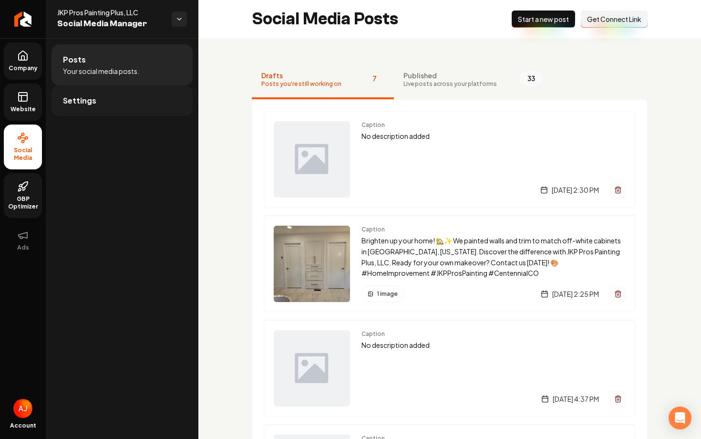
click at [137, 106] on link "Settings" at bounding box center [121, 100] width 141 height 31
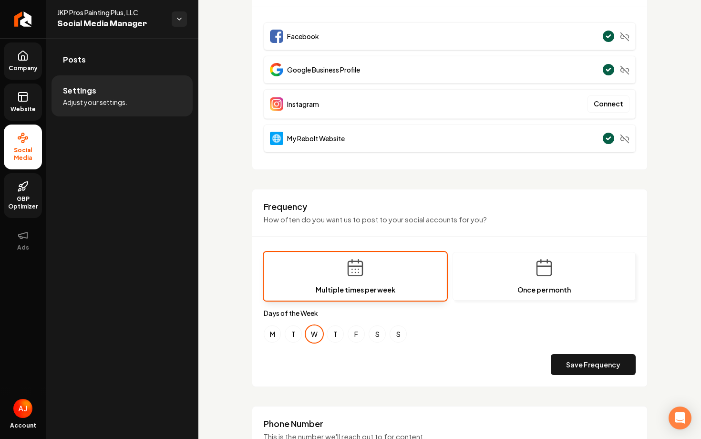
scroll to position [122, 0]
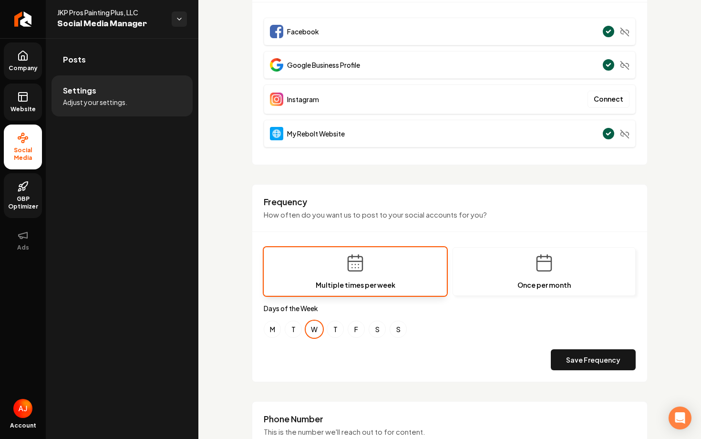
click at [29, 110] on span "Website" at bounding box center [23, 109] width 33 height 8
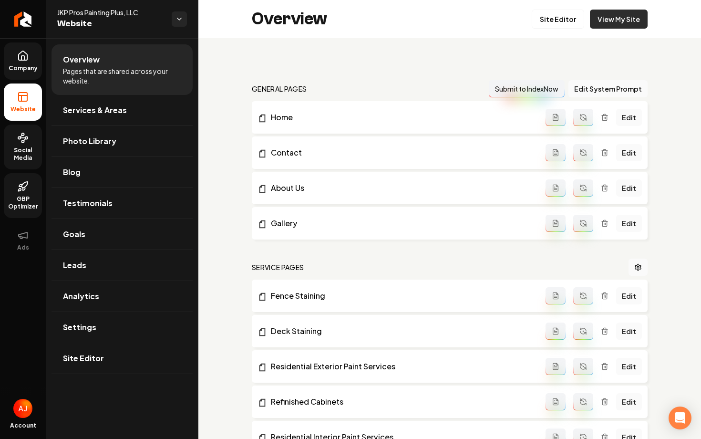
click at [596, 24] on link "View My Site" at bounding box center [619, 19] width 58 height 19
click at [20, 153] on span "Social Media" at bounding box center [23, 153] width 38 height 15
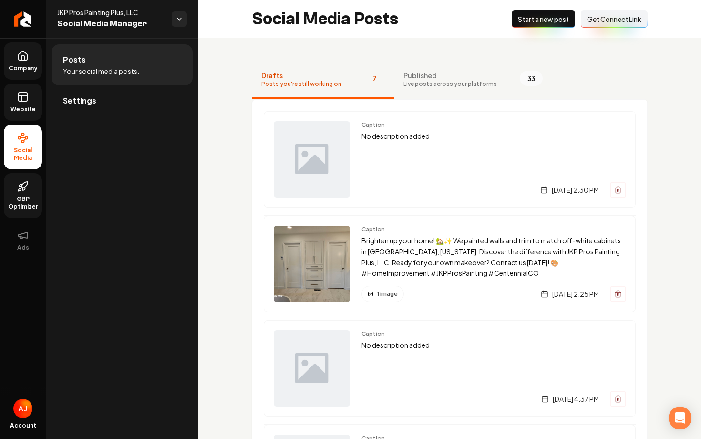
click at [20, 184] on icon at bounding box center [22, 186] width 11 height 11
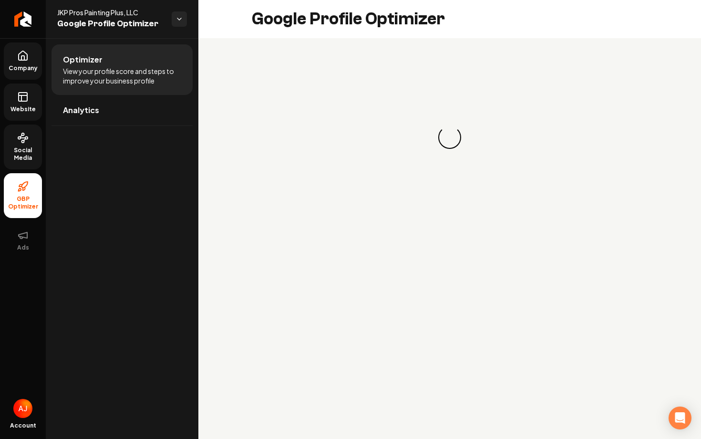
click at [24, 92] on rect at bounding box center [23, 96] width 9 height 9
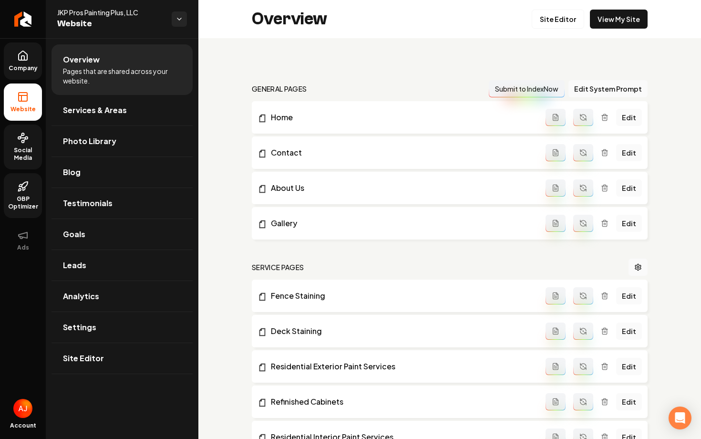
click at [7, 151] on span "Social Media" at bounding box center [23, 153] width 38 height 15
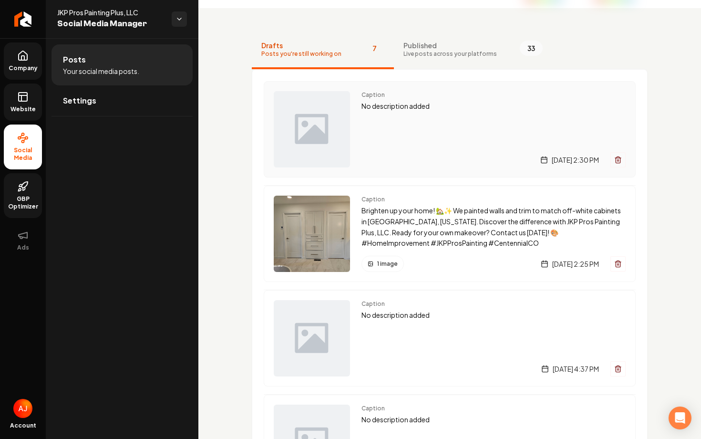
scroll to position [61, 0]
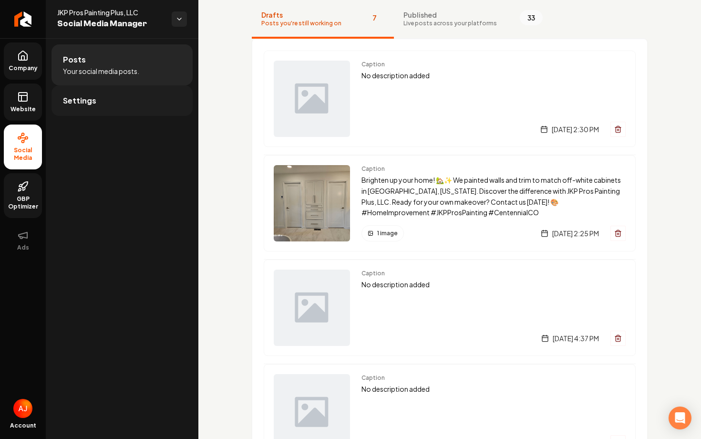
click at [130, 97] on link "Settings" at bounding box center [121, 100] width 141 height 31
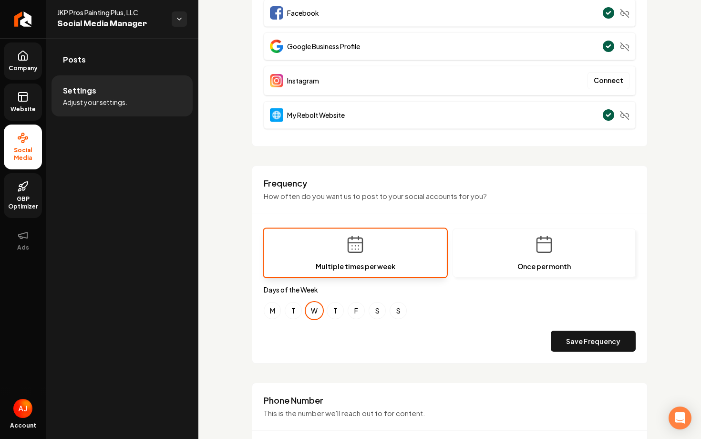
scroll to position [142, 0]
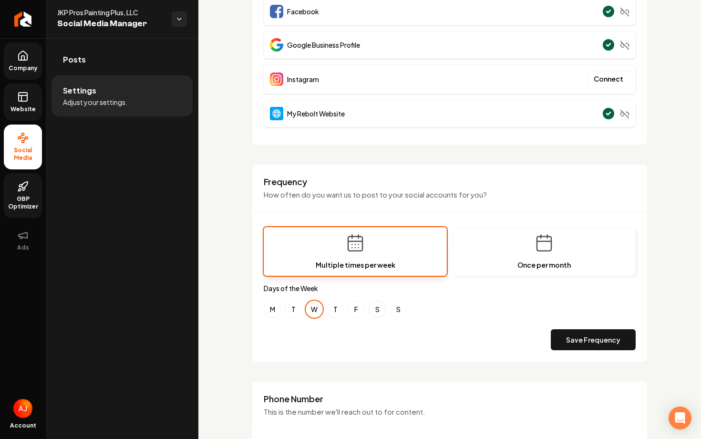
click at [377, 314] on button "S" at bounding box center [376, 308] width 17 height 17
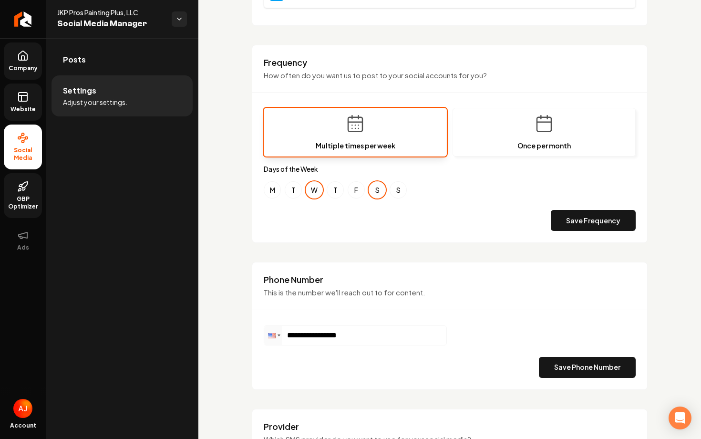
scroll to position [260, 0]
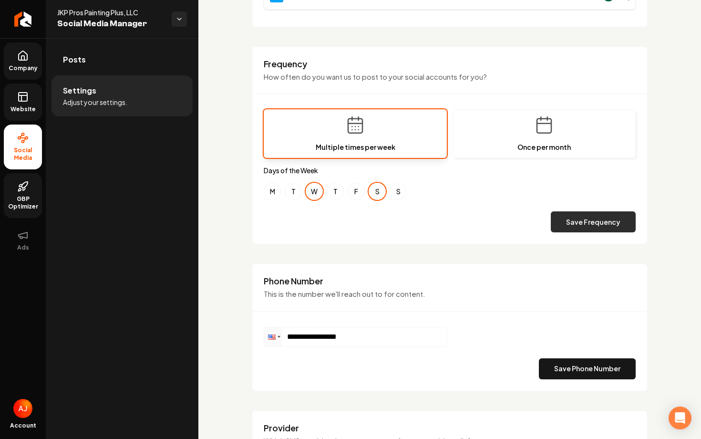
click at [554, 226] on button "Save Frequency" at bounding box center [593, 221] width 85 height 21
click at [24, 105] on span "Website" at bounding box center [23, 109] width 33 height 8
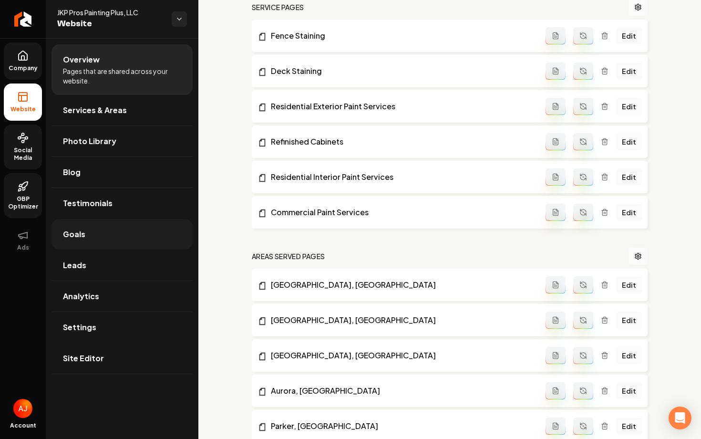
click at [112, 231] on link "Goals" at bounding box center [121, 234] width 141 height 31
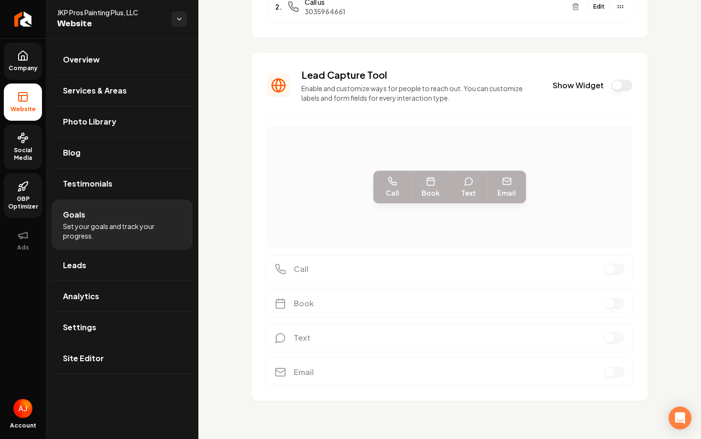
scroll to position [182, 0]
click at [615, 87] on button "Show Widget" at bounding box center [621, 85] width 21 height 11
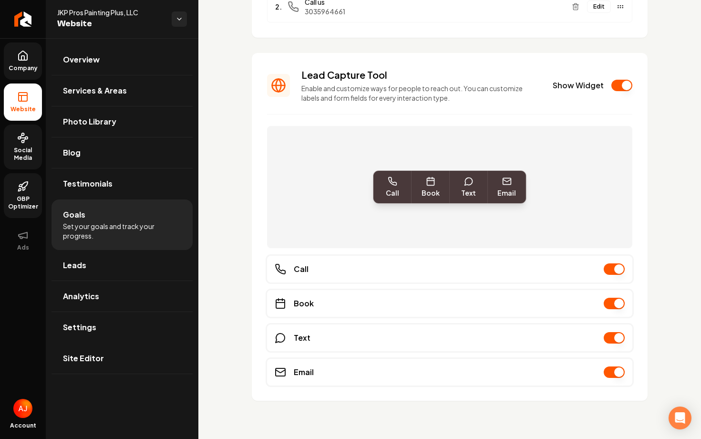
click at [29, 70] on span "Company" at bounding box center [23, 68] width 37 height 8
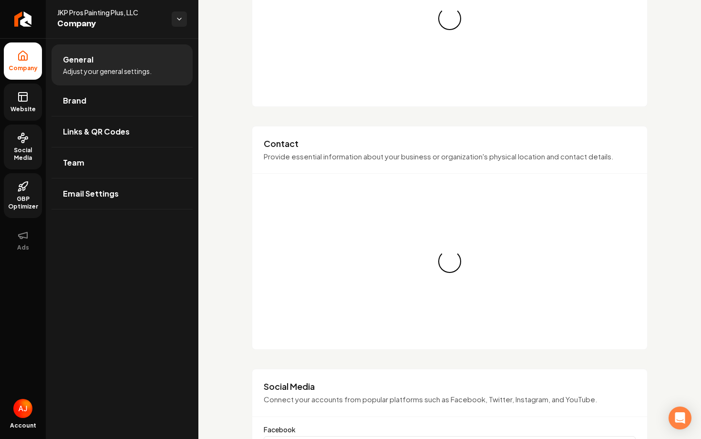
click at [28, 102] on link "Website" at bounding box center [23, 101] width 38 height 37
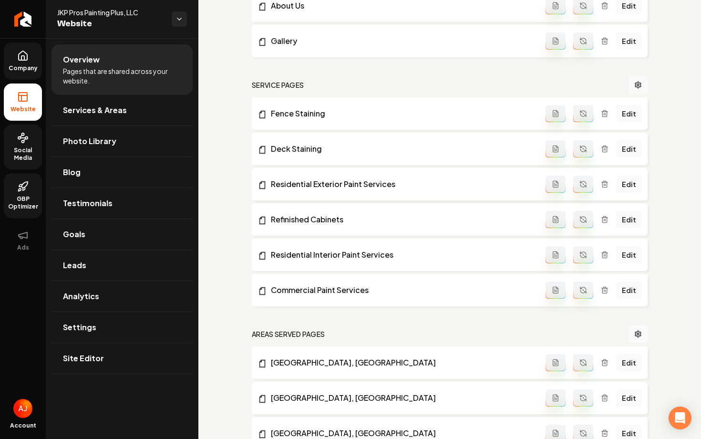
click at [20, 161] on span "Social Media" at bounding box center [23, 153] width 38 height 15
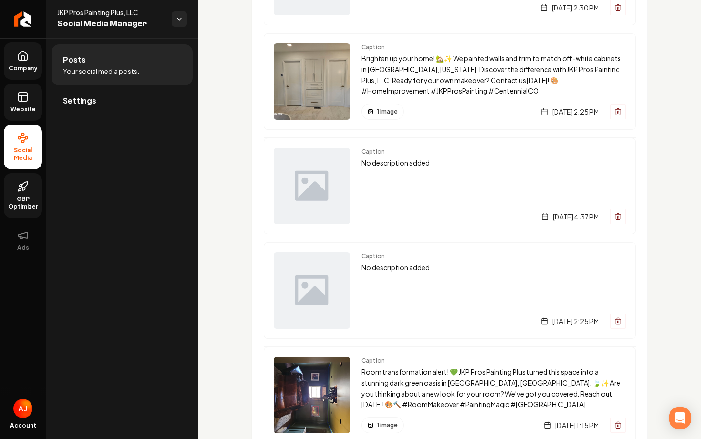
click at [22, 194] on link "GBP Optimizer" at bounding box center [23, 195] width 38 height 45
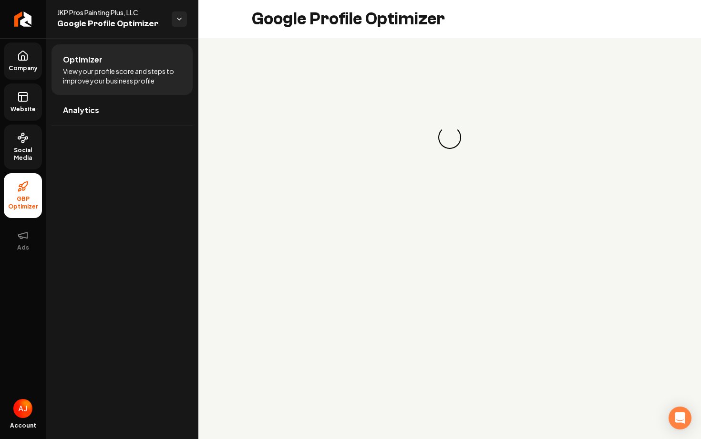
click at [20, 109] on span "Website" at bounding box center [23, 109] width 33 height 8
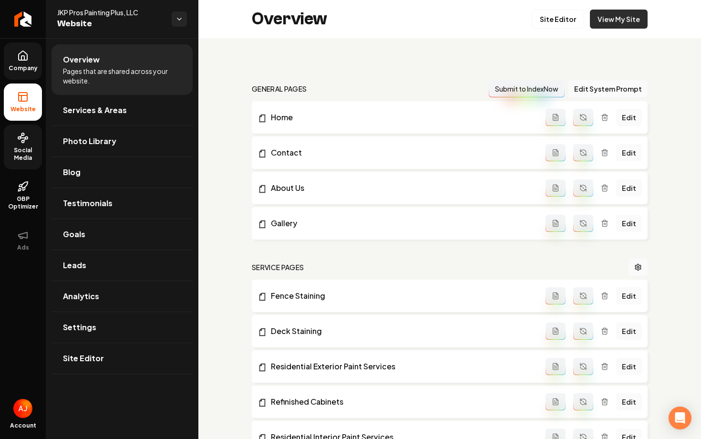
click at [613, 19] on link "View My Site" at bounding box center [619, 19] width 58 height 19
click at [82, 237] on span "Goals" at bounding box center [74, 233] width 22 height 11
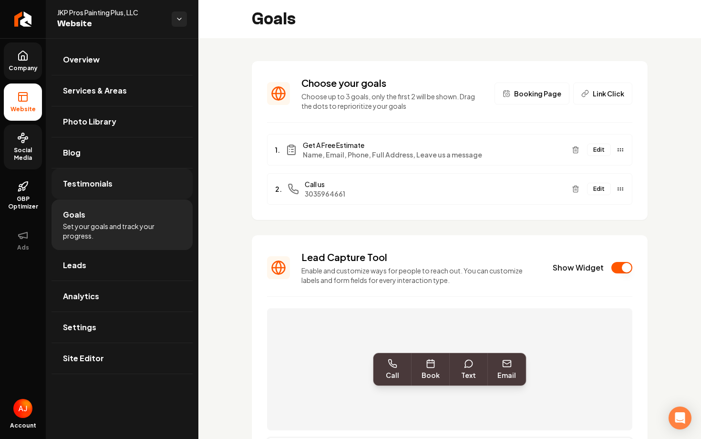
click at [120, 196] on link "Testimonials" at bounding box center [121, 183] width 141 height 31
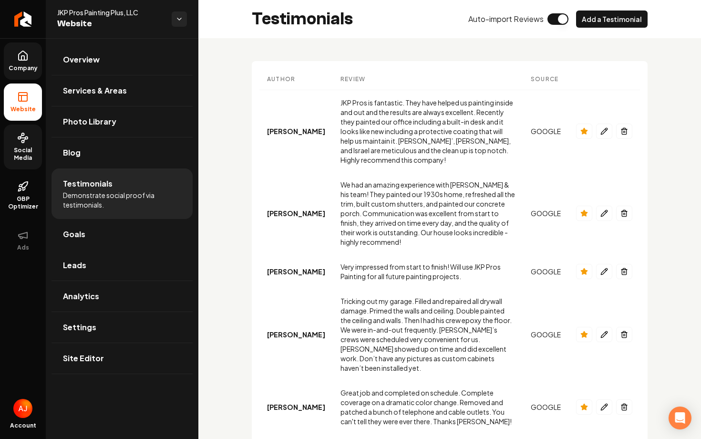
click at [126, 224] on link "Goals" at bounding box center [121, 234] width 141 height 31
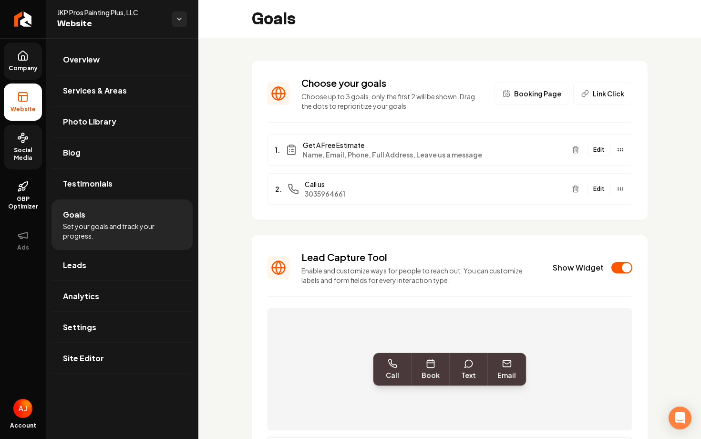
click at [20, 60] on icon at bounding box center [23, 55] width 9 height 9
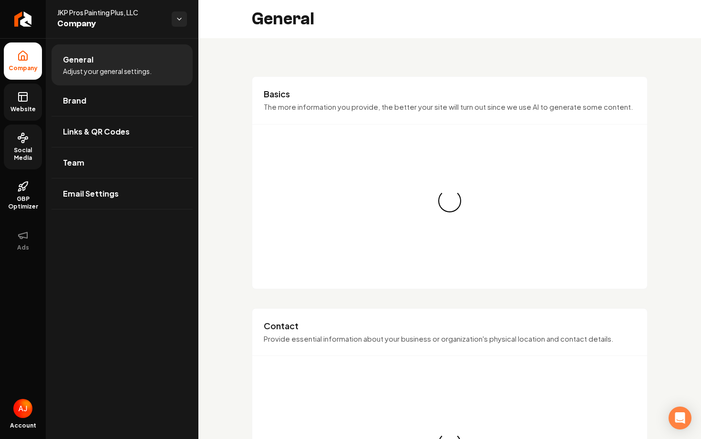
click at [20, 113] on link "Website" at bounding box center [23, 101] width 38 height 37
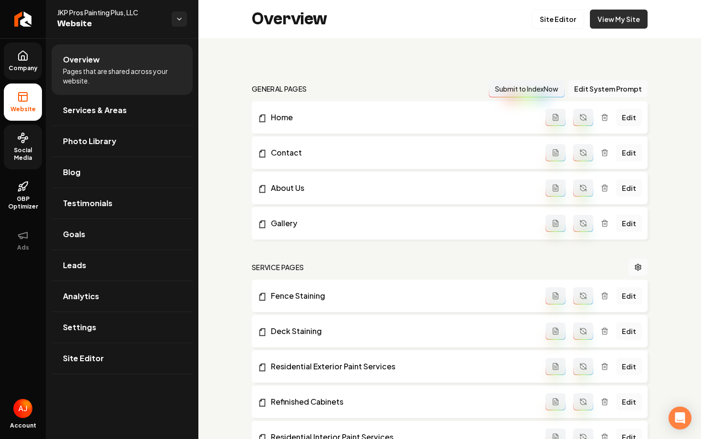
click at [606, 24] on link "View My Site" at bounding box center [619, 19] width 58 height 19
click at [62, 233] on link "Goals" at bounding box center [121, 234] width 141 height 31
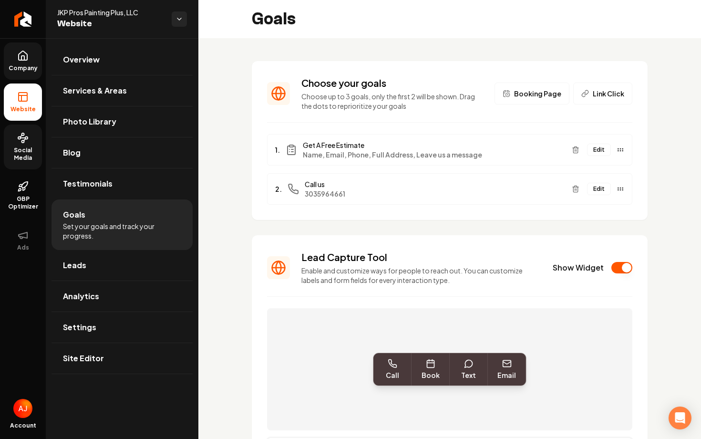
scroll to position [182, 0]
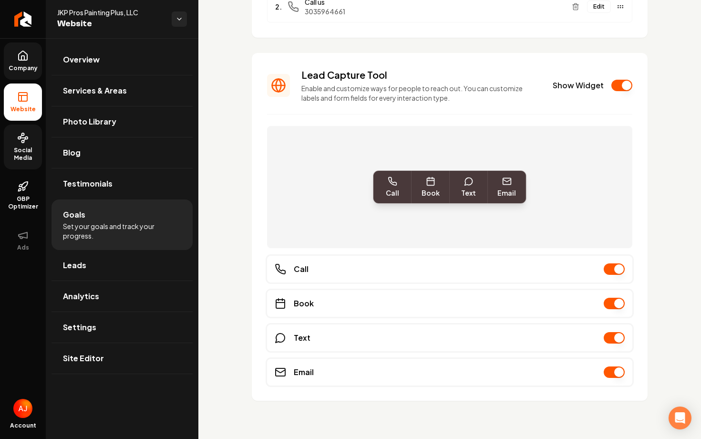
click at [612, 271] on button "Main content area" at bounding box center [613, 268] width 21 height 11
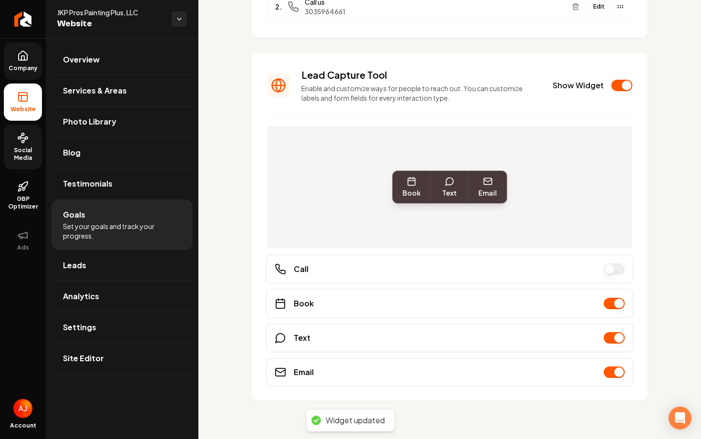
click at [613, 272] on button "Main content area" at bounding box center [613, 268] width 21 height 11
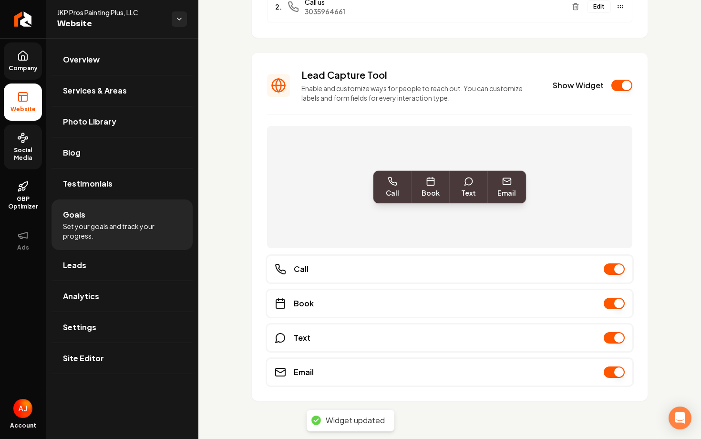
click at [15, 57] on link "Company" at bounding box center [23, 60] width 38 height 37
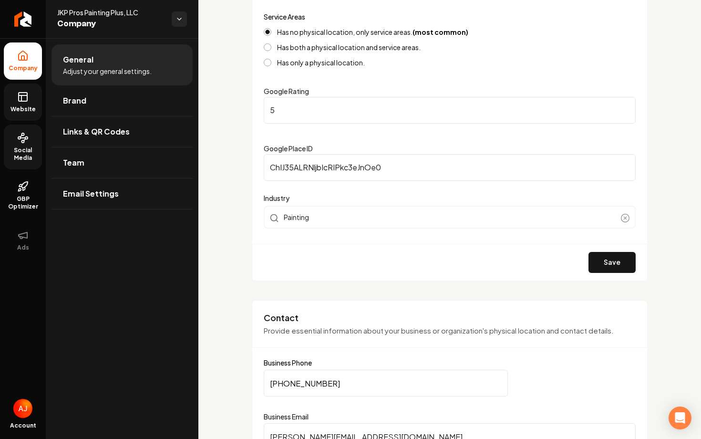
click at [24, 104] on link "Website" at bounding box center [23, 101] width 38 height 37
